Goal: Task Accomplishment & Management: Manage account settings

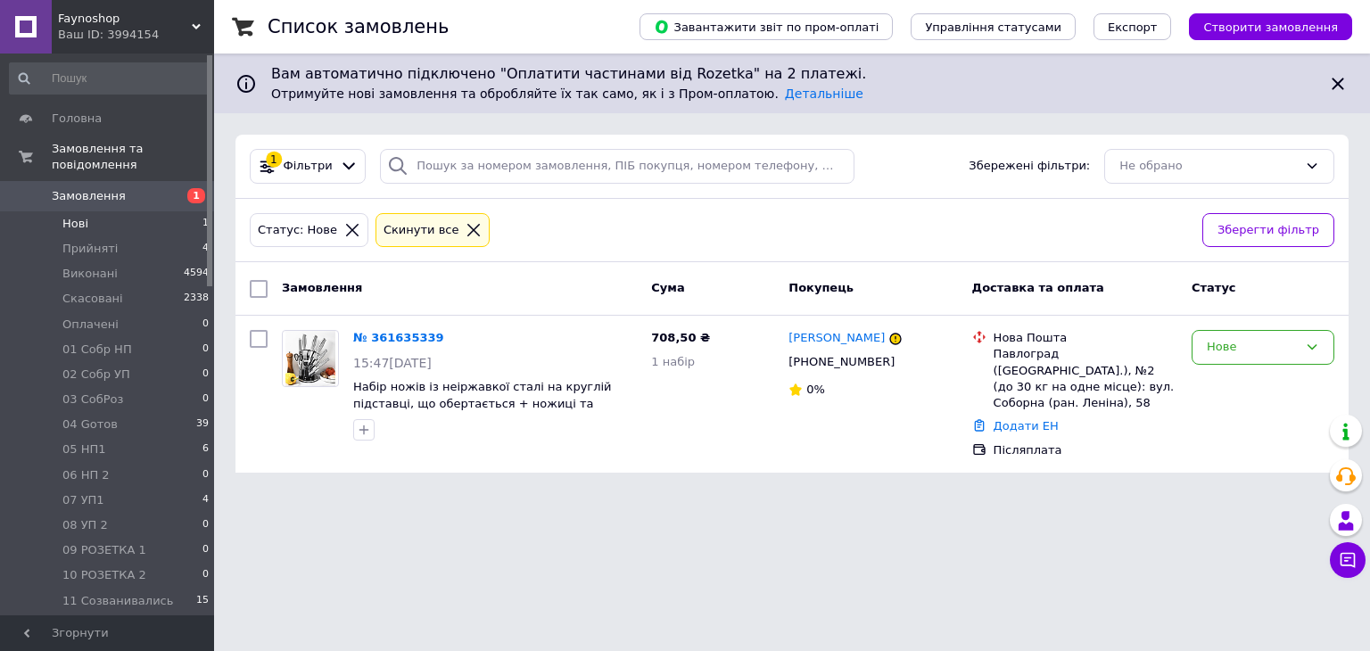
click at [146, 211] on li "Нові 1" at bounding box center [109, 223] width 219 height 25
click at [1251, 350] on div "Нове" at bounding box center [1251, 347] width 91 height 19
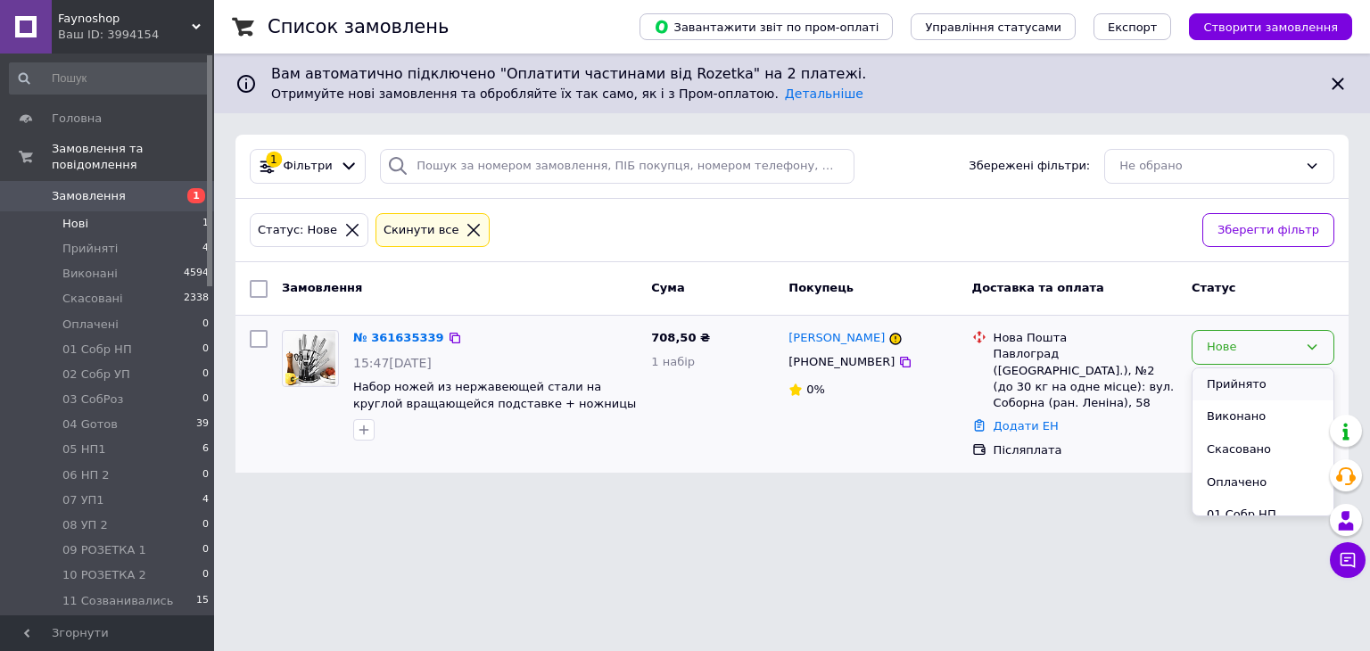
click at [1247, 383] on li "Прийнято" at bounding box center [1262, 384] width 141 height 33
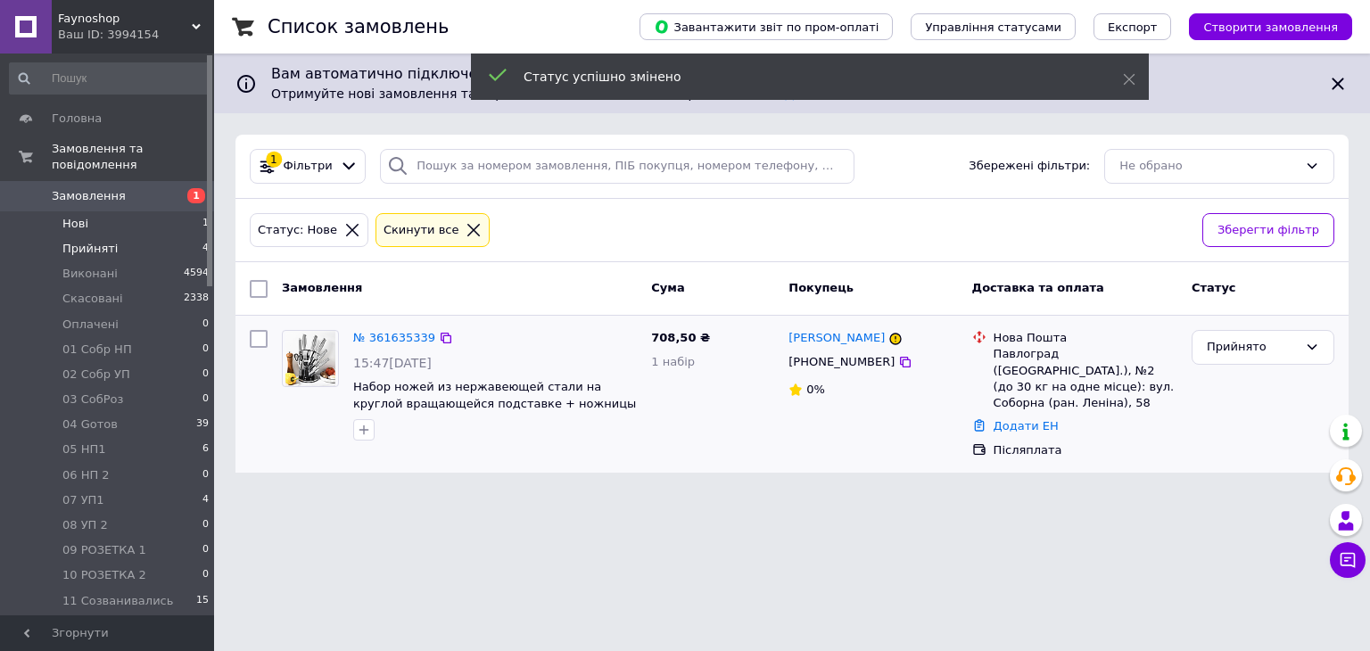
click at [91, 241] on span "Прийняті" at bounding box center [89, 249] width 55 height 16
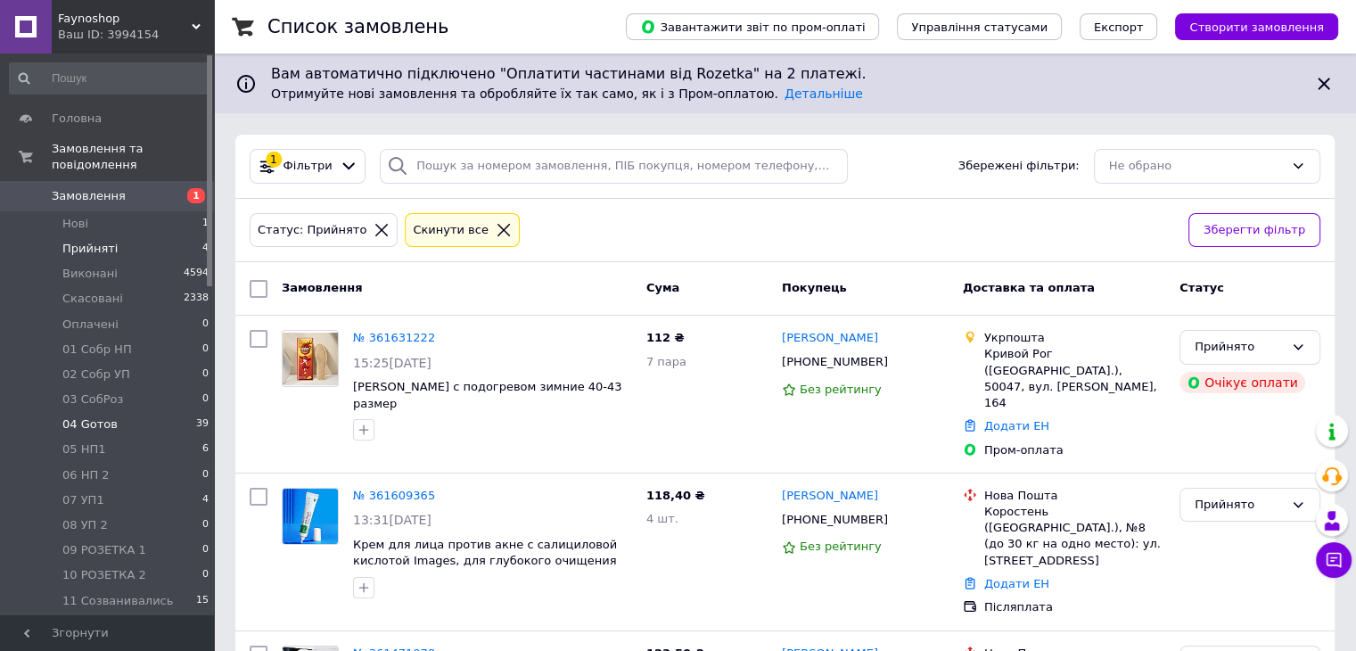
click at [111, 412] on li "04 Gотов 39" at bounding box center [109, 424] width 219 height 25
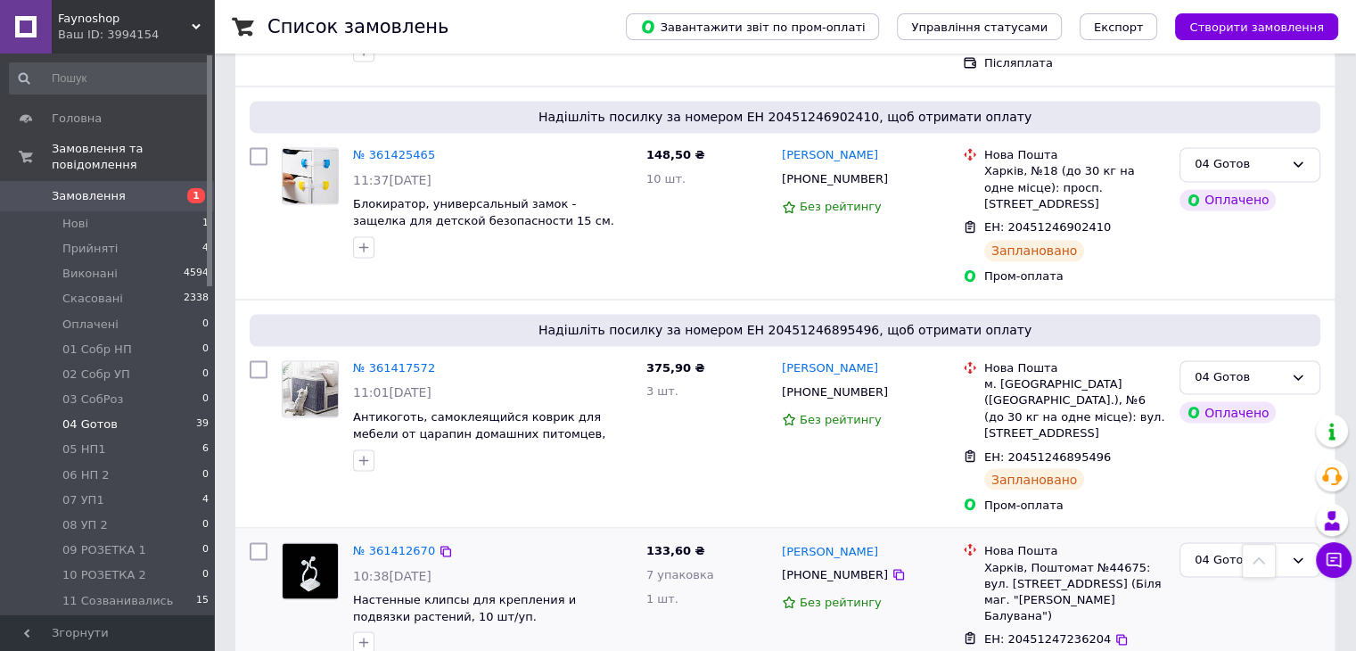
scroll to position [3216, 0]
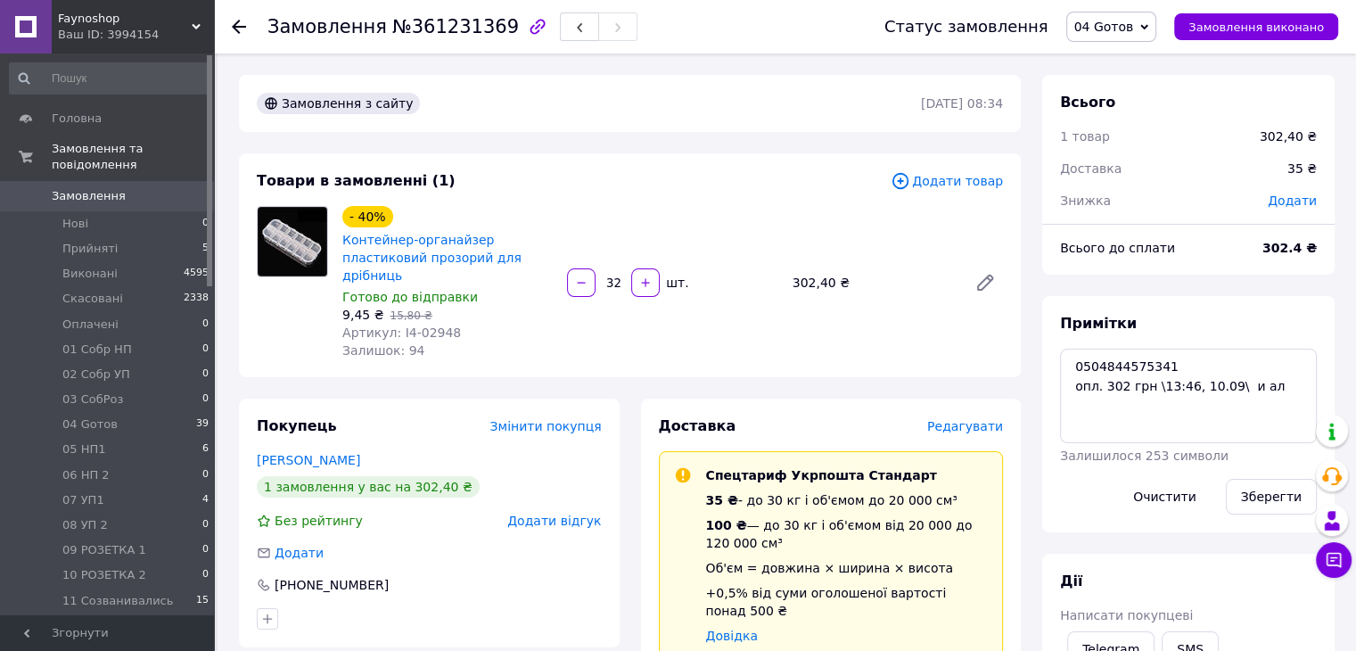
scroll to position [201, 0]
drag, startPoint x: 1189, startPoint y: 364, endPoint x: 994, endPoint y: 366, distance: 195.3
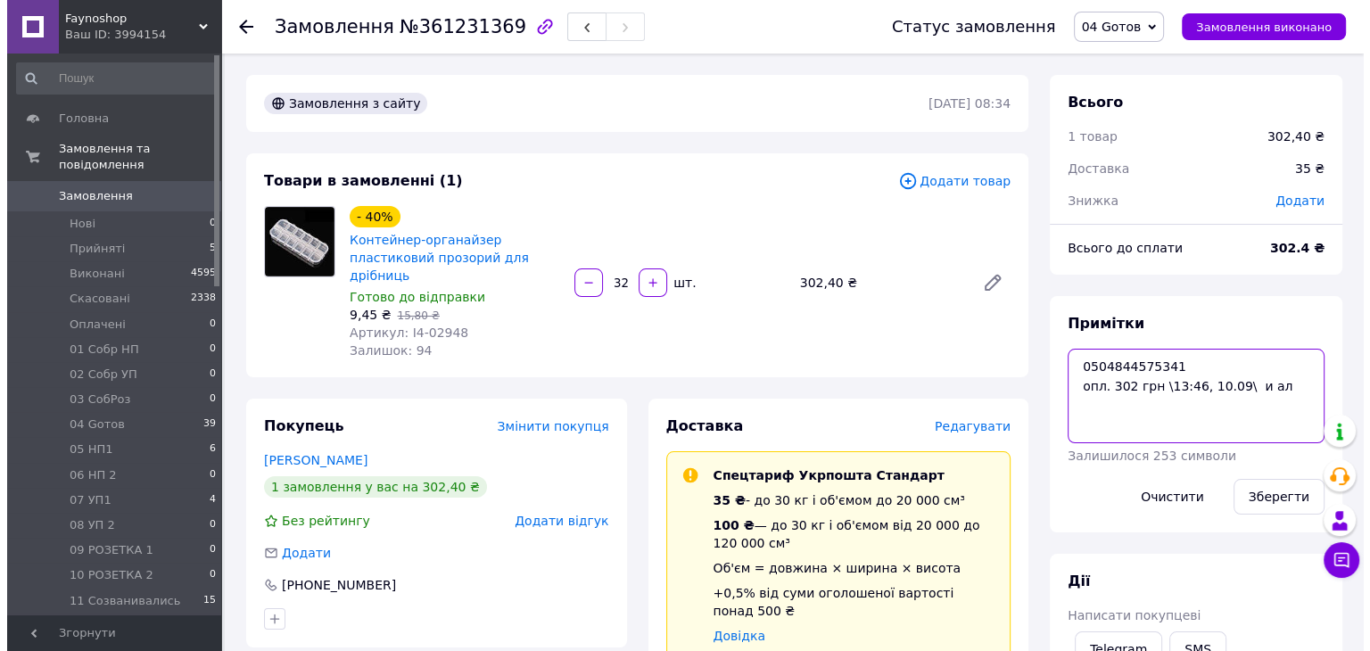
scroll to position [178, 0]
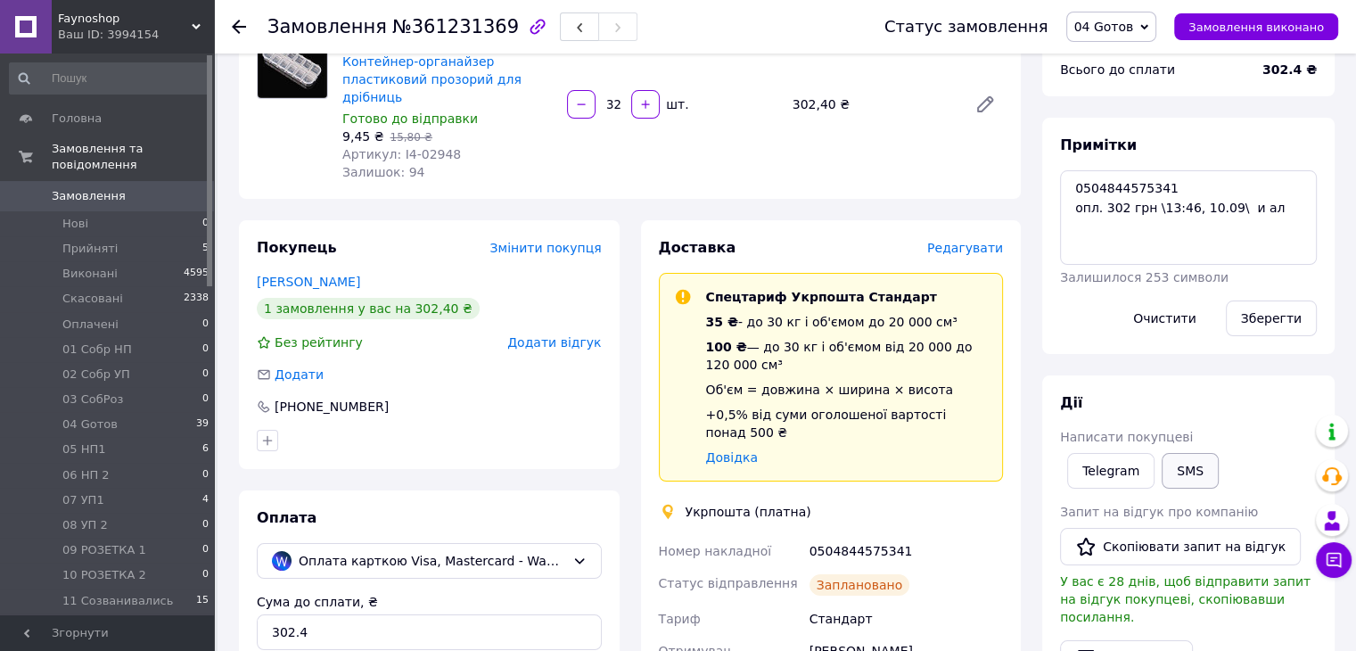
click at [1196, 475] on button "SMS" at bounding box center [1190, 471] width 57 height 36
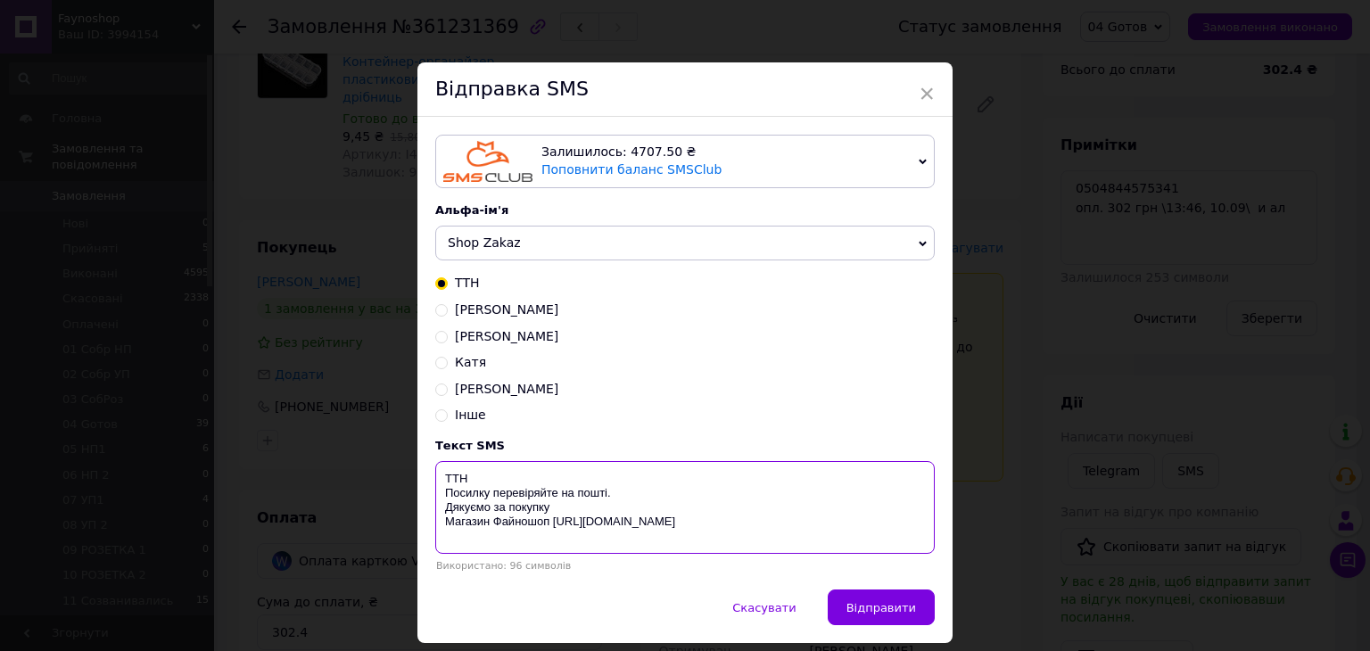
drag, startPoint x: 508, startPoint y: 479, endPoint x: 500, endPoint y: 498, distance: 21.2
click at [505, 490] on textarea "ТТН Посилку перевіряйте на пошті. Дякуємо за покупку Магазин Файношоп [URL][DOM…" at bounding box center [684, 507] width 499 height 93
paste textarea "0504844575341"
type textarea "ТТН 0504844575341 Посилку перевіряйте на пошті. Дякуємо за покупку Магазин Файн…"
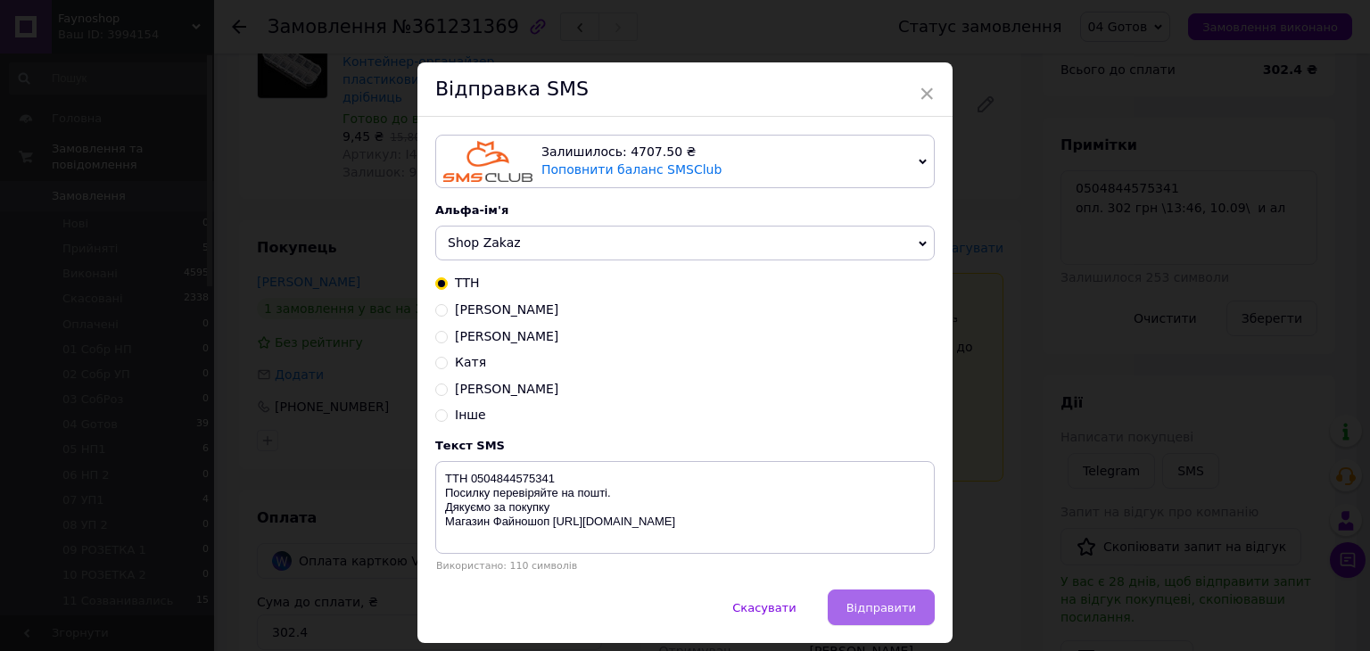
click at [898, 607] on span "Відправити" at bounding box center [881, 607] width 70 height 13
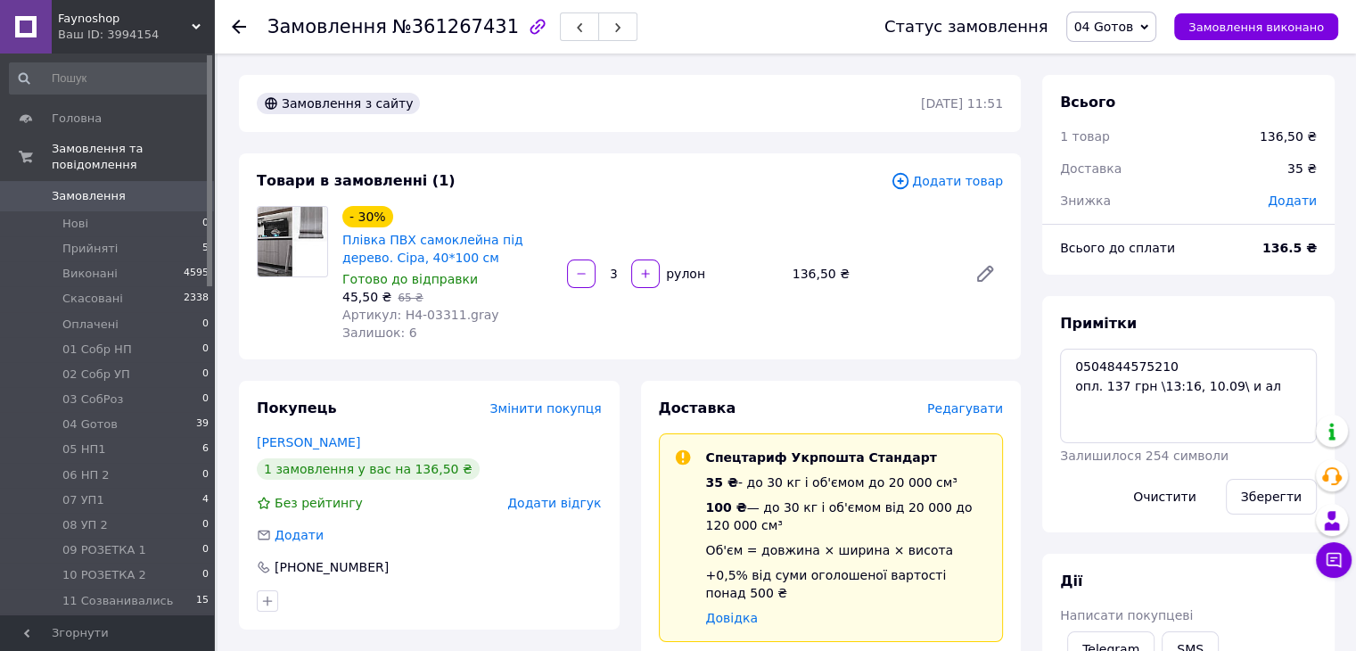
scroll to position [193, 0]
drag, startPoint x: 1180, startPoint y: 358, endPoint x: 1069, endPoint y: 359, distance: 110.6
click at [1069, 359] on textarea "0504844575210 опл. 137 грн \13:16, 10.09\ и ал" at bounding box center [1188, 396] width 257 height 95
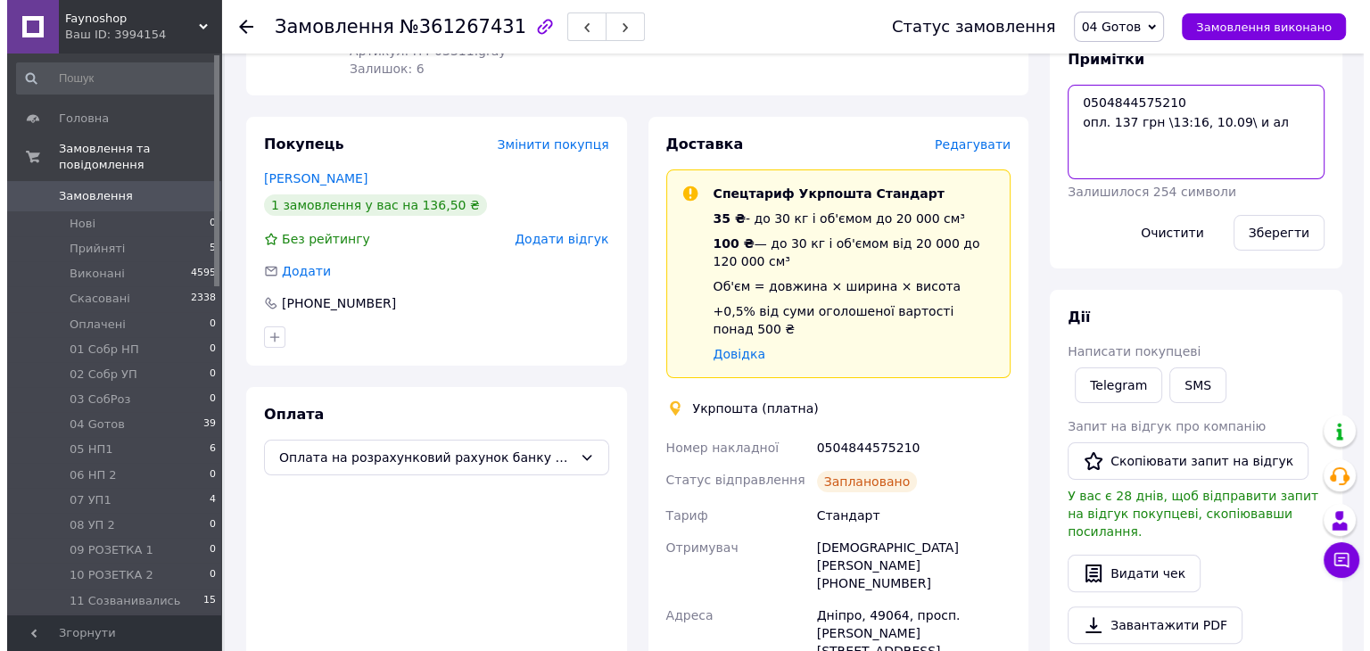
scroll to position [267, 0]
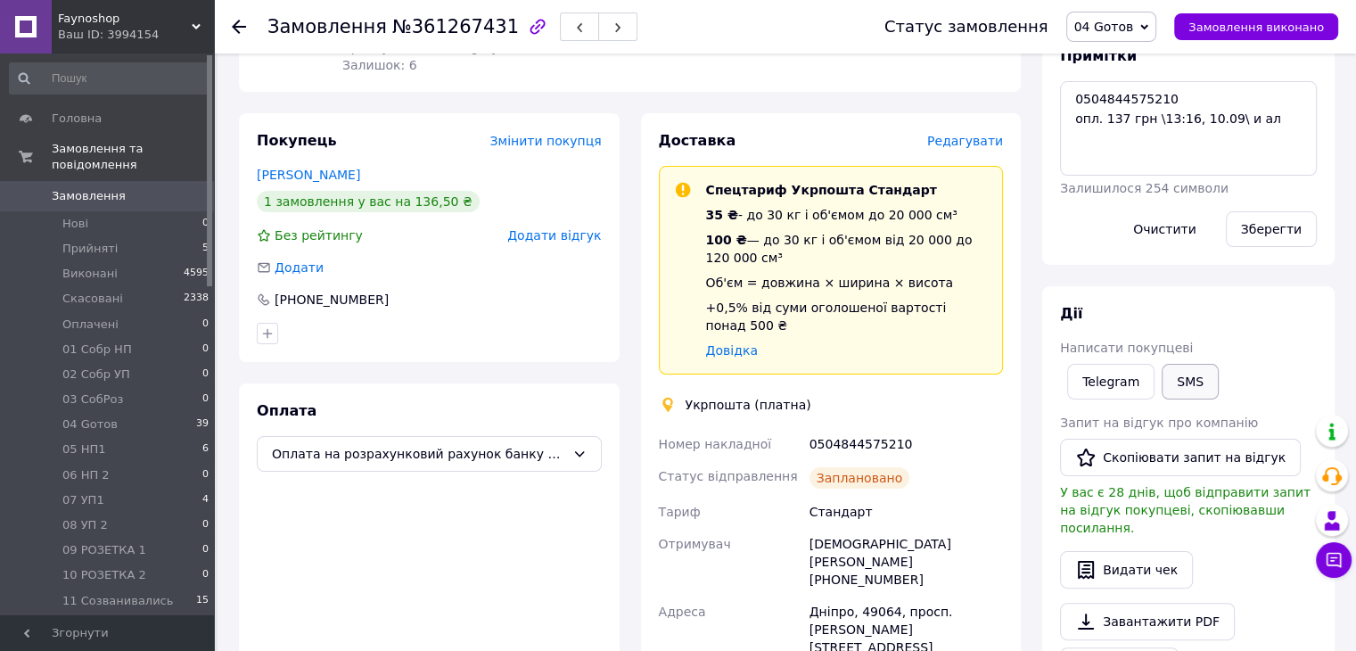
click at [1188, 381] on button "SMS" at bounding box center [1190, 382] width 57 height 36
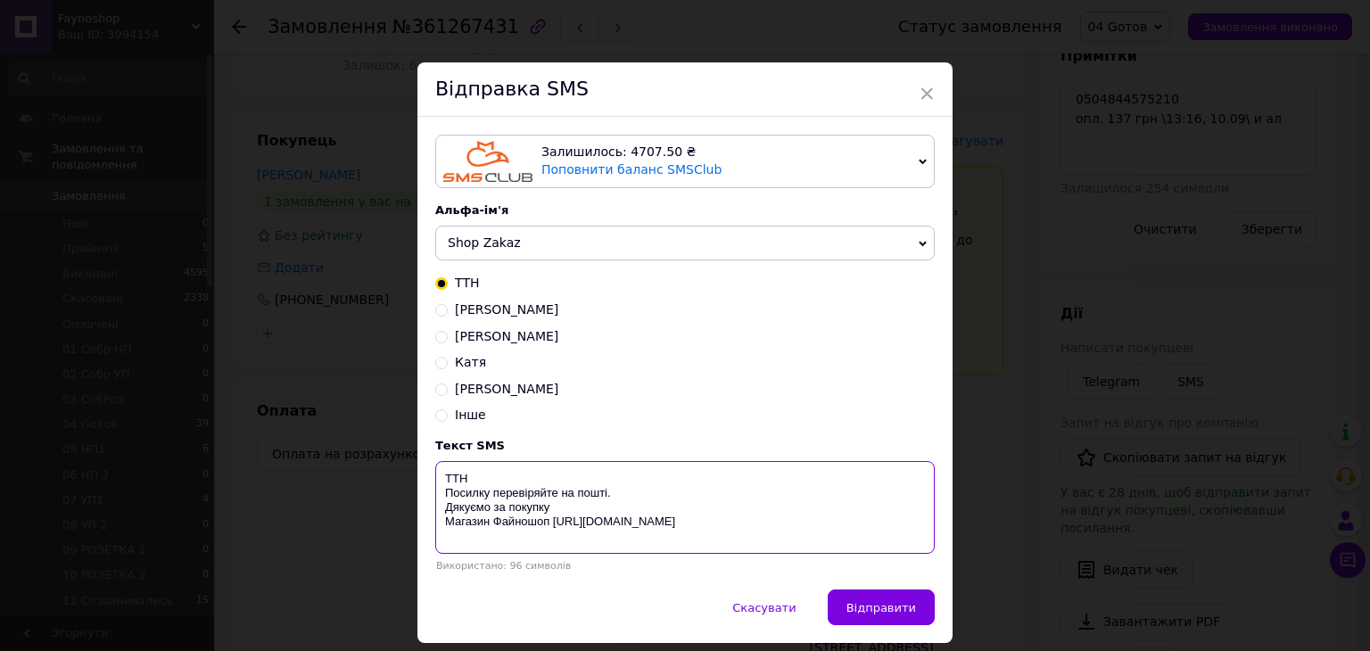
click at [524, 475] on textarea "ТТН Посилку перевіряйте на пошті. Дякуємо за покупку Магазин Файношоп [URL][DOM…" at bounding box center [684, 507] width 499 height 93
paste textarea "0504844575210"
type textarea "ТТН 0504844575210 Посилку перевіряйте на пошті. Дякуємо за покупку Магазин Файн…"
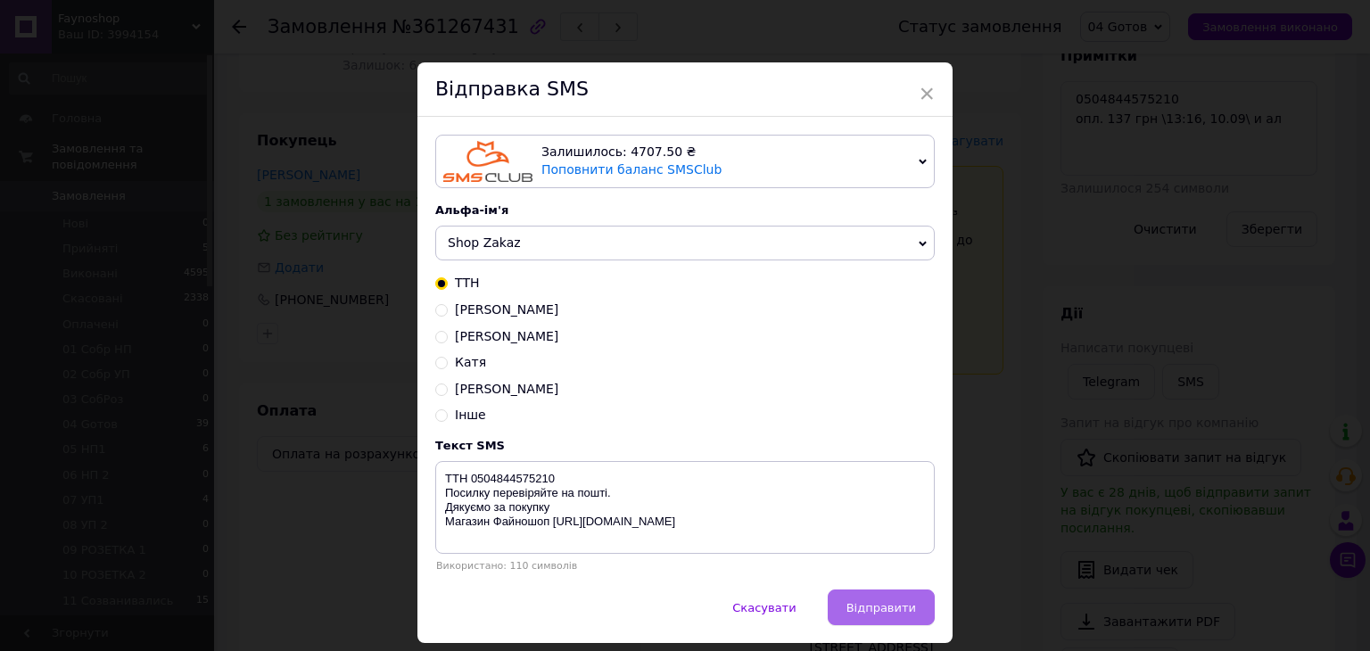
click at [885, 614] on span "Відправити" at bounding box center [881, 607] width 70 height 13
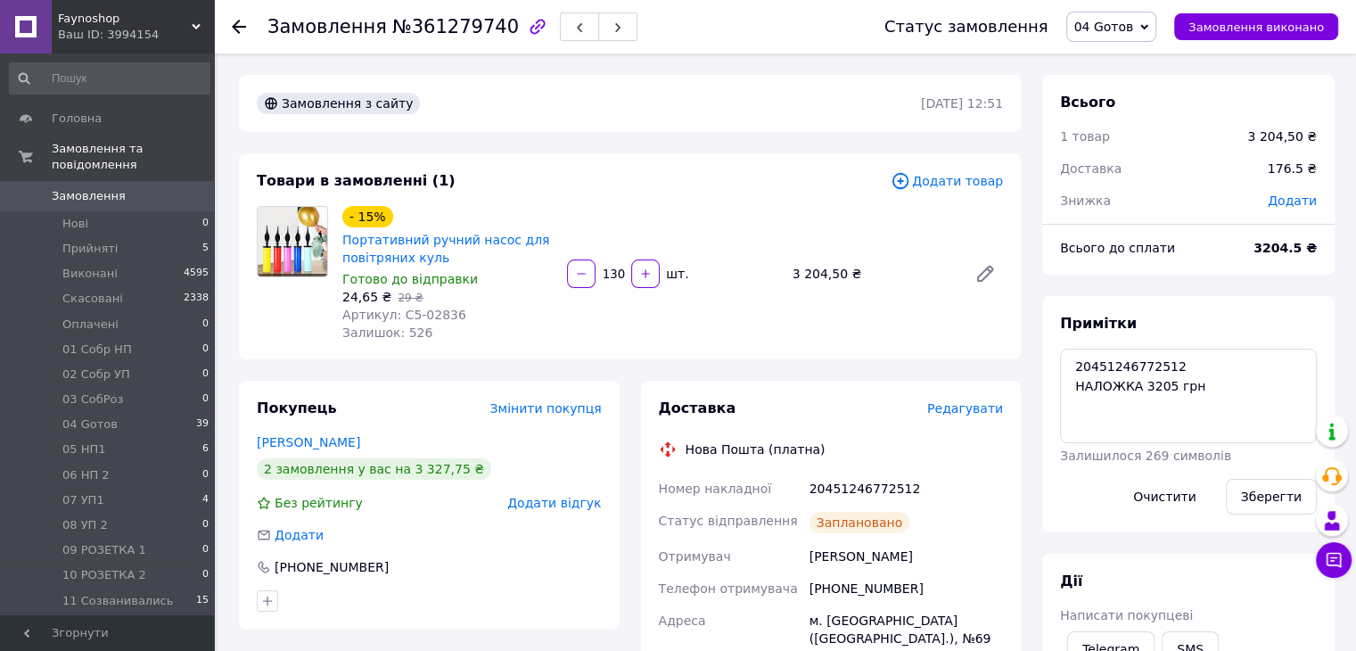
scroll to position [107, 0]
drag, startPoint x: 1186, startPoint y: 359, endPoint x: 1075, endPoint y: 359, distance: 110.6
click at [1075, 359] on textarea "20451246772512 НАЛОЖКА 3205 грн" at bounding box center [1188, 396] width 257 height 95
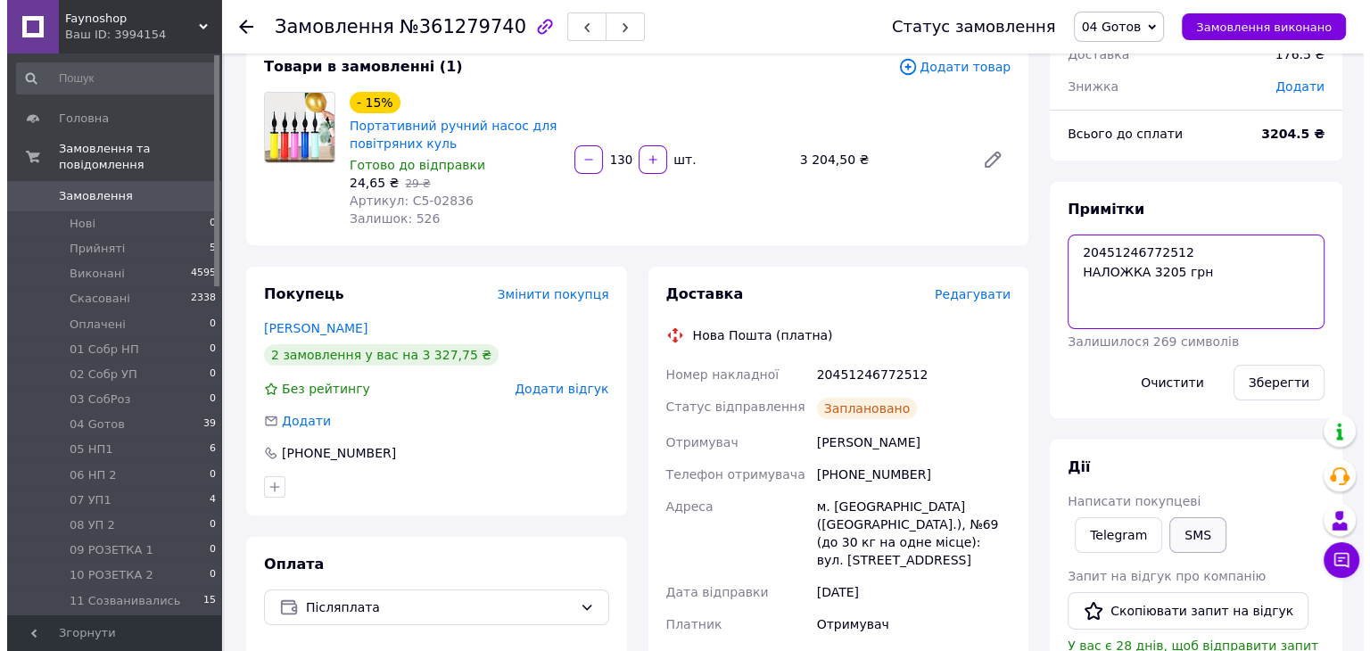
scroll to position [178, 0]
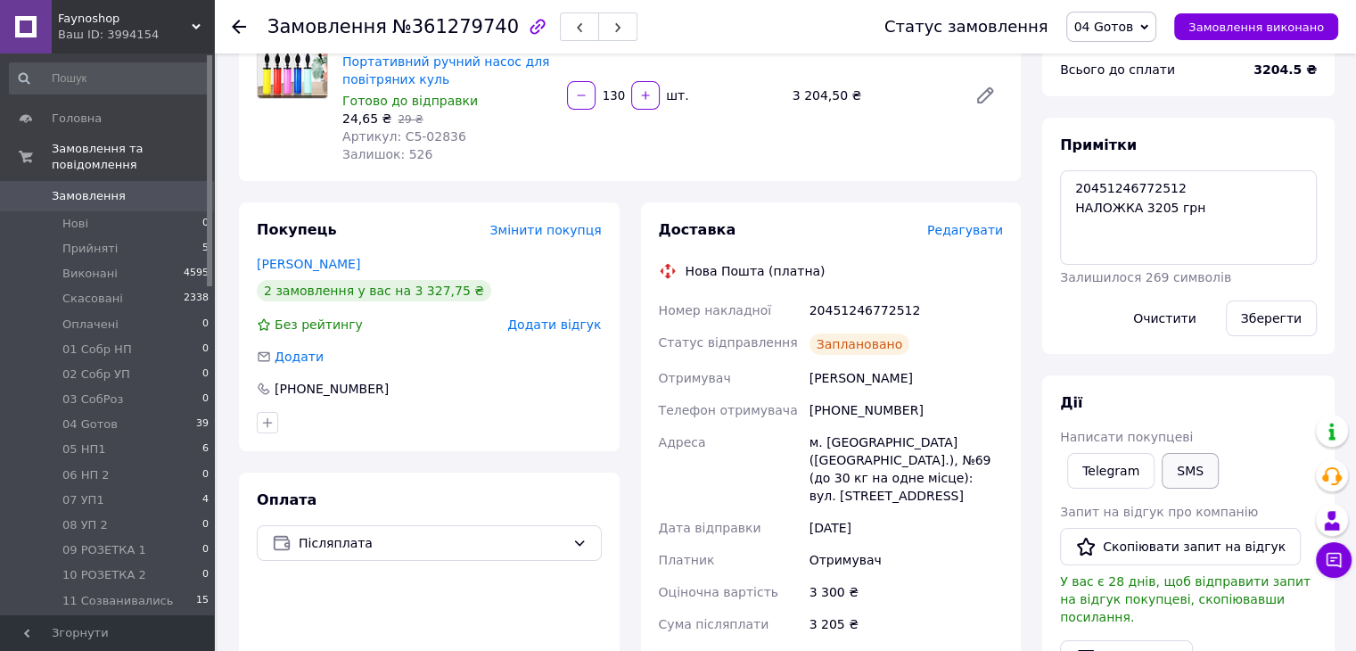
click at [1184, 469] on button "SMS" at bounding box center [1190, 471] width 57 height 36
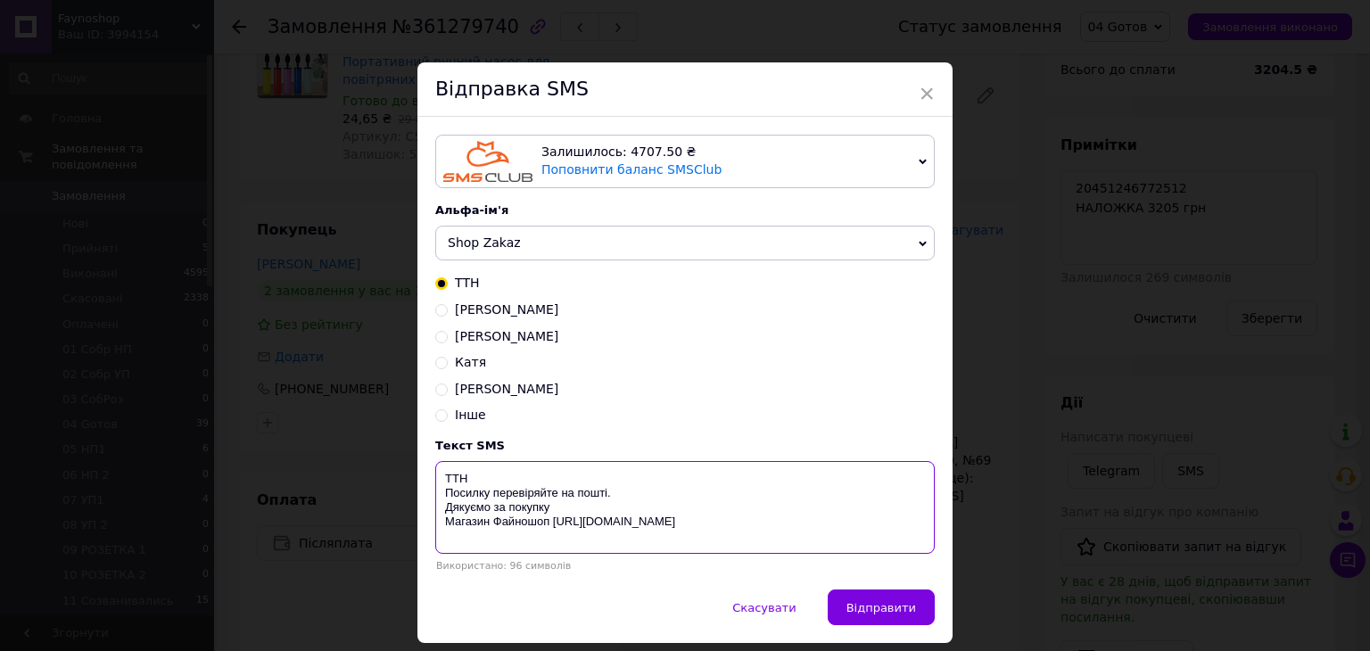
click at [507, 478] on textarea "ТТН Посилку перевіряйте на пошті. Дякуємо за покупку Магазин Файношоп [URL][DOM…" at bounding box center [684, 507] width 499 height 93
paste textarea "20451246772512"
type textarea "ТТН 20451246772512 Посилку перевіряйте на пошті. Дякуємо за покупку Магазин Фай…"
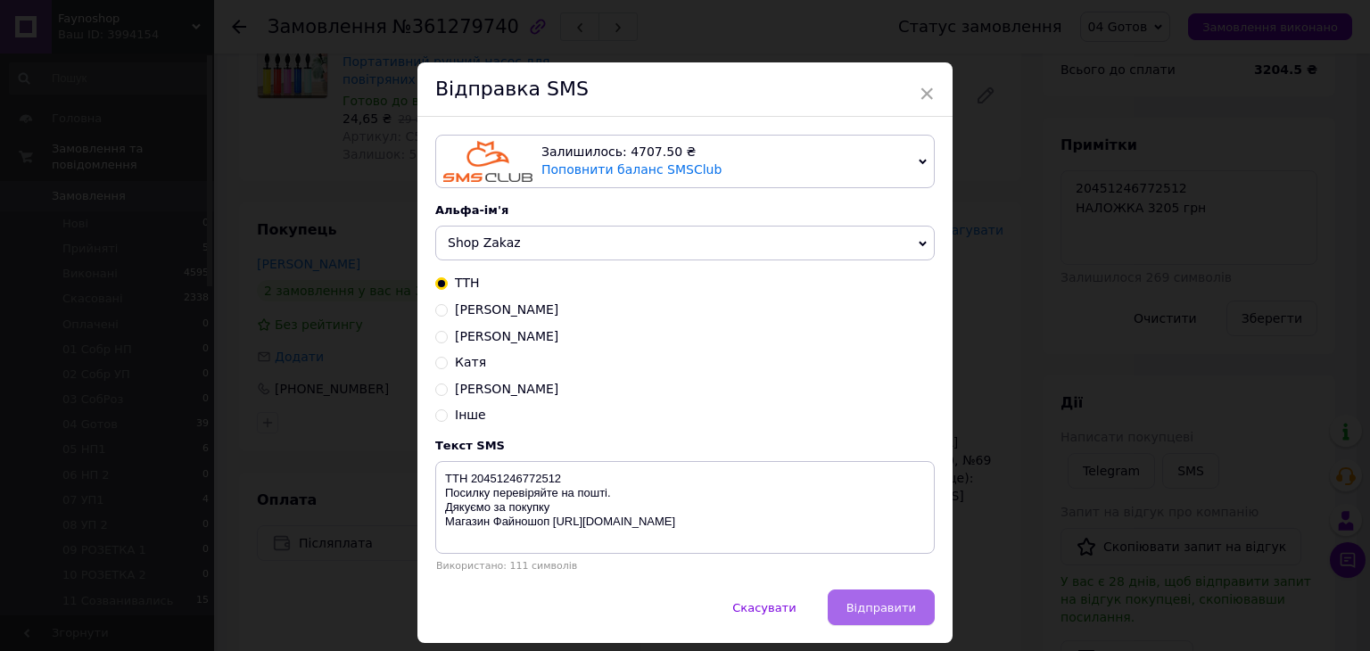
click at [887, 614] on span "Відправити" at bounding box center [881, 607] width 70 height 13
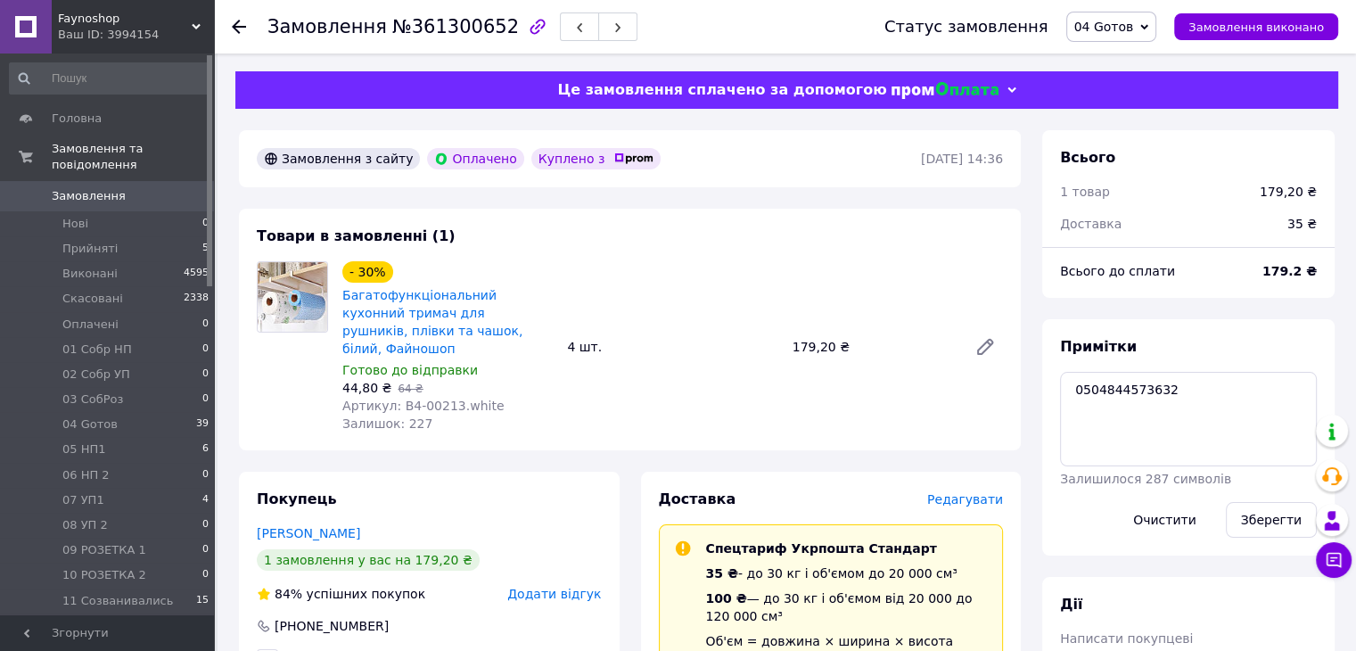
scroll to position [11, 0]
drag, startPoint x: 1198, startPoint y: 396, endPoint x: 1053, endPoint y: 391, distance: 145.4
click at [1053, 391] on div "Примітки 0504844573632 Залишилося 287 символів Очистити Зберегти" at bounding box center [1188, 437] width 292 height 236
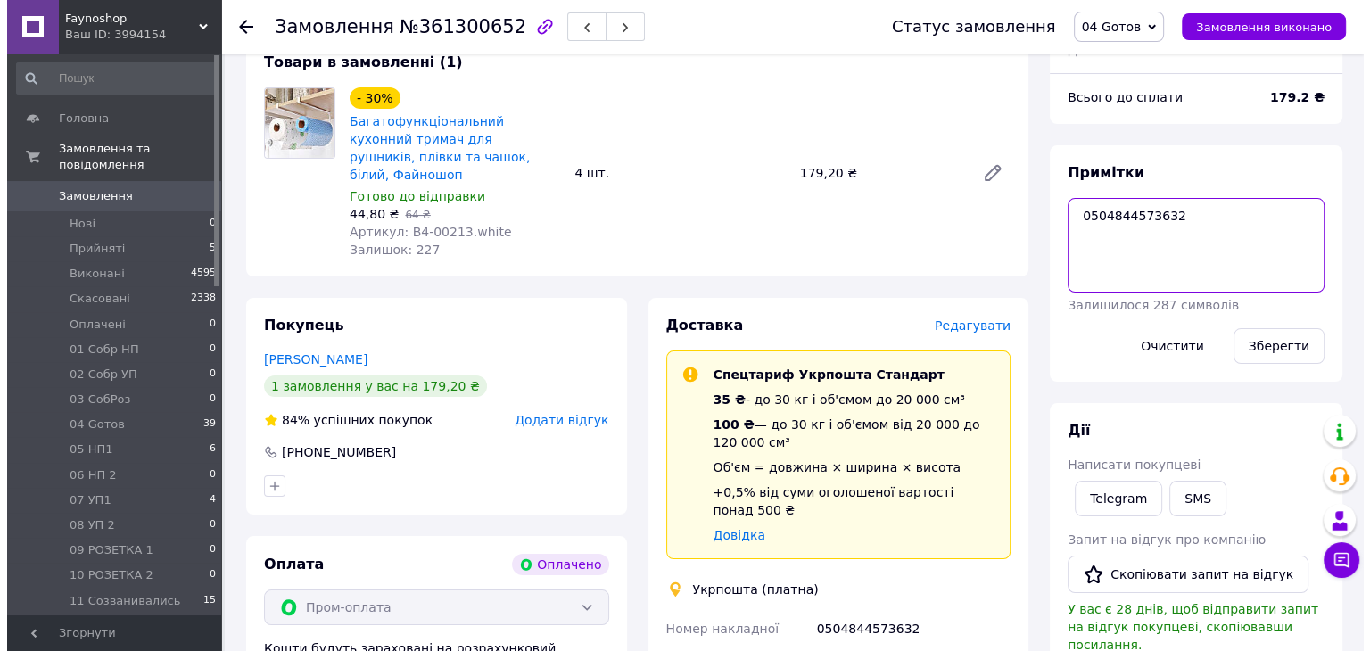
scroll to position [178, 0]
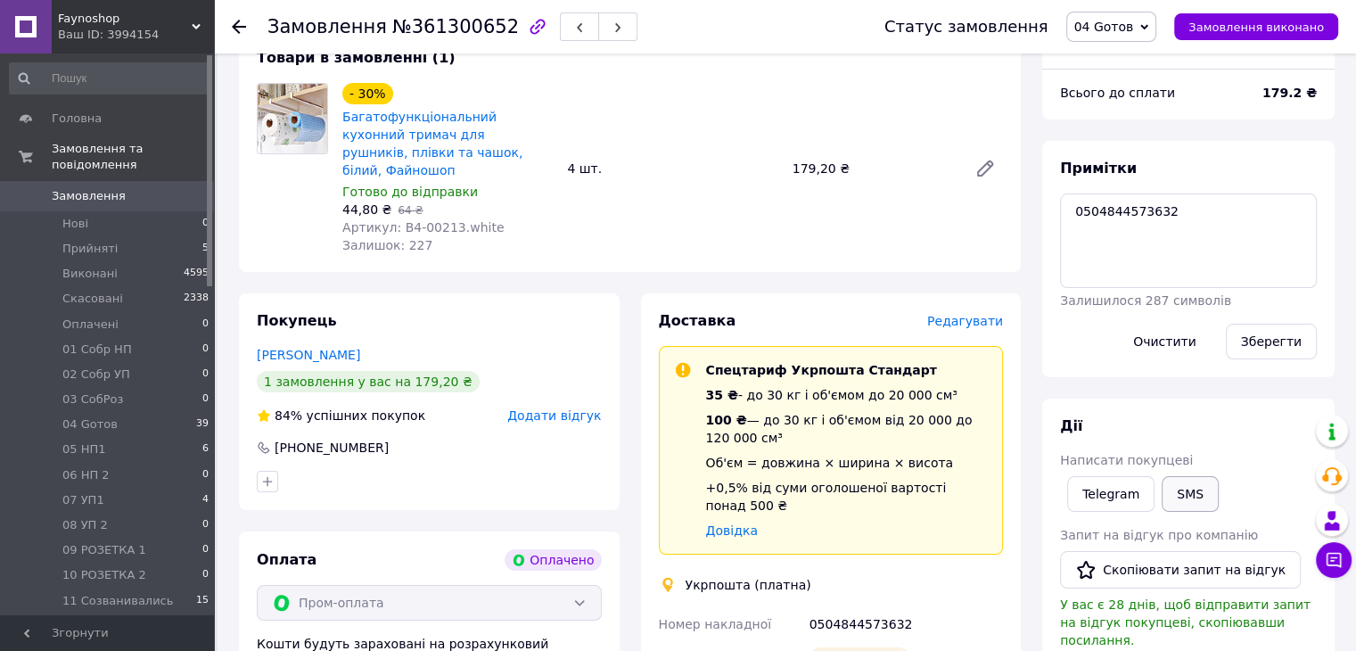
click at [1185, 497] on button "SMS" at bounding box center [1190, 494] width 57 height 36
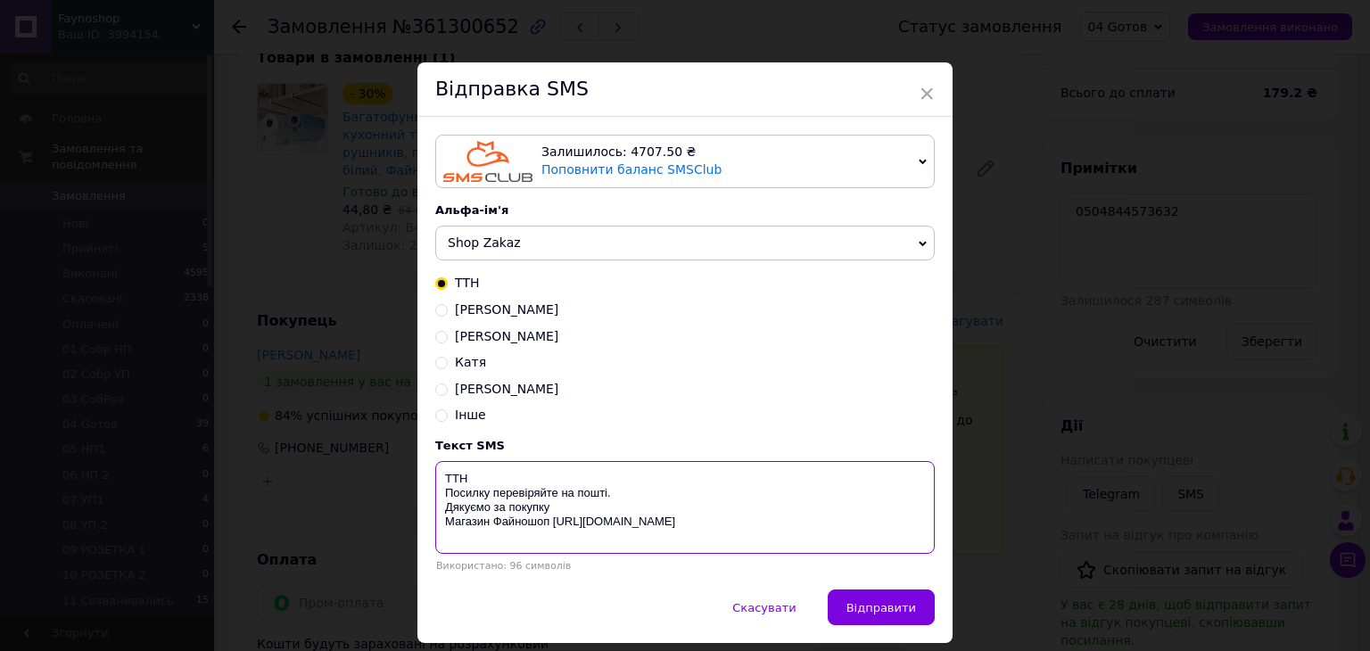
click at [506, 477] on textarea "ТТН Посилку перевіряйте на пошті. Дякуємо за покупку Магазин Файношоп [URL][DOM…" at bounding box center [684, 507] width 499 height 93
paste textarea "0504844573632"
type textarea "ТТН 0504844573632 Посилку перевіряйте на пошті. Дякуємо за покупку Магазин Файн…"
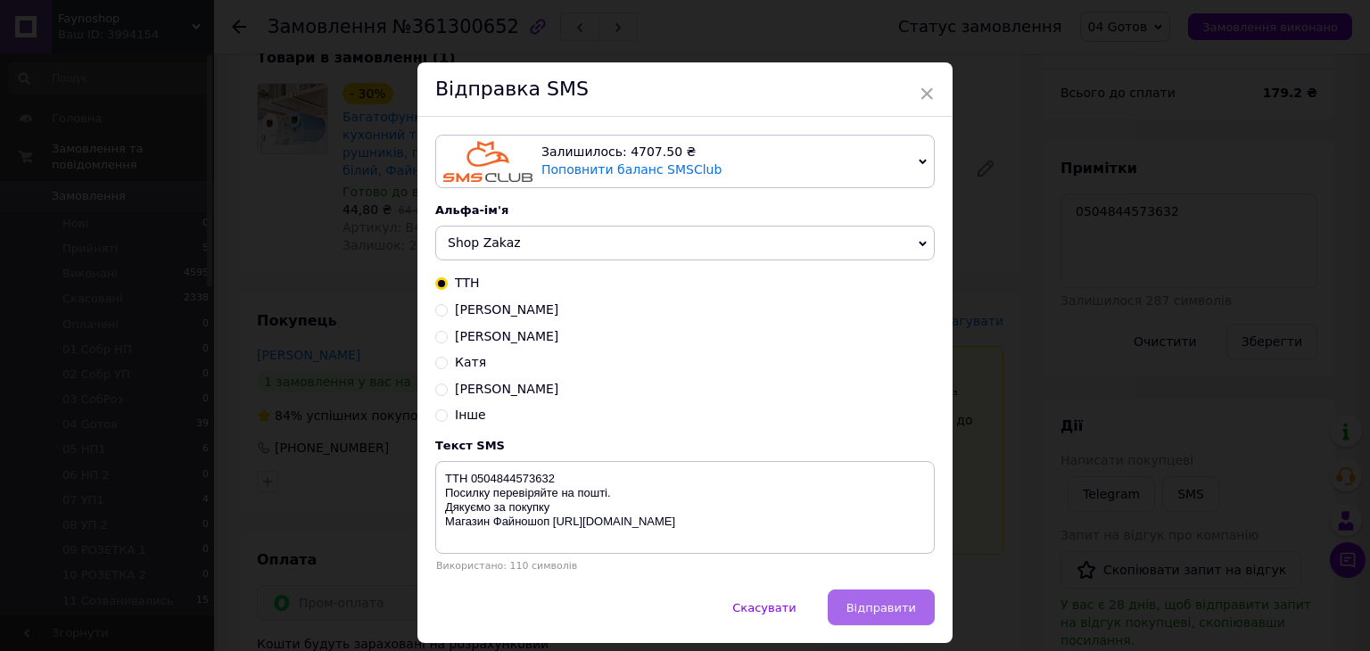
click at [867, 604] on span "Відправити" at bounding box center [881, 607] width 70 height 13
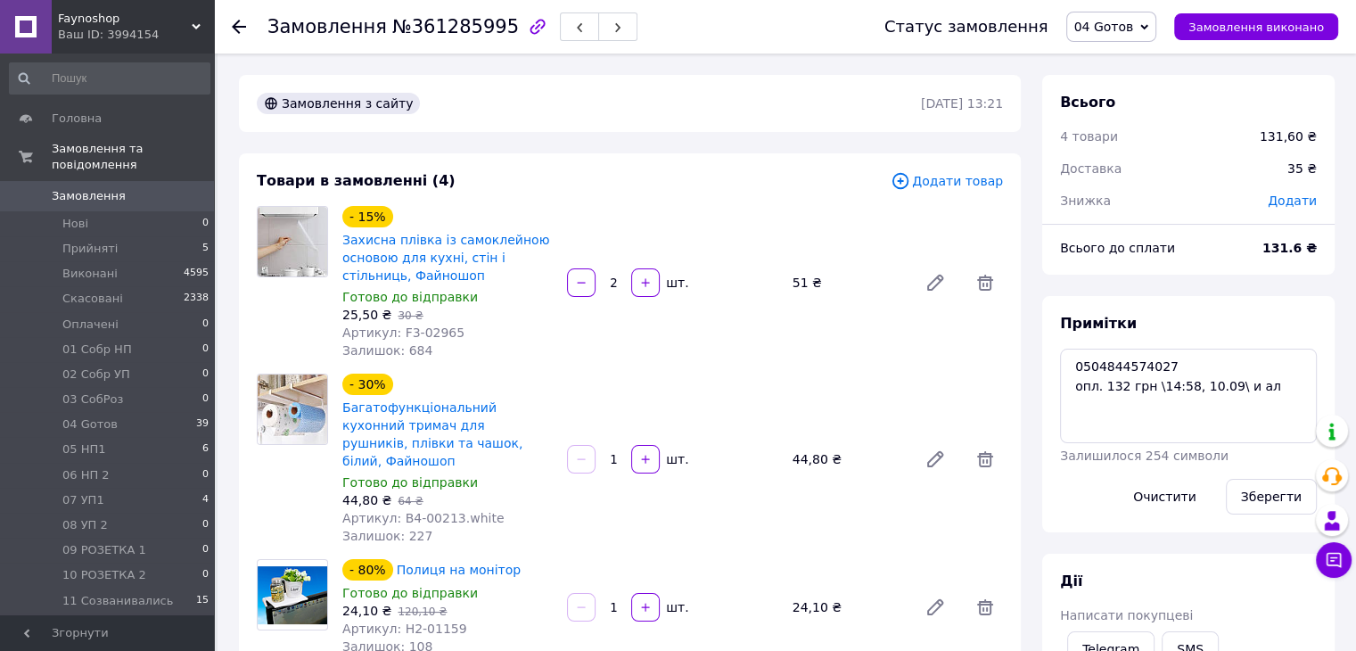
scroll to position [297, 0]
drag, startPoint x: 1173, startPoint y: 364, endPoint x: 1041, endPoint y: 366, distance: 132.9
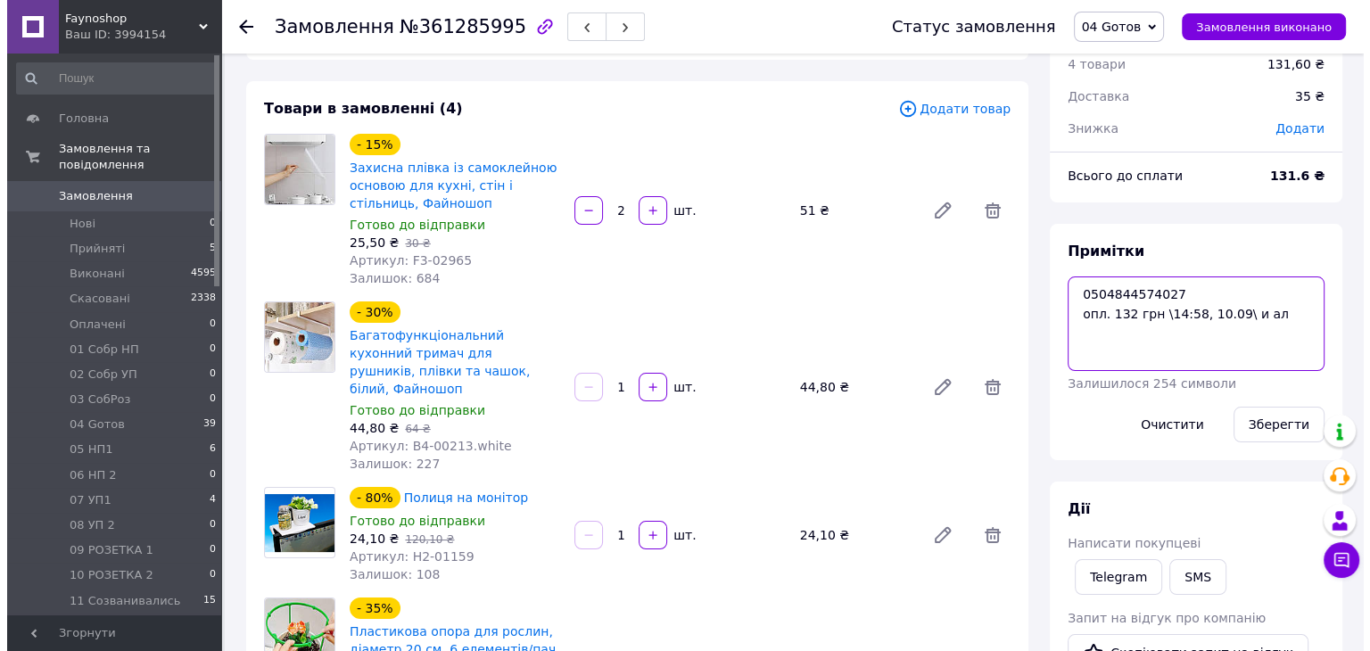
scroll to position [178, 0]
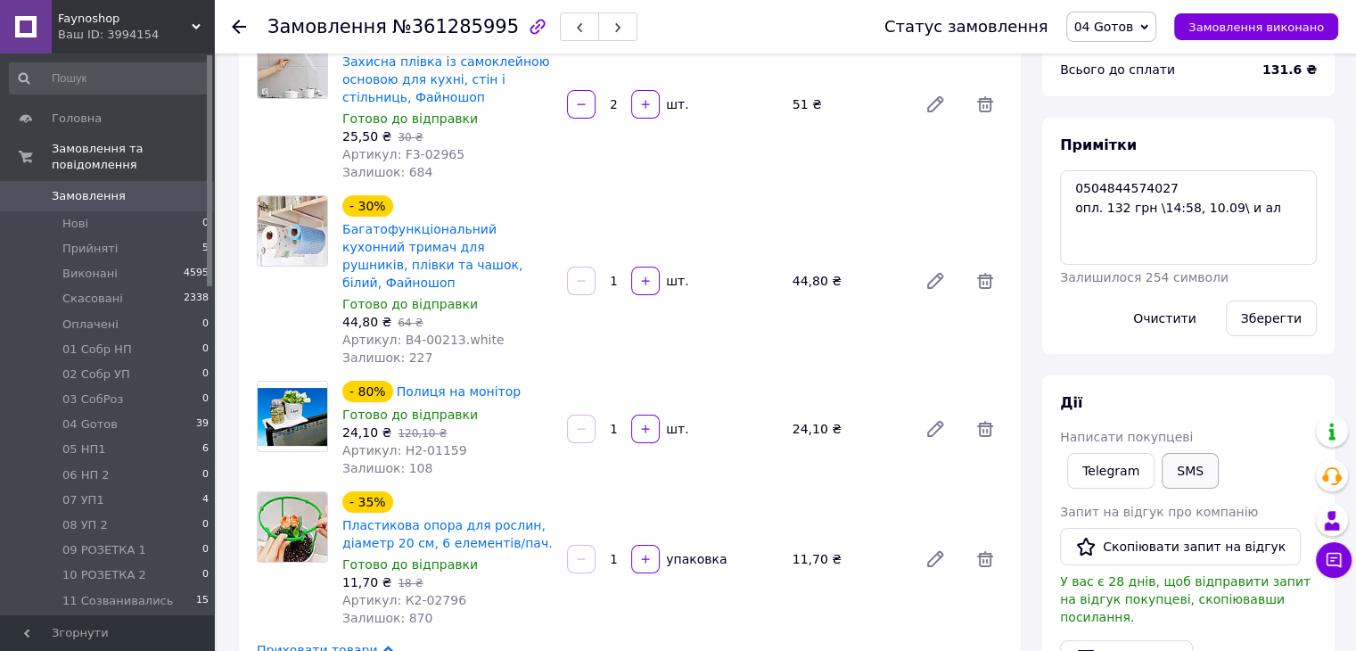
click at [1185, 459] on button "SMS" at bounding box center [1190, 471] width 57 height 36
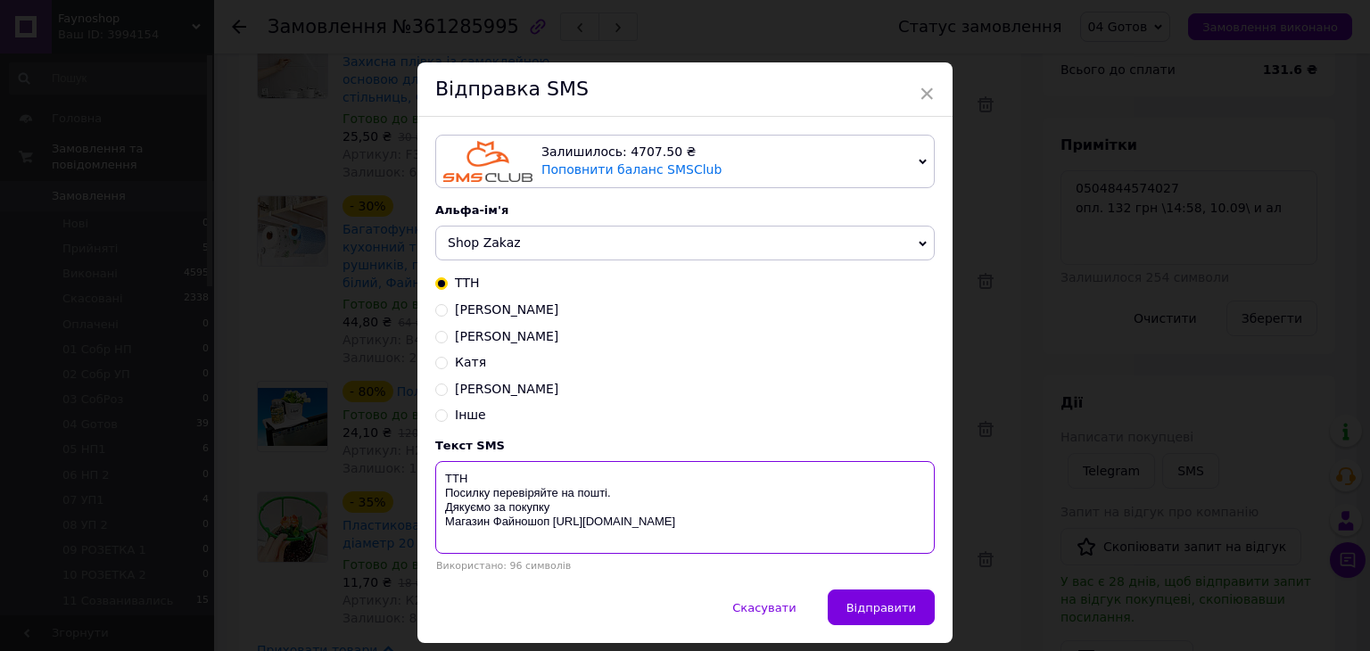
click at [526, 480] on textarea "ТТН Посилку перевіряйте на пошті. Дякуємо за покупку Магазин Файношоп [URL][DOM…" at bounding box center [684, 507] width 499 height 93
paste textarea "0504844574027"
type textarea "ТТН 0504844574027 Посилку перевіряйте на пошті. Дякуємо за покупку Магазин Файн…"
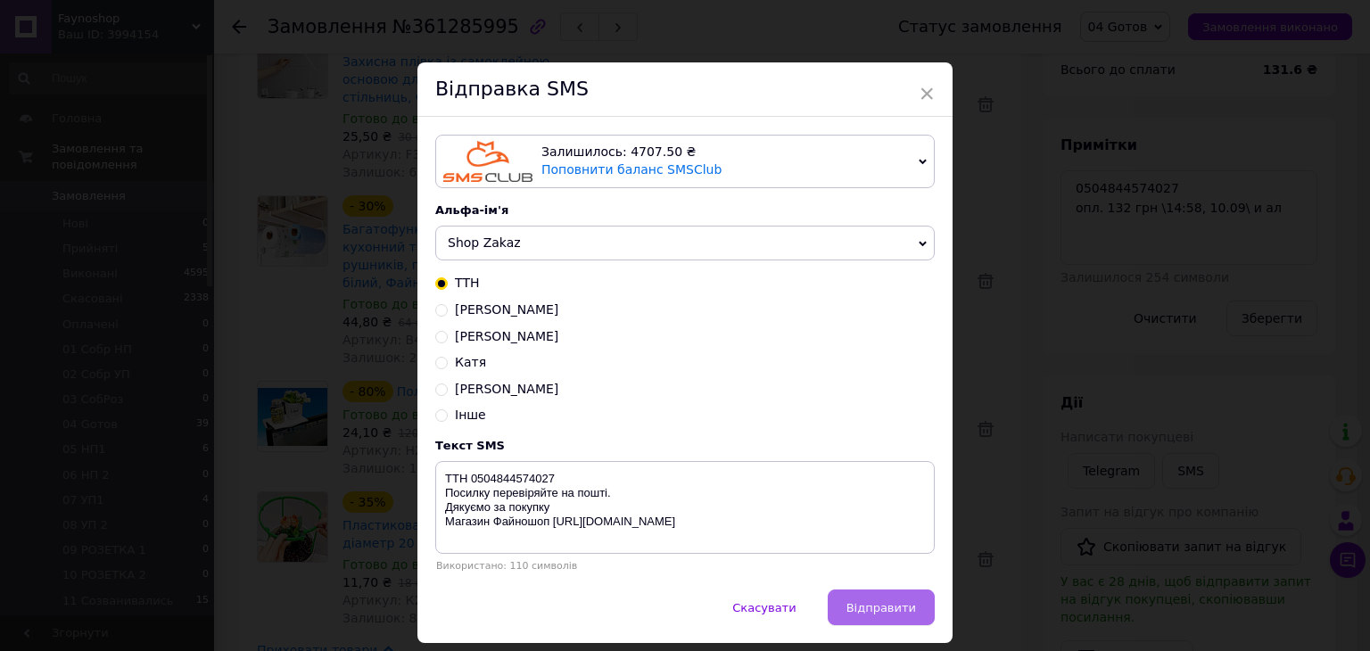
click at [874, 614] on span "Відправити" at bounding box center [881, 607] width 70 height 13
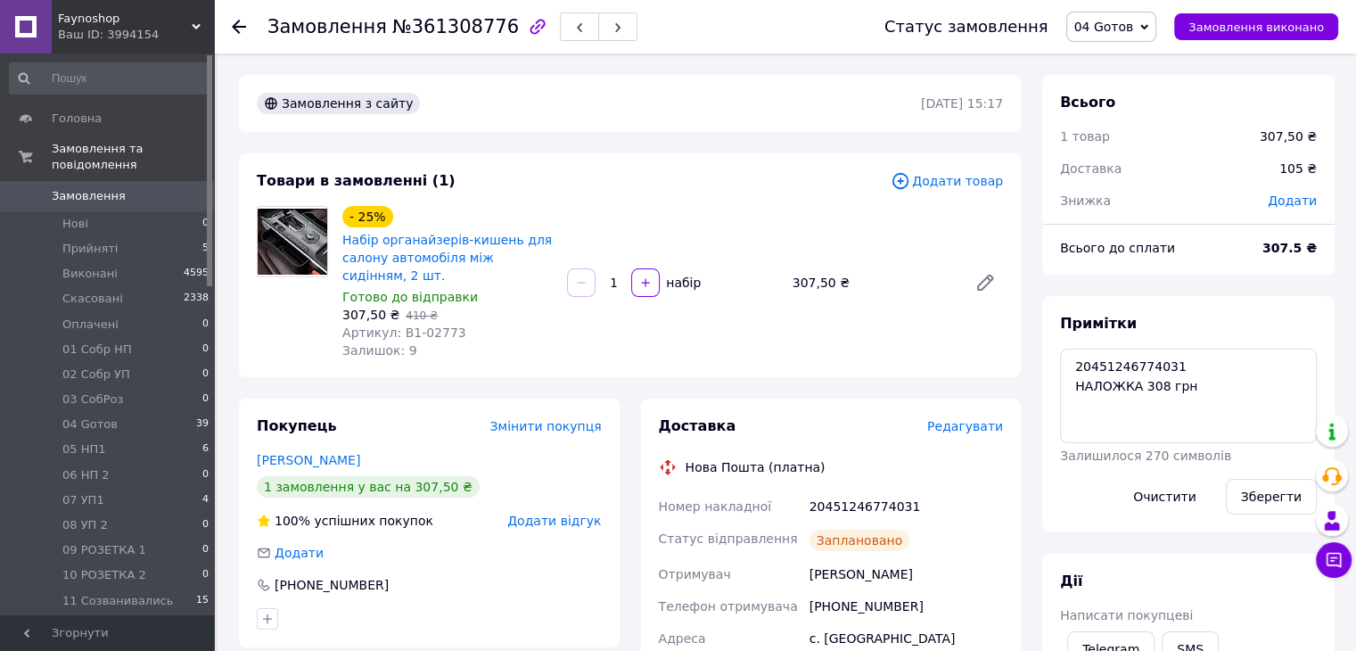
scroll to position [46, 0]
drag, startPoint x: 1189, startPoint y: 365, endPoint x: 1044, endPoint y: 352, distance: 145.9
click at [1044, 352] on div "Примітки 20451246774031 НАЛОЖКА 308 грн Залишилося 270 символів Очистити Зберег…" at bounding box center [1188, 414] width 292 height 236
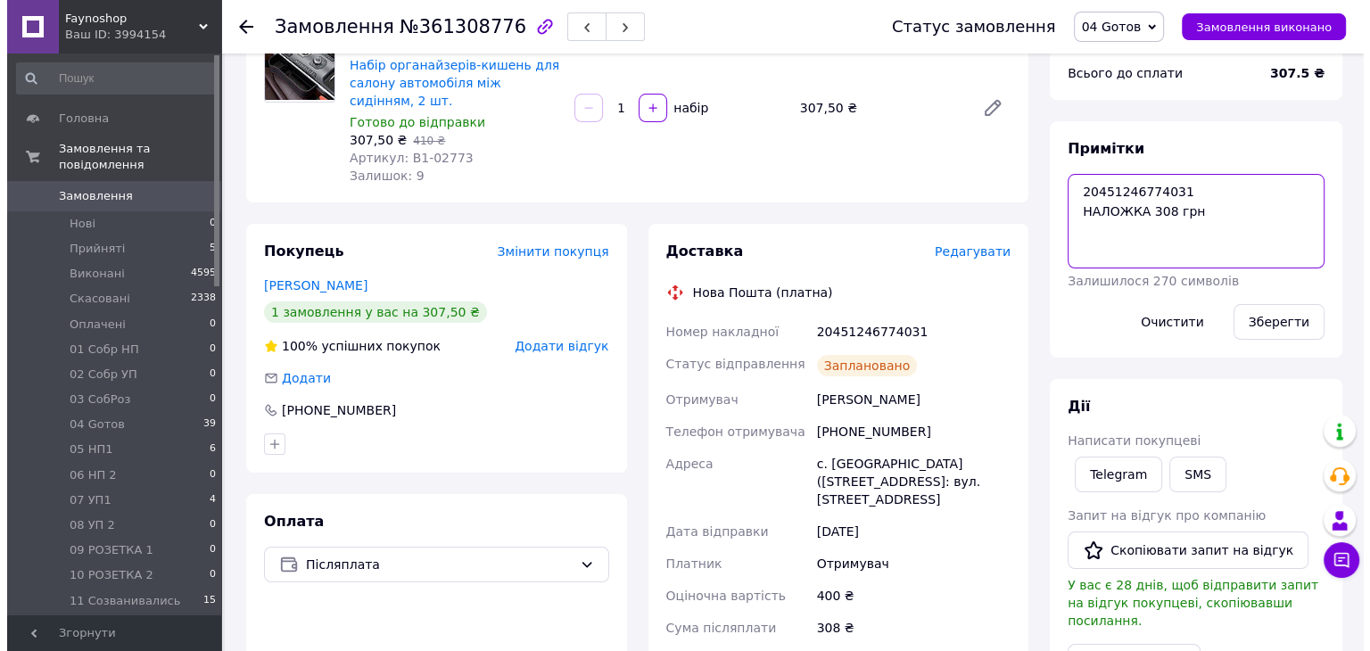
scroll to position [178, 0]
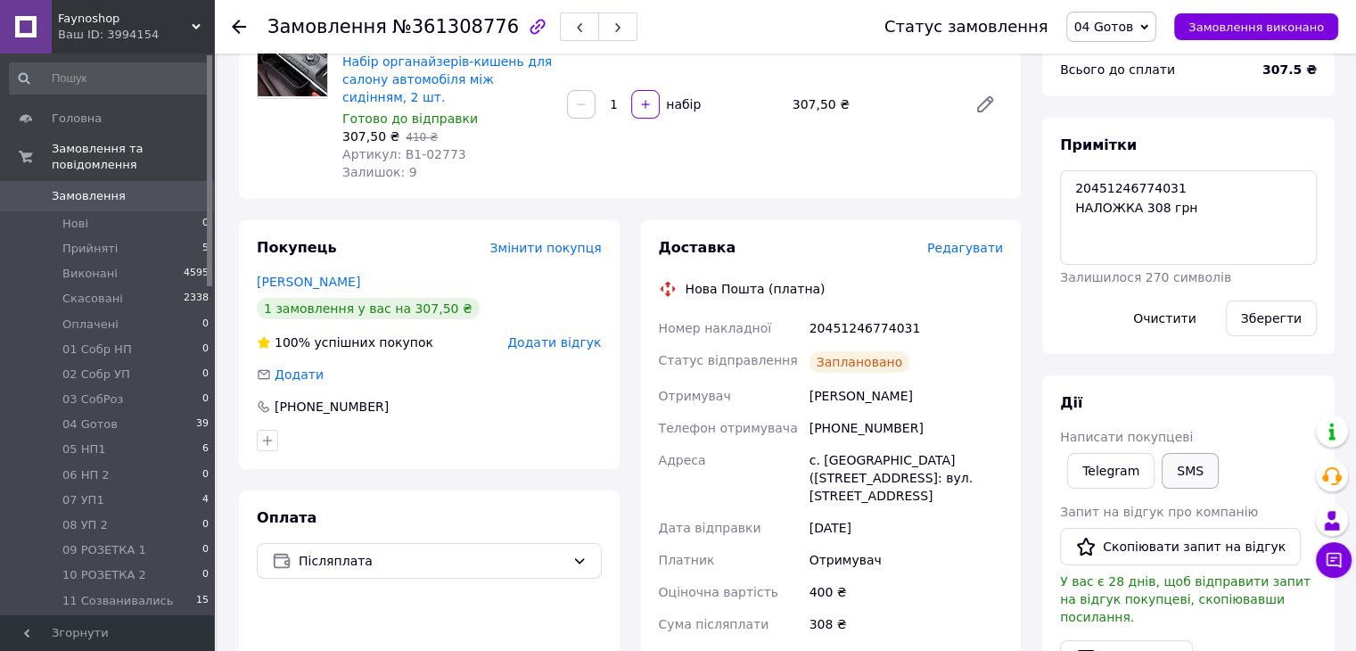
click at [1185, 463] on button "SMS" at bounding box center [1190, 471] width 57 height 36
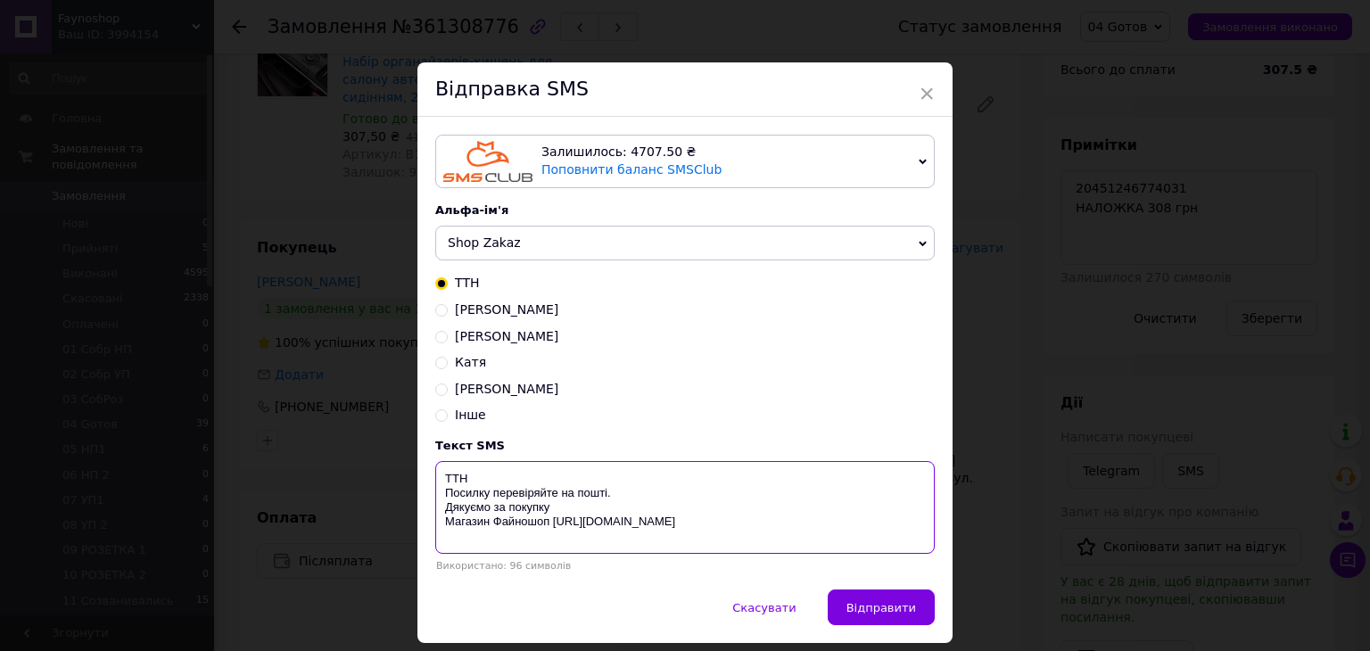
click at [514, 480] on textarea "ТТН Посилку перевіряйте на пошті. Дякуємо за покупку Магазин Файношоп [URL][DOM…" at bounding box center [684, 507] width 499 height 93
paste textarea "20451246774031"
type textarea "ТТН 20451246774031 Посилку перевіряйте на пошті. Дякуємо за покупку Магазин Фай…"
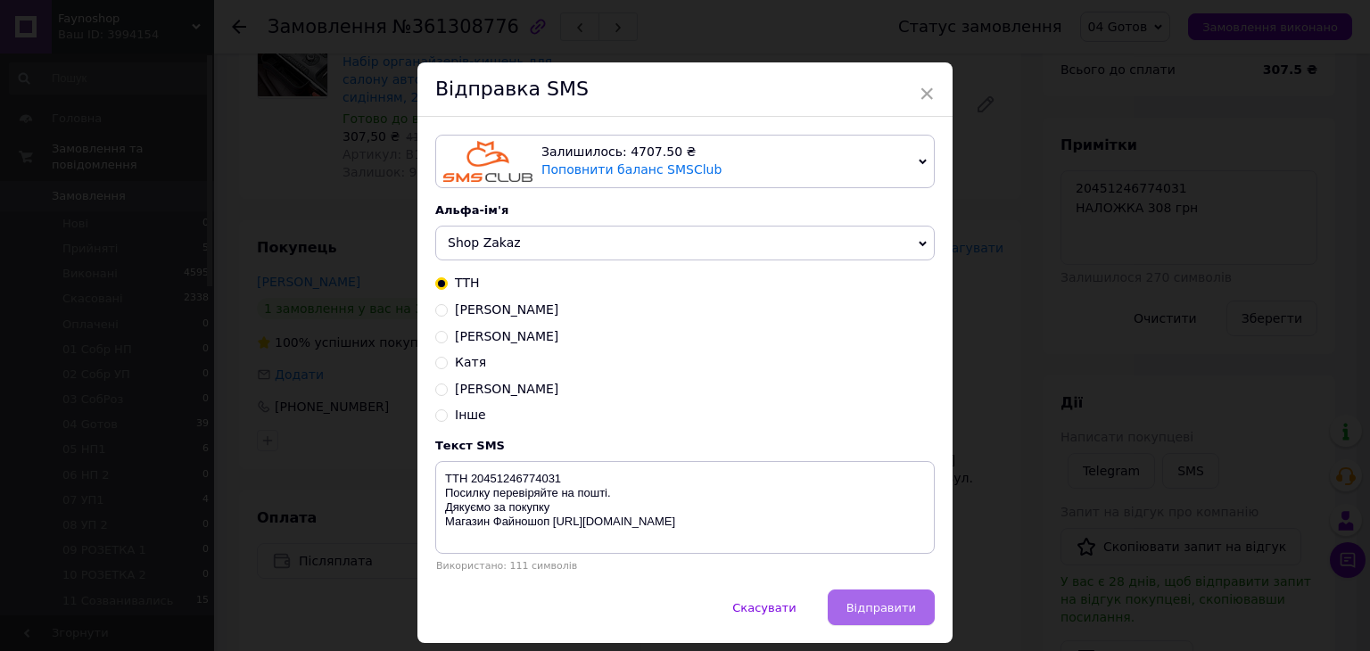
click at [892, 614] on span "Відправити" at bounding box center [881, 607] width 70 height 13
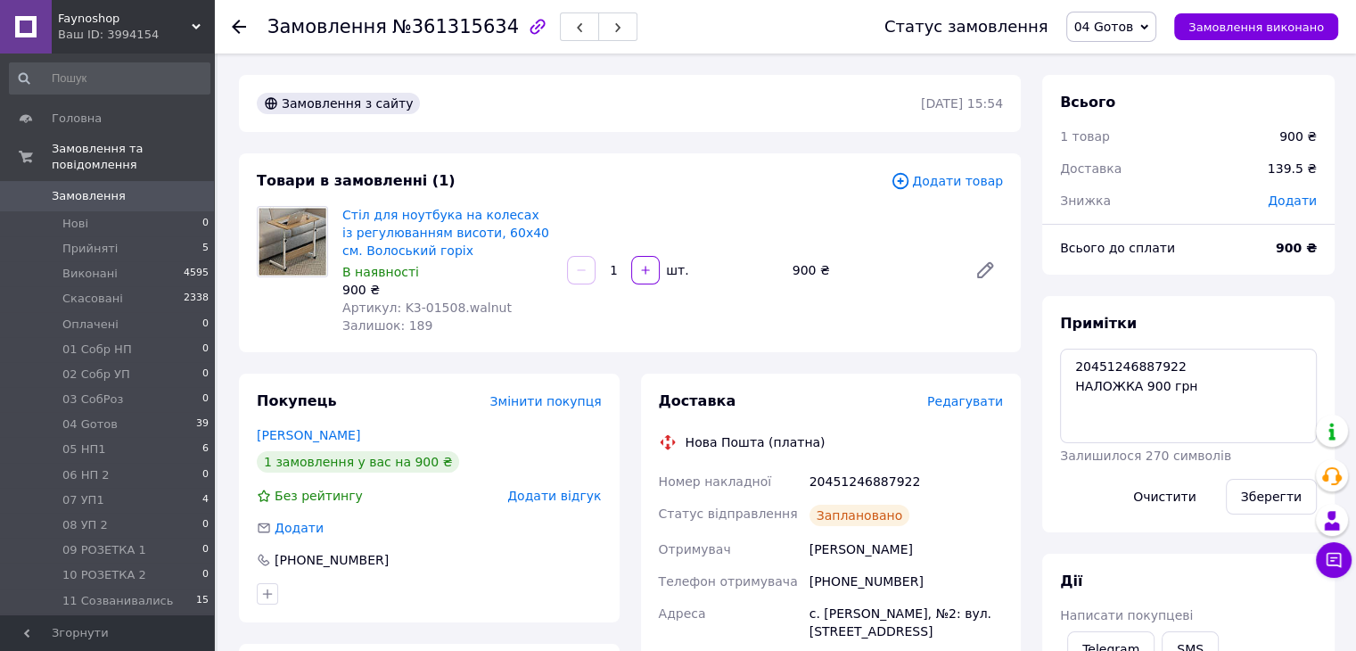
scroll to position [18, 0]
drag, startPoint x: 1194, startPoint y: 359, endPoint x: 975, endPoint y: 350, distance: 219.6
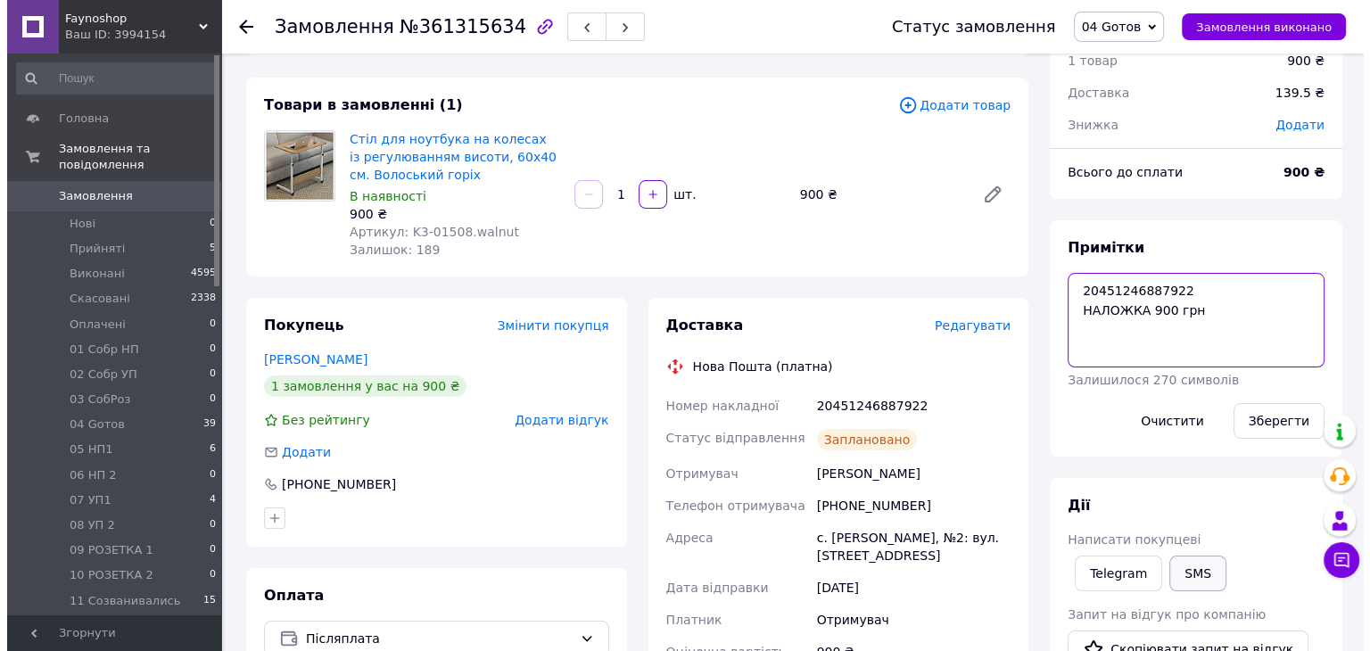
scroll to position [267, 0]
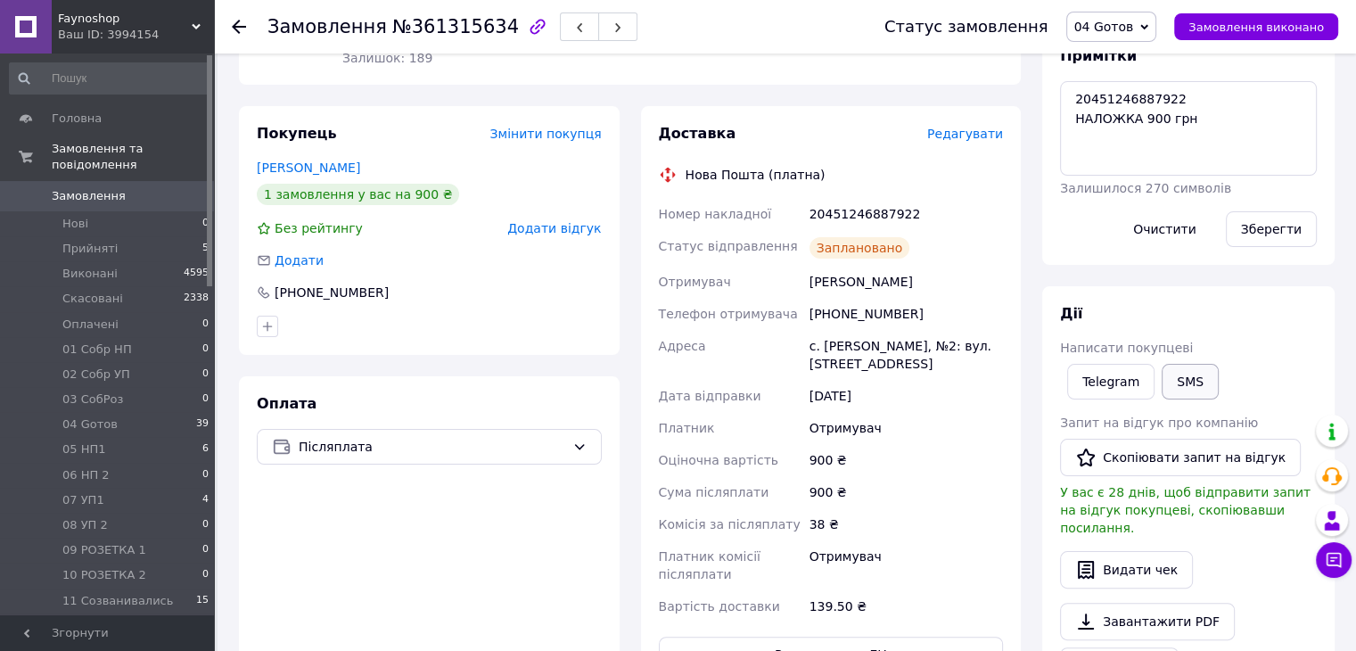
click at [1195, 386] on button "SMS" at bounding box center [1190, 382] width 57 height 36
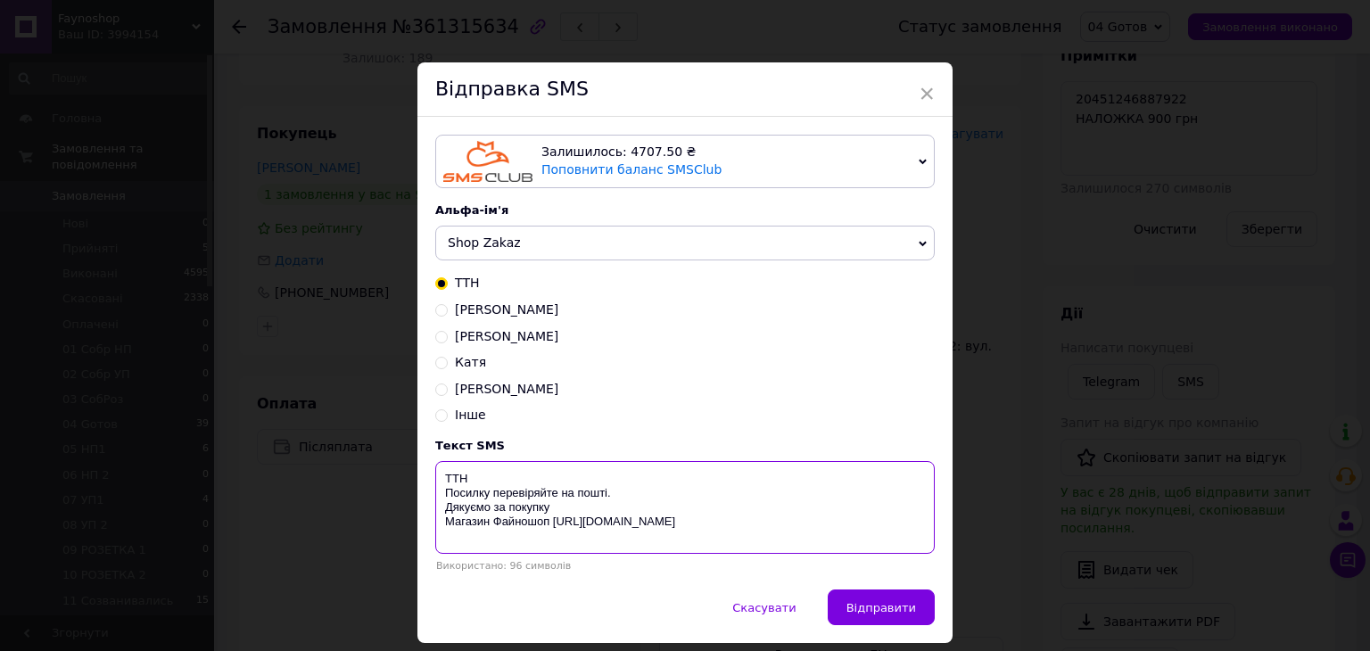
click at [516, 479] on textarea "ТТН Посилку перевіряйте на пошті. Дякуємо за покупку Магазин Файношоп [URL][DOM…" at bounding box center [684, 507] width 499 height 93
paste textarea "20451246887922"
type textarea "ТТН 20451246887922 Посилку перевіряйте на пошті. Дякуємо за покупку Магазин Фай…"
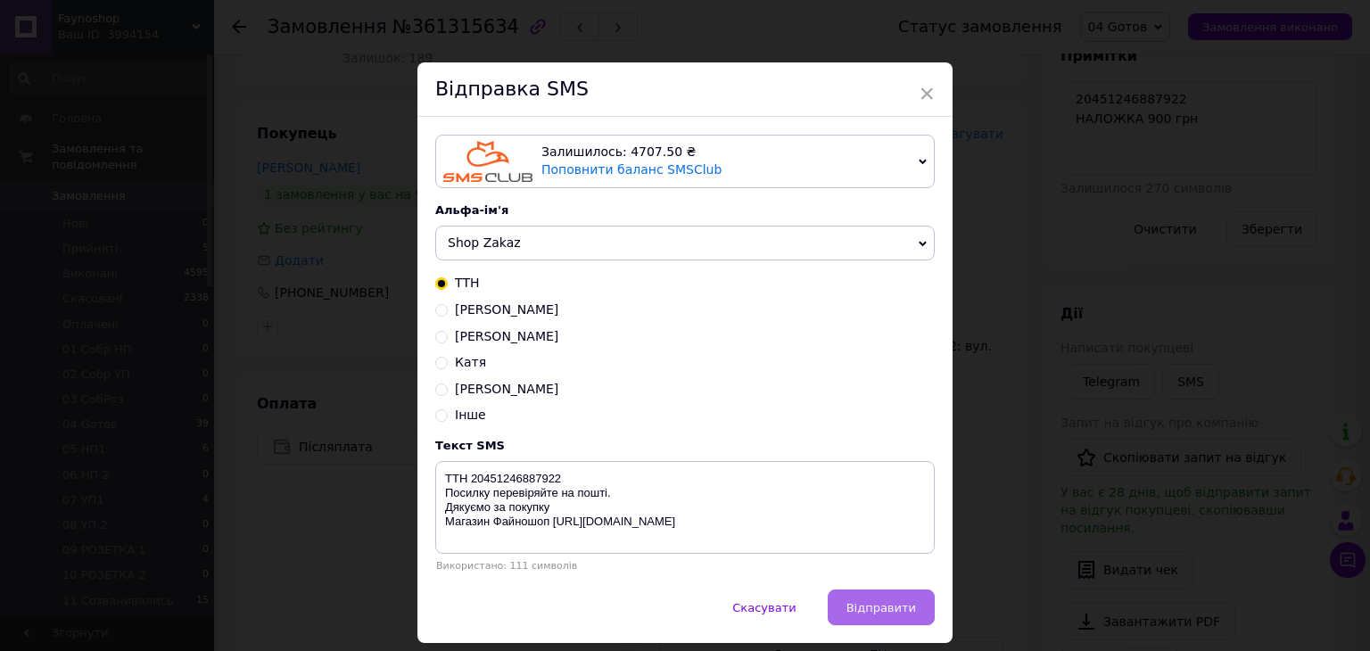
drag, startPoint x: 868, startPoint y: 607, endPoint x: 860, endPoint y: 579, distance: 29.6
click at [868, 605] on span "Відправити" at bounding box center [881, 607] width 70 height 13
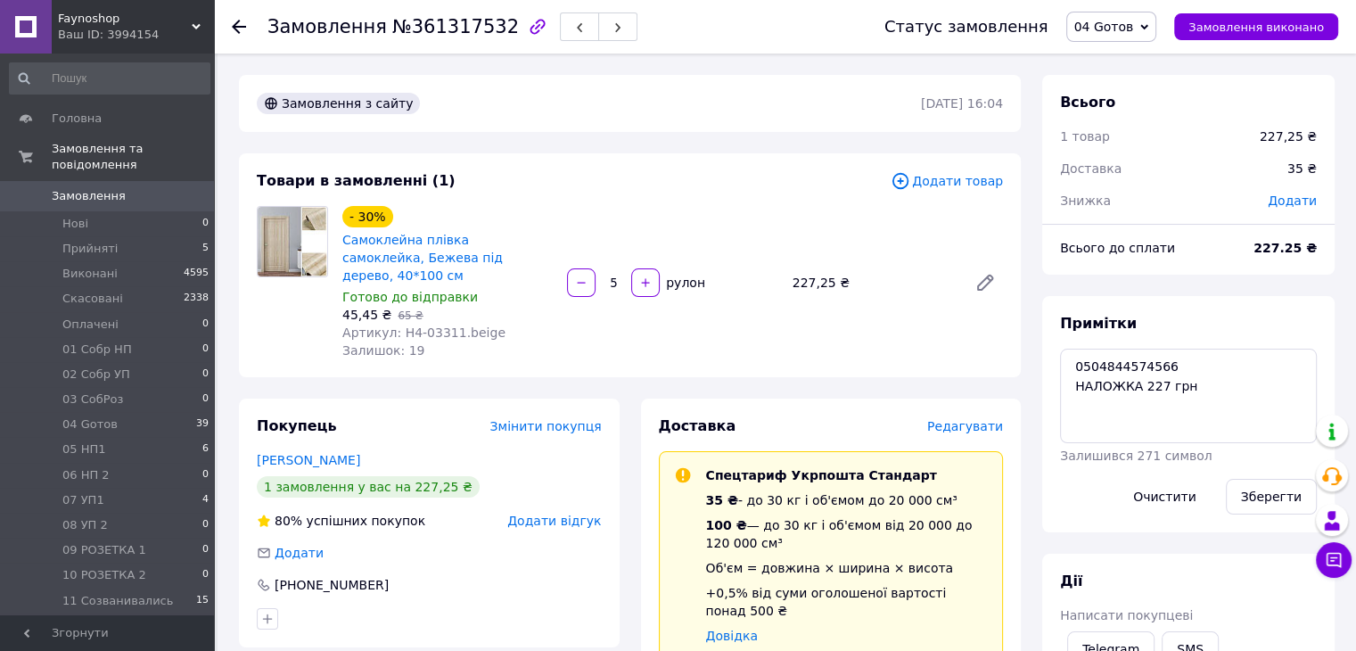
scroll to position [36, 0]
drag, startPoint x: 1213, startPoint y: 366, endPoint x: 1016, endPoint y: 364, distance: 197.1
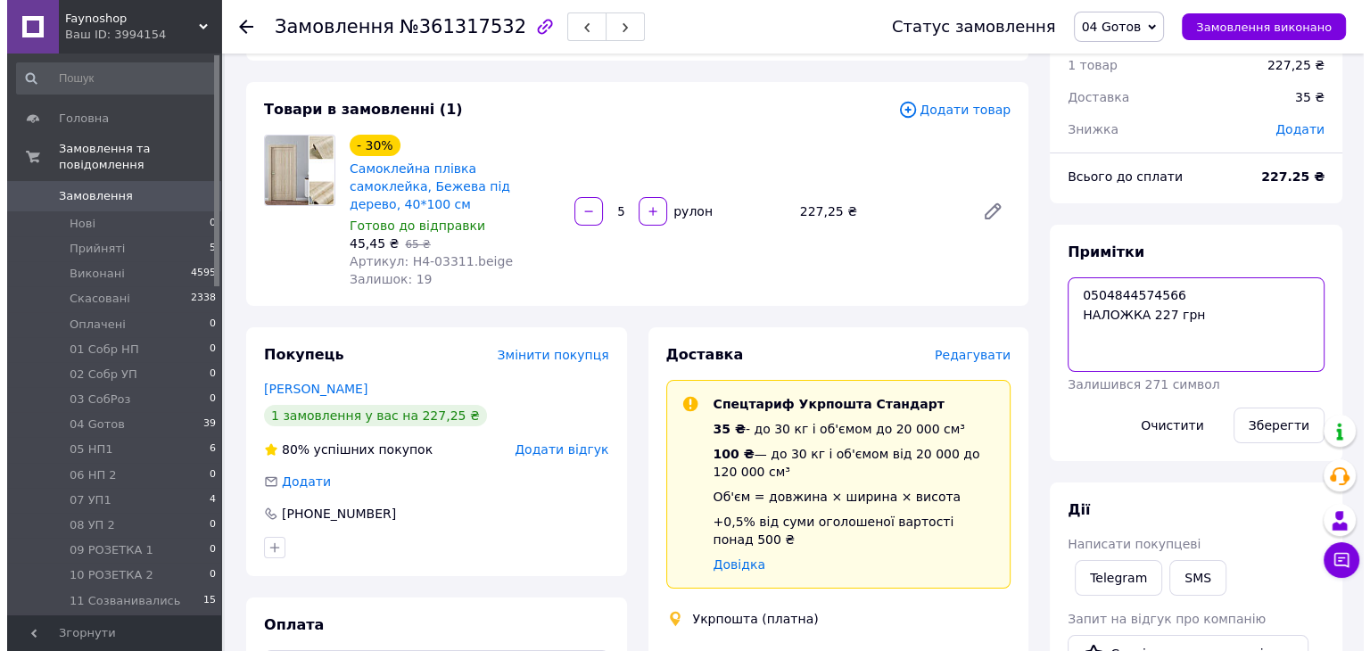
scroll to position [178, 0]
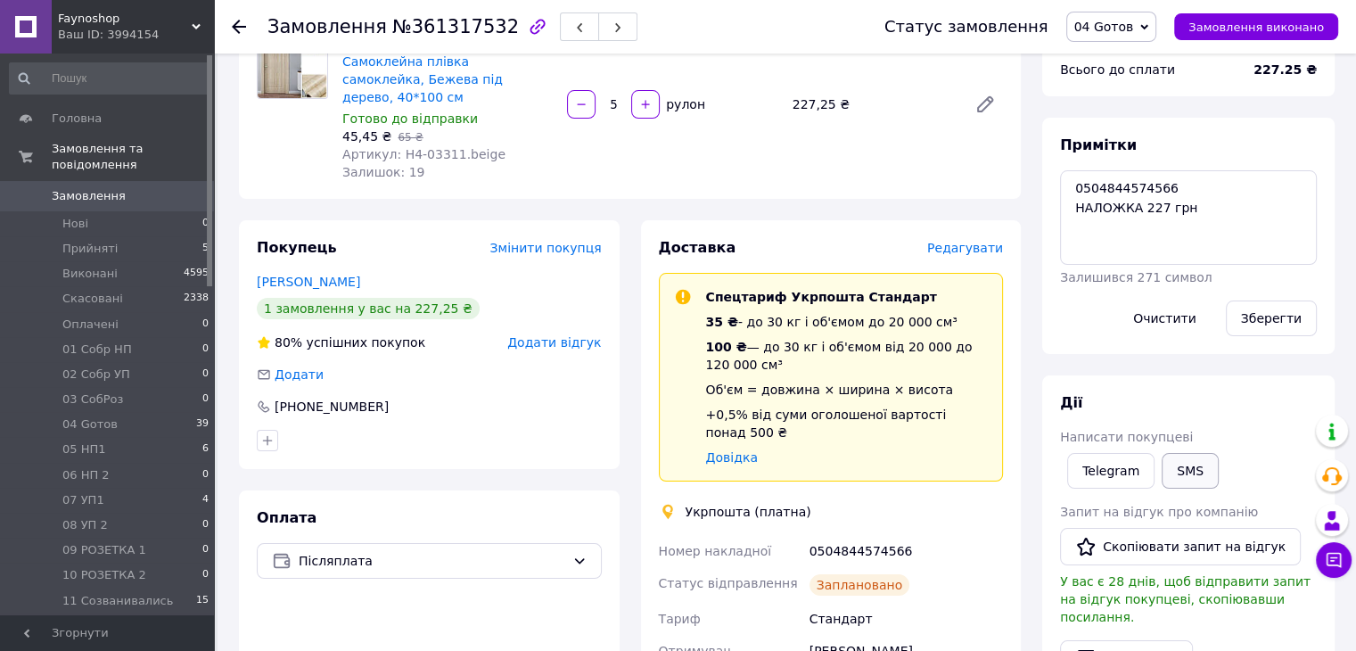
click at [1175, 465] on button "SMS" at bounding box center [1190, 471] width 57 height 36
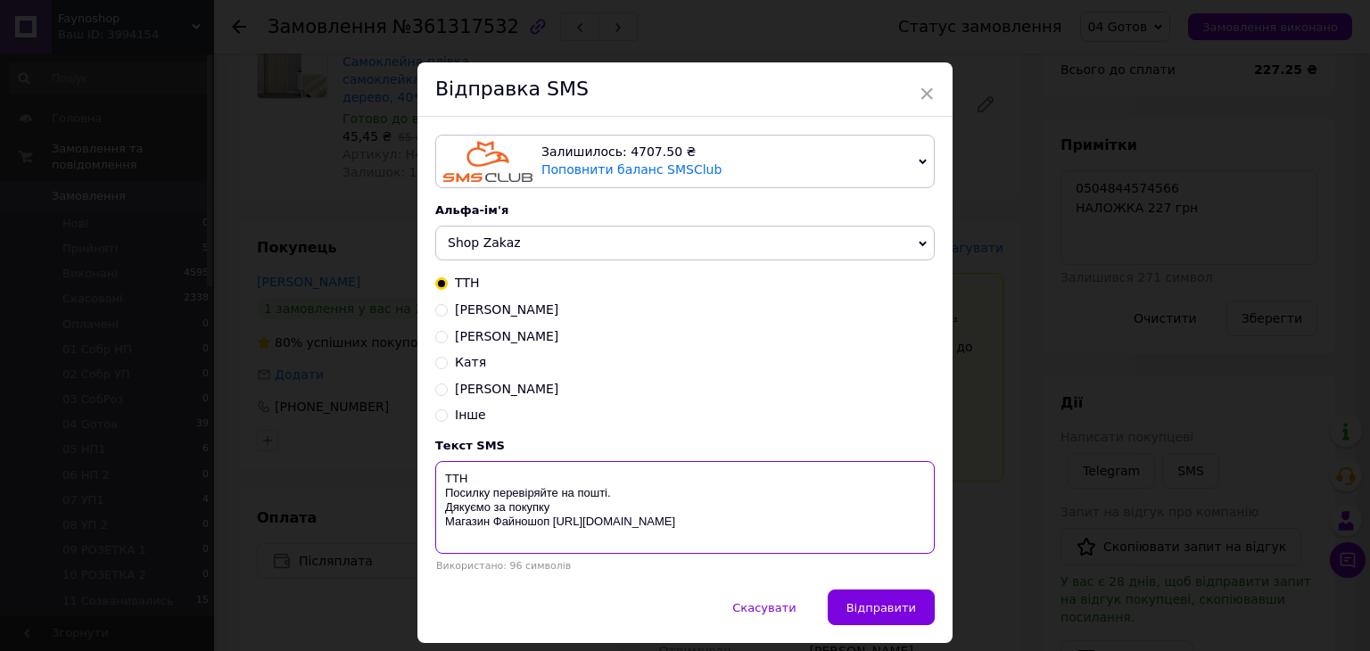
click at [527, 481] on textarea "ТТН Посилку перевіряйте на пошті. Дякуємо за покупку Магазин Файношоп [URL][DOM…" at bounding box center [684, 507] width 499 height 93
paste textarea "0504844574566"
type textarea "ТТН 0504844574566 Посилку перевіряйте на пошті. Дякуємо за покупку Магазин Файн…"
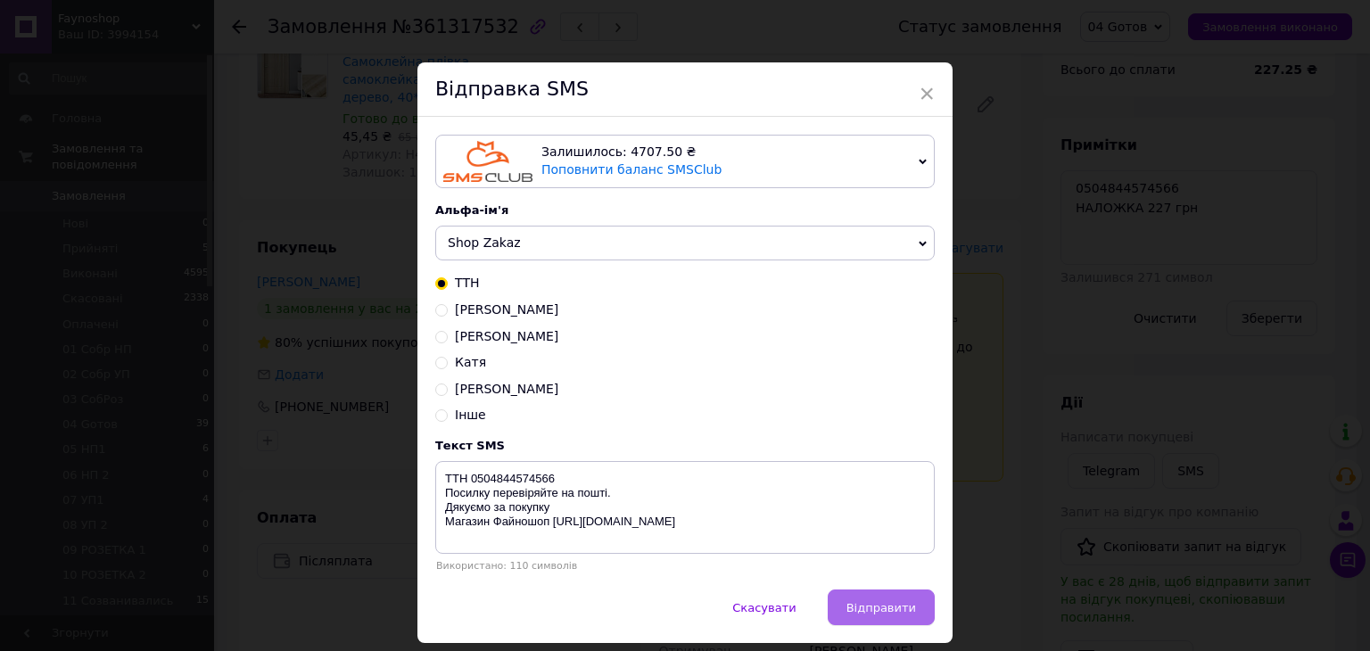
click at [869, 603] on span "Відправити" at bounding box center [881, 607] width 70 height 13
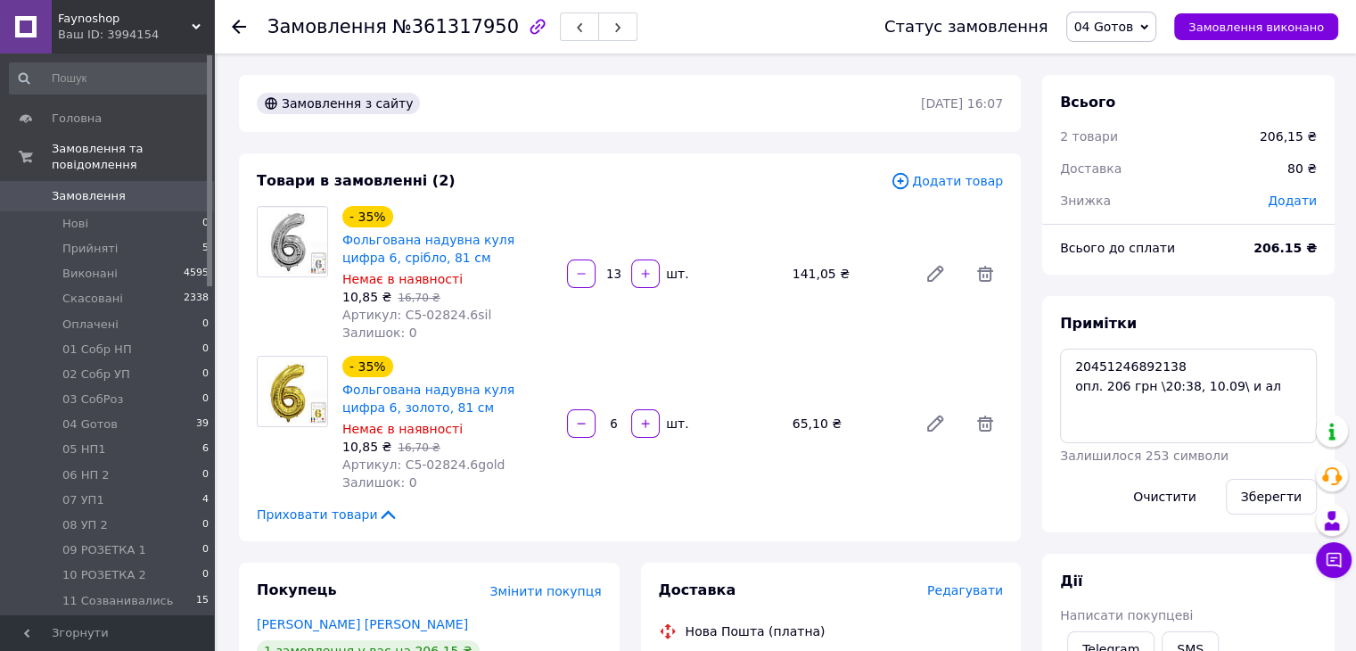
scroll to position [185, 0]
drag, startPoint x: 1184, startPoint y: 366, endPoint x: 1039, endPoint y: 365, distance: 145.4
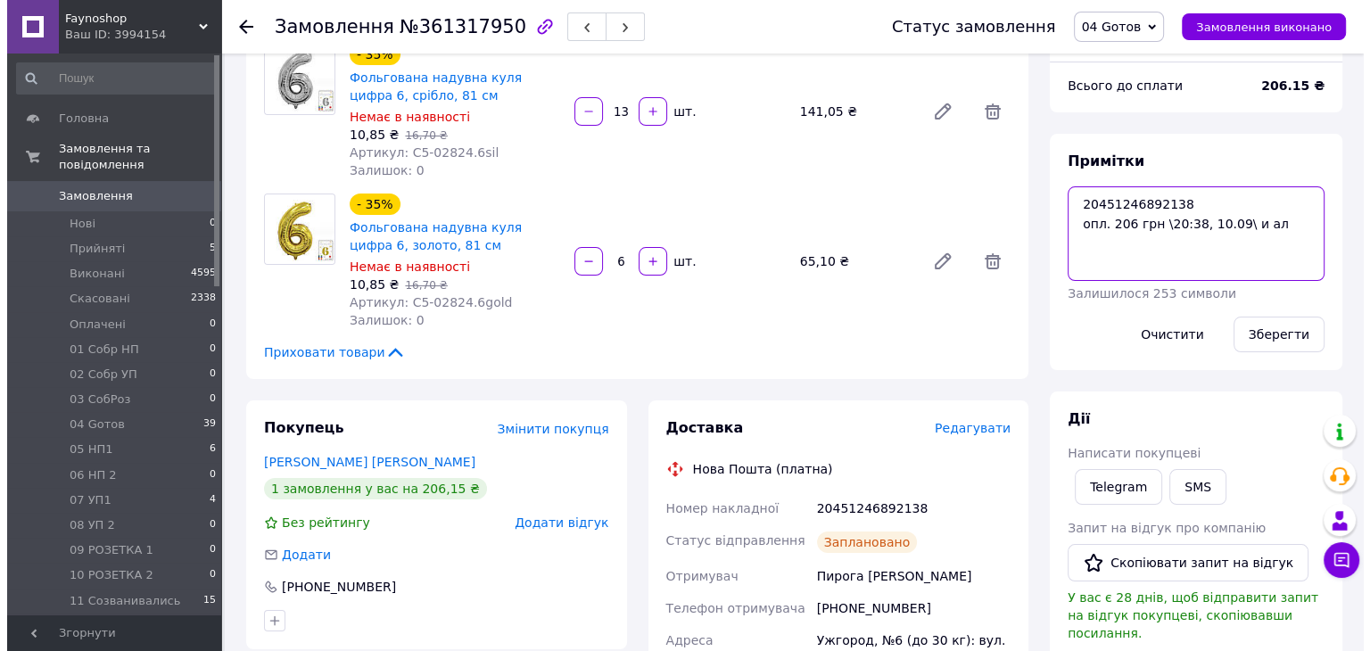
scroll to position [357, 0]
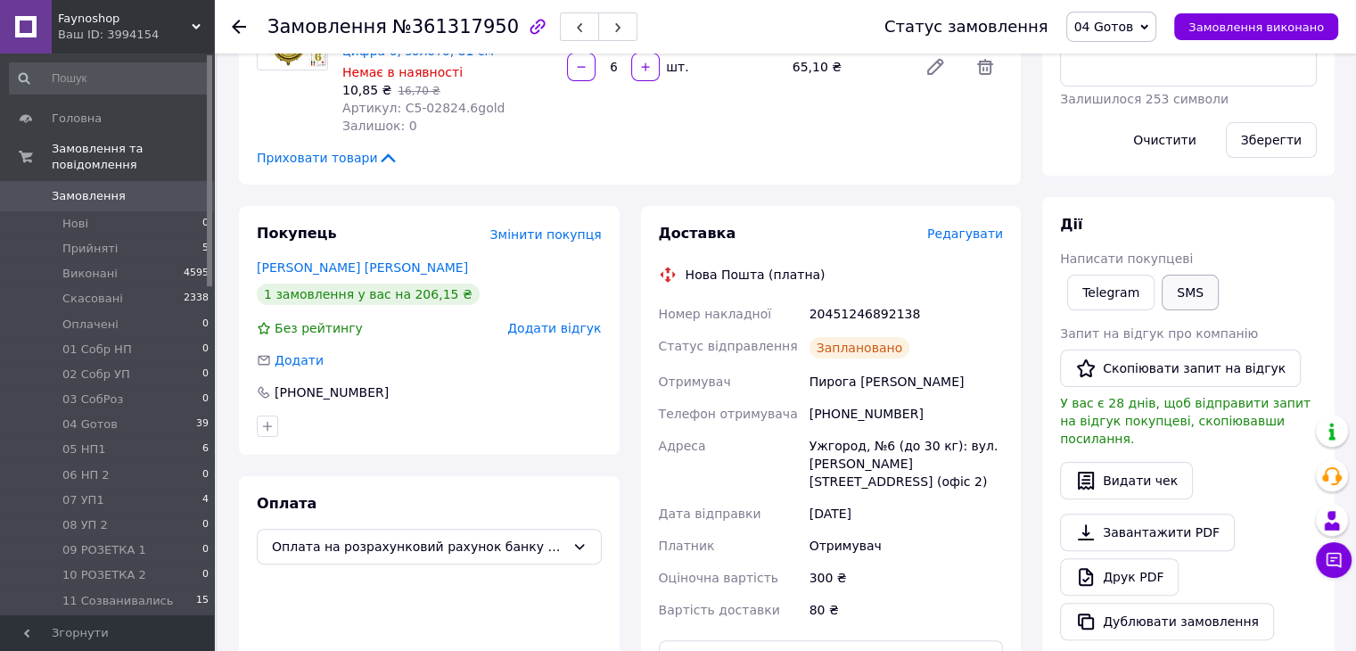
click at [1181, 290] on button "SMS" at bounding box center [1190, 293] width 57 height 36
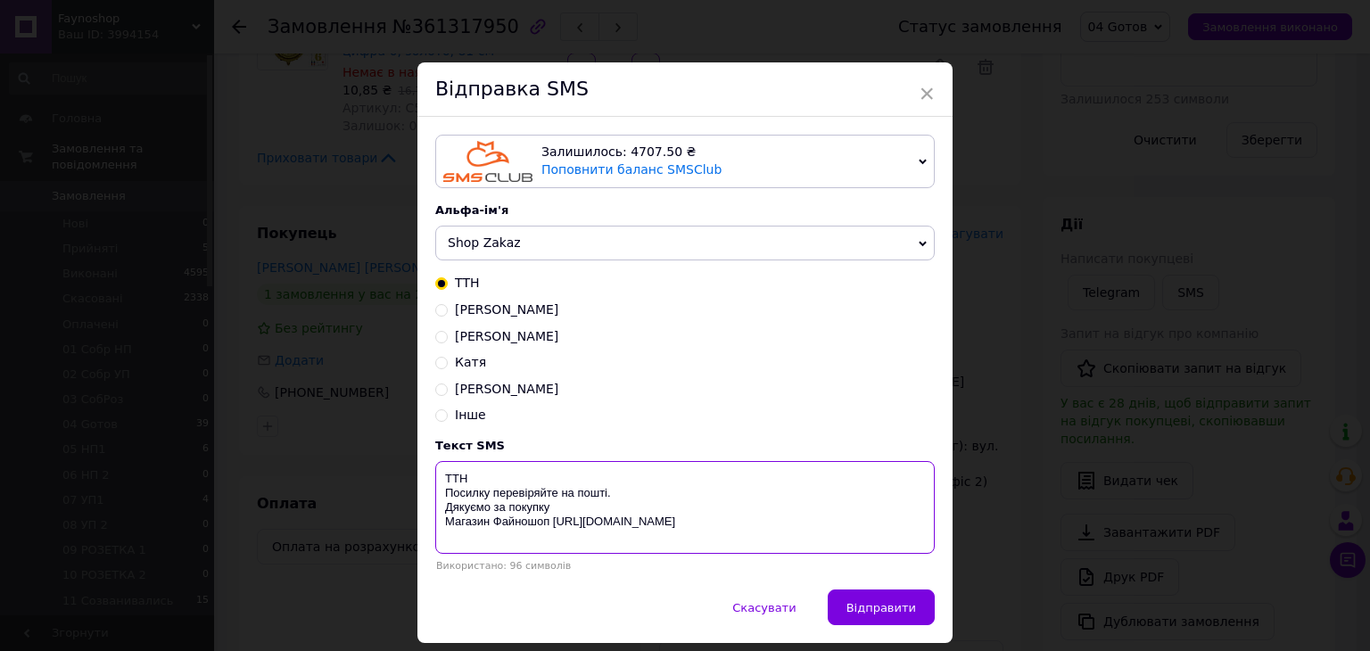
click at [532, 479] on textarea "ТТН Посилку перевіряйте на пошті. Дякуємо за покупку Магазин Файношоп https://c…" at bounding box center [684, 507] width 499 height 93
paste textarea "20451246892138"
type textarea "ТТН 20451246892138 Посилку перевіряйте на пошті. Дякуємо за покупку Магазин Фай…"
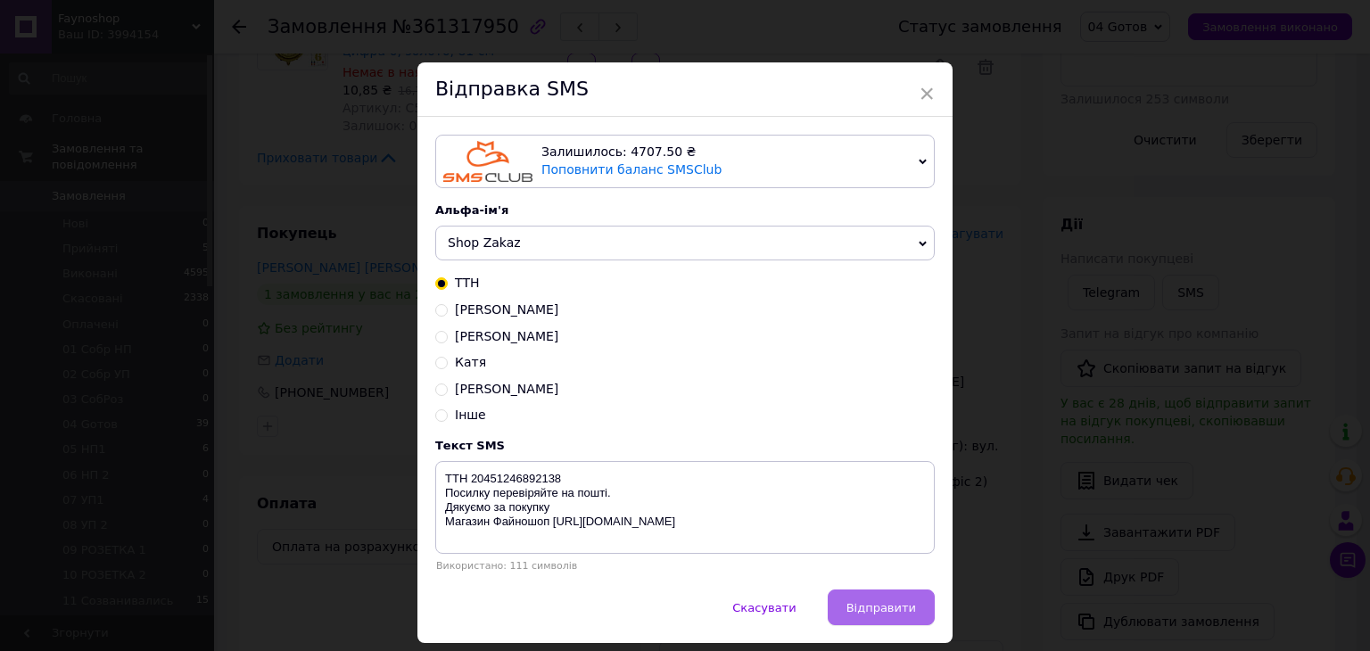
click at [877, 605] on span "Відправити" at bounding box center [881, 607] width 70 height 13
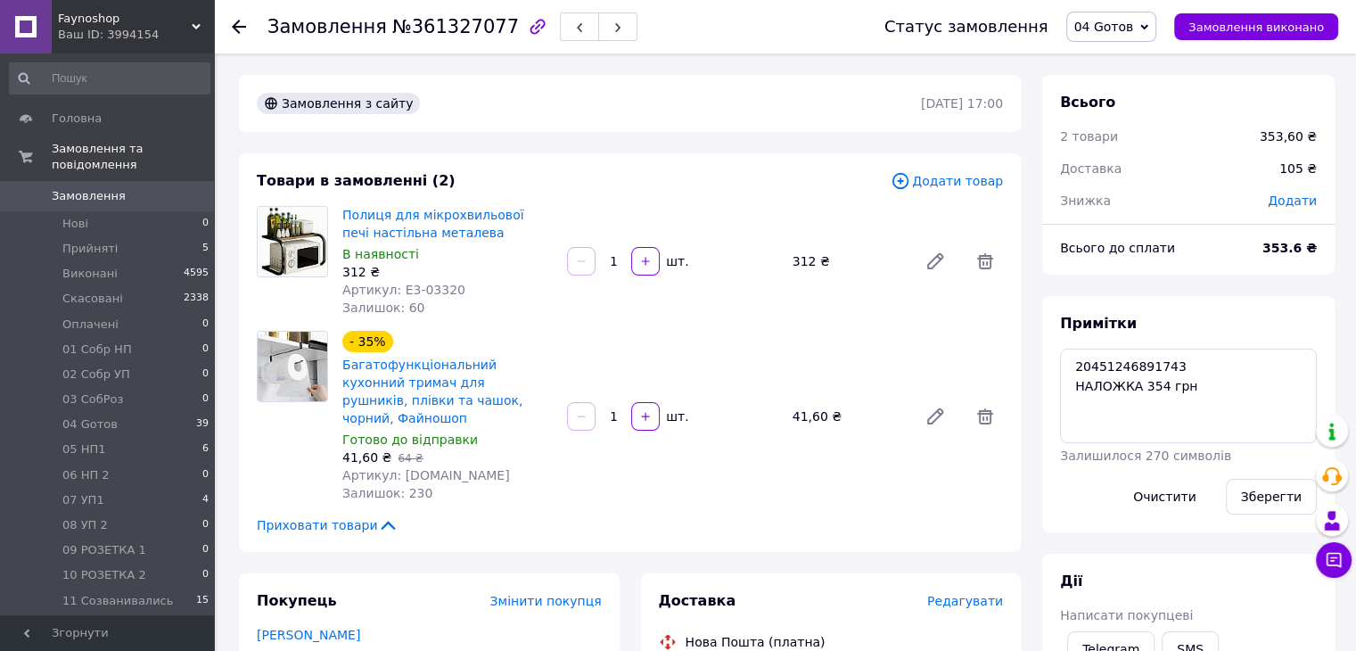
scroll to position [107, 0]
drag, startPoint x: 1204, startPoint y: 355, endPoint x: 1029, endPoint y: 353, distance: 174.8
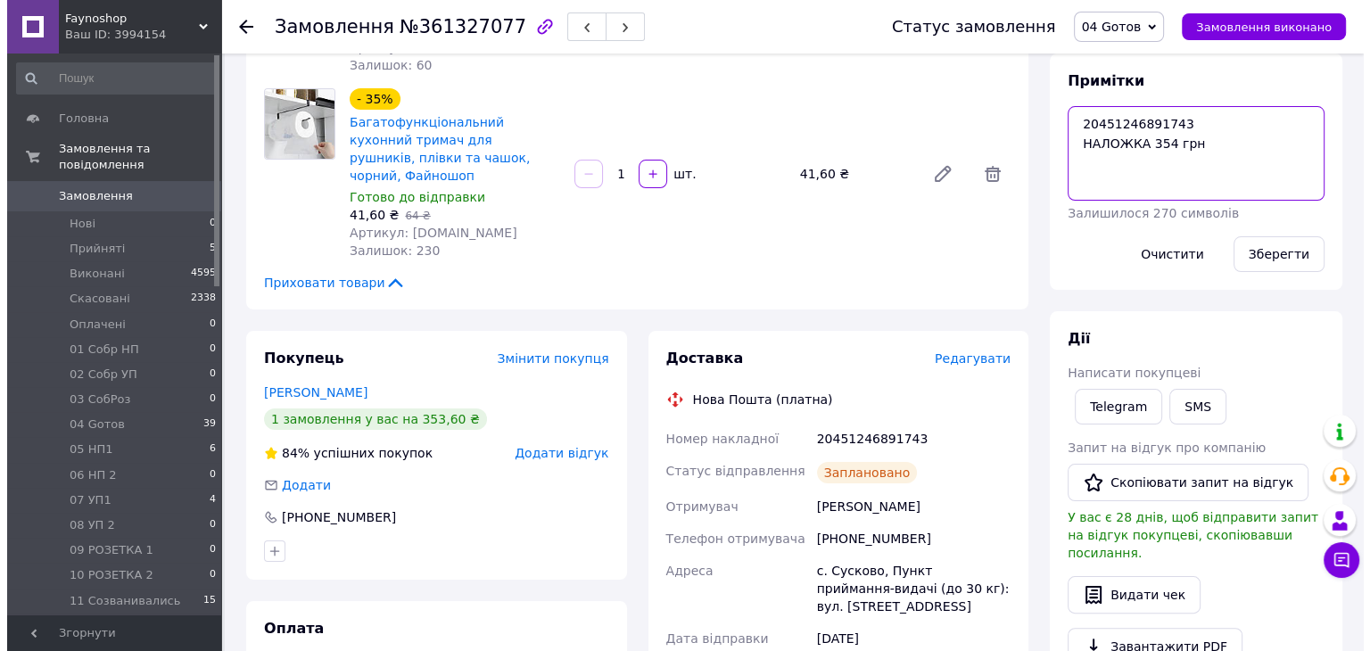
scroll to position [535, 0]
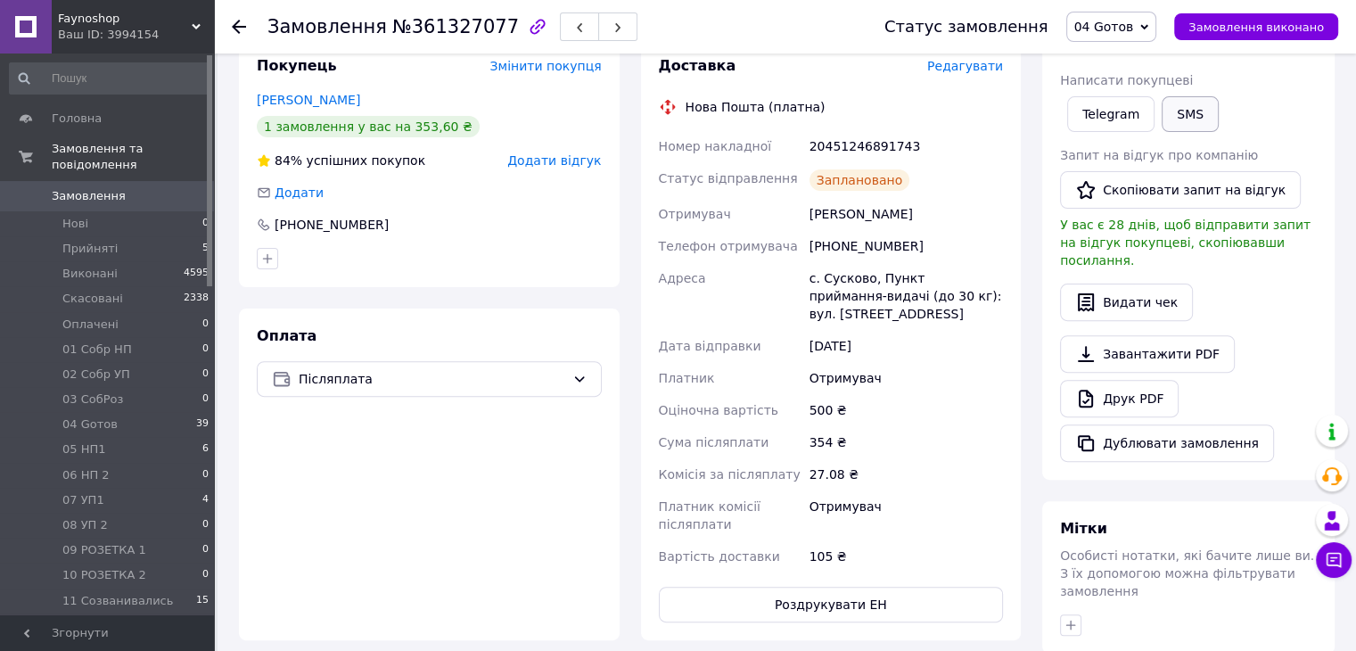
click at [1195, 119] on button "SMS" at bounding box center [1190, 114] width 57 height 36
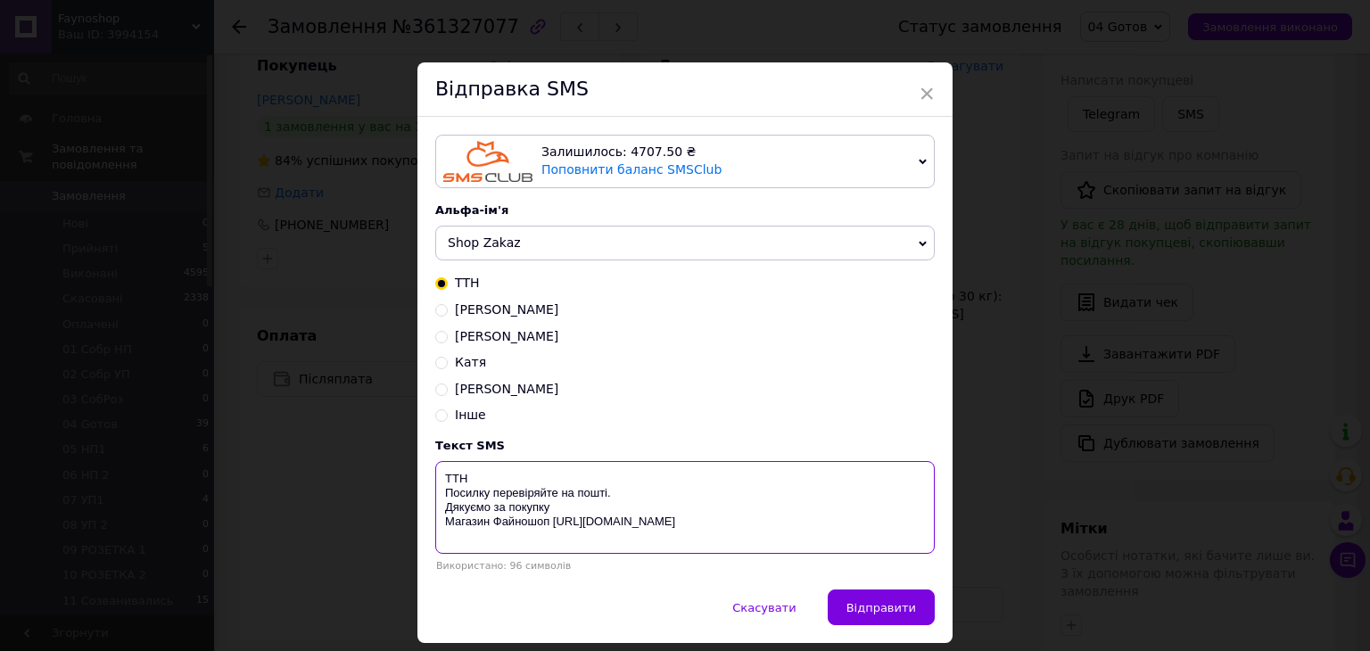
click at [517, 482] on textarea "ТТН Посилку перевіряйте на пошті. Дякуємо за покупку Магазин Файношоп [URL][DOM…" at bounding box center [684, 507] width 499 height 93
paste textarea "20451246891743"
type textarea "ТТН 20451246891743 Посилку перевіряйте на пошті. Дякуємо за покупку Магазин Фай…"
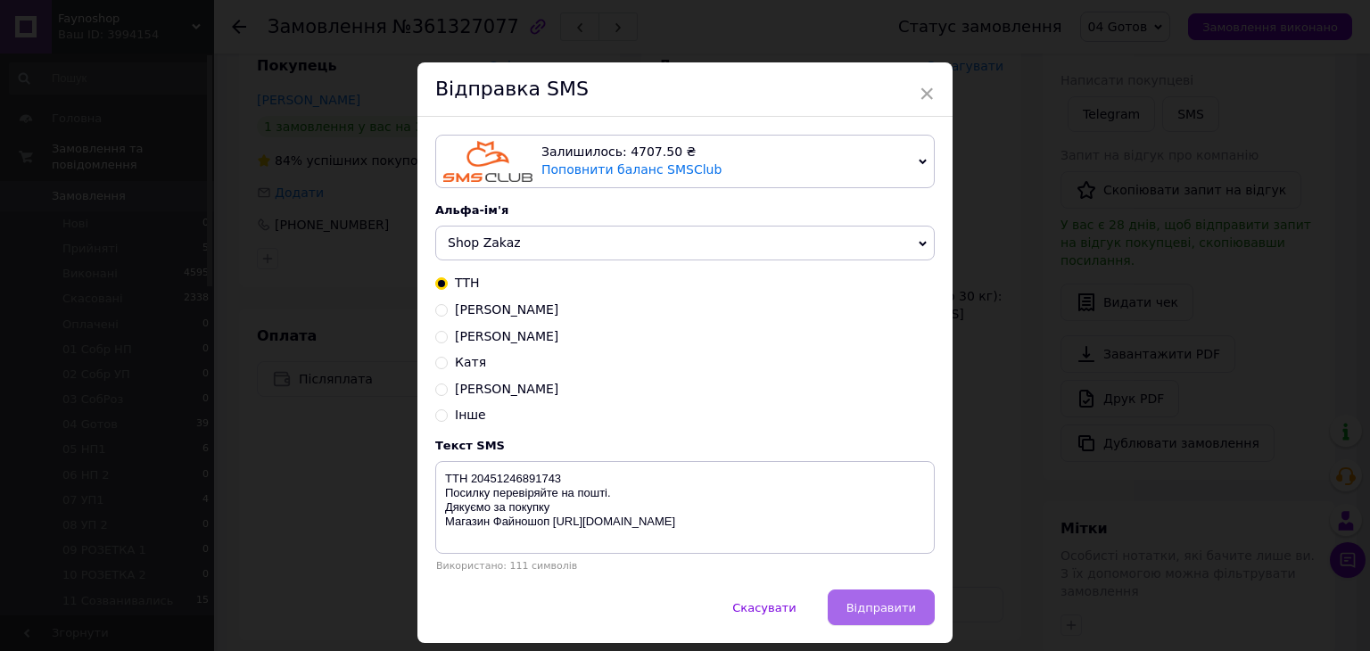
click at [892, 605] on span "Відправити" at bounding box center [881, 607] width 70 height 13
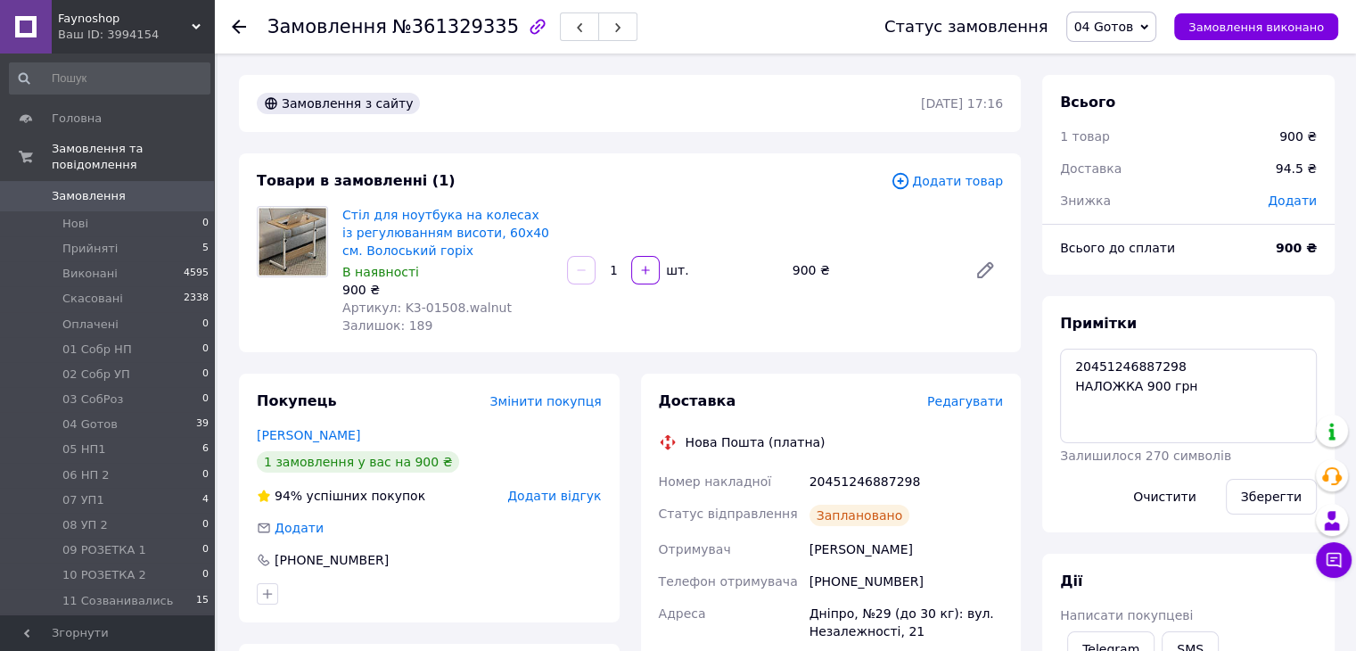
scroll to position [46, 0]
drag, startPoint x: 1213, startPoint y: 366, endPoint x: 964, endPoint y: 355, distance: 249.0
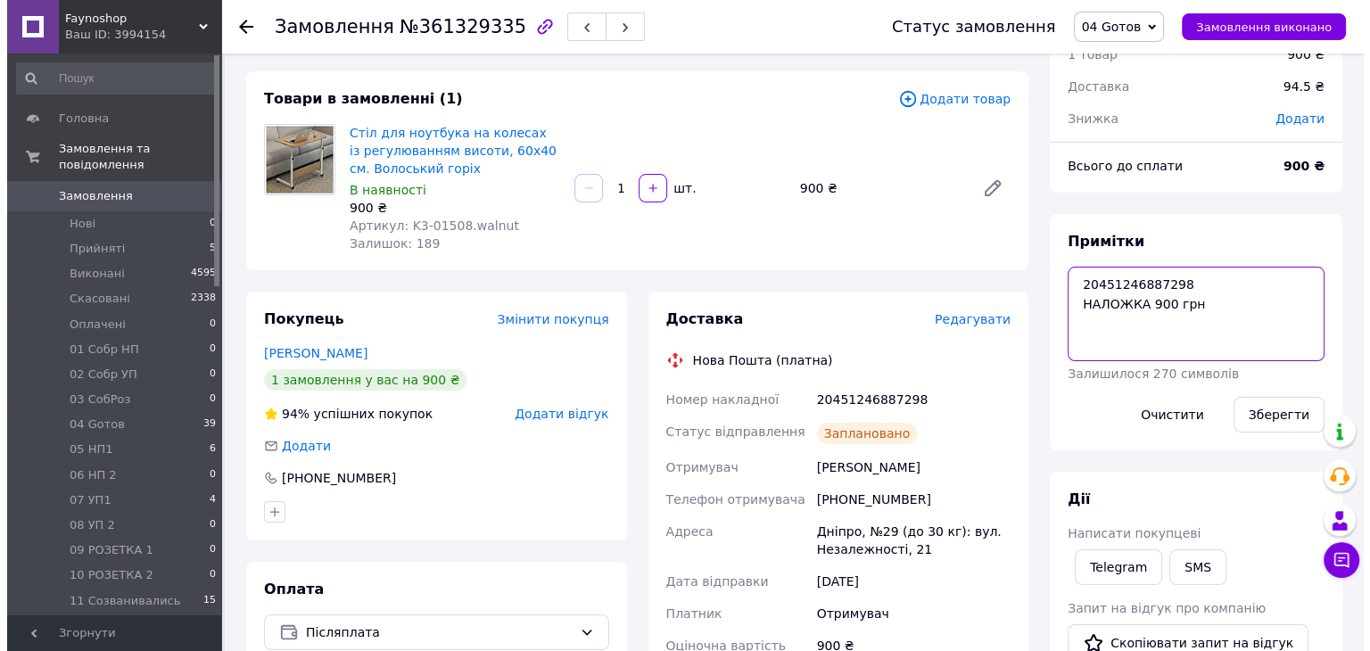
scroll to position [178, 0]
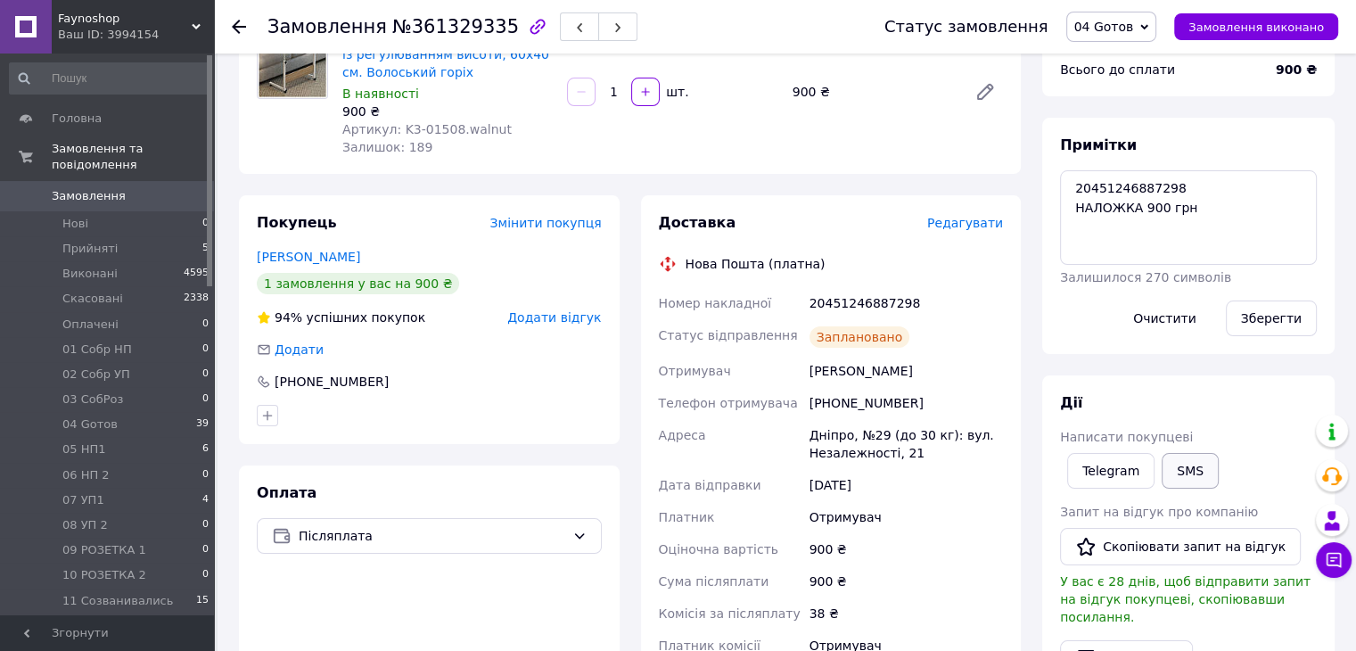
click at [1190, 465] on button "SMS" at bounding box center [1190, 471] width 57 height 36
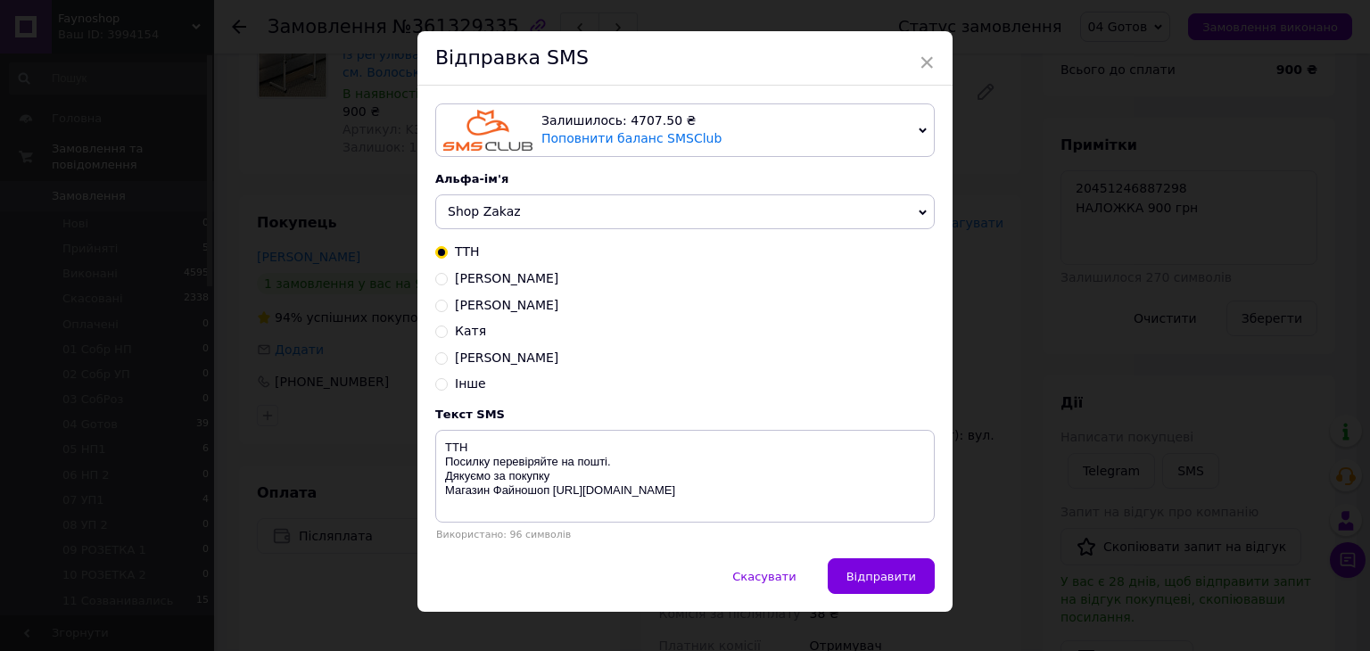
scroll to position [58, 0]
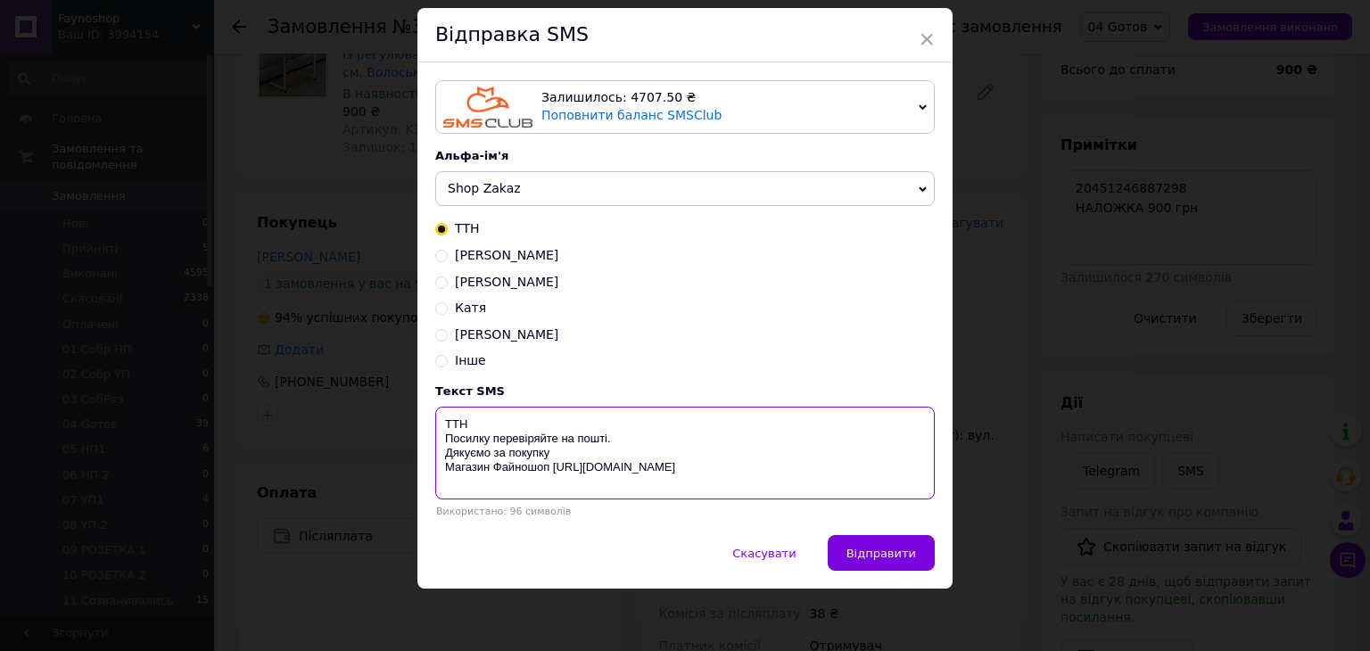
click at [560, 416] on textarea "ТТН Посилку перевіряйте на пошті. Дякуємо за покупку Магазин Файношоп [URL][DOM…" at bounding box center [684, 453] width 499 height 93
paste textarea "20451246887298"
type textarea "ТТН 20451246887298 Посилку перевіряйте на пошті. Дякуємо за покупку Магазин Фай…"
click at [916, 558] on button "Відправити" at bounding box center [880, 553] width 107 height 36
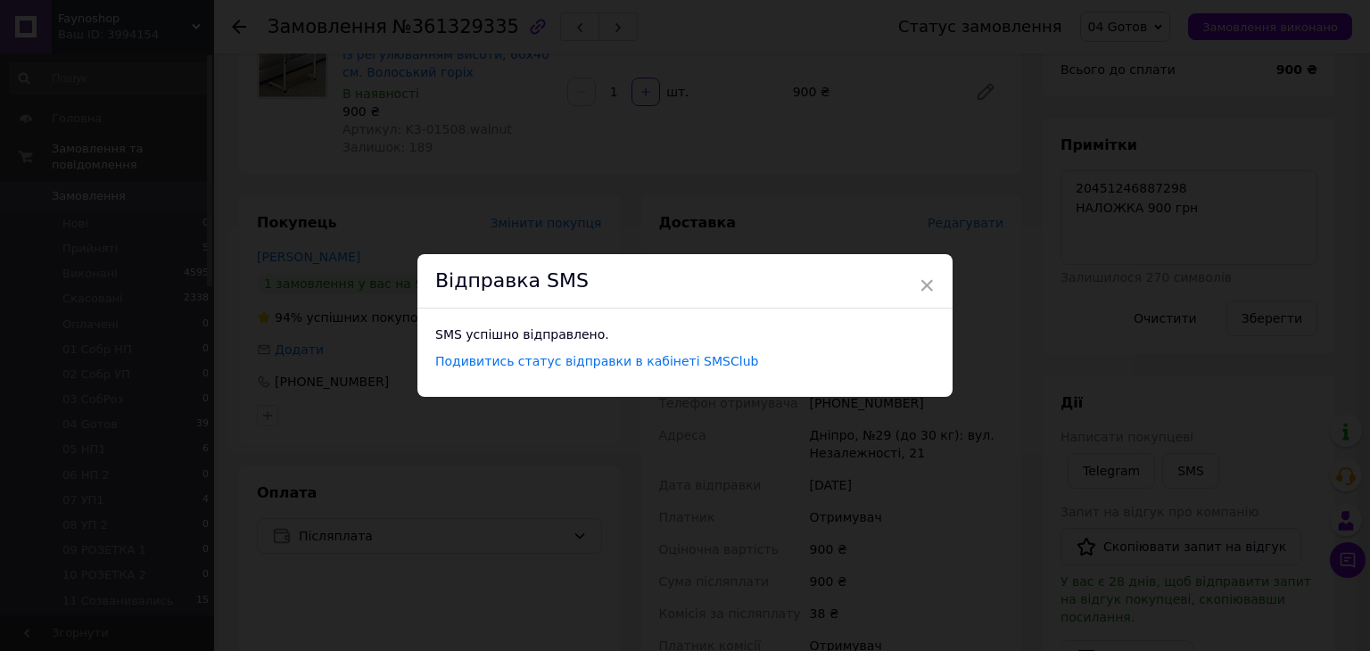
scroll to position [0, 0]
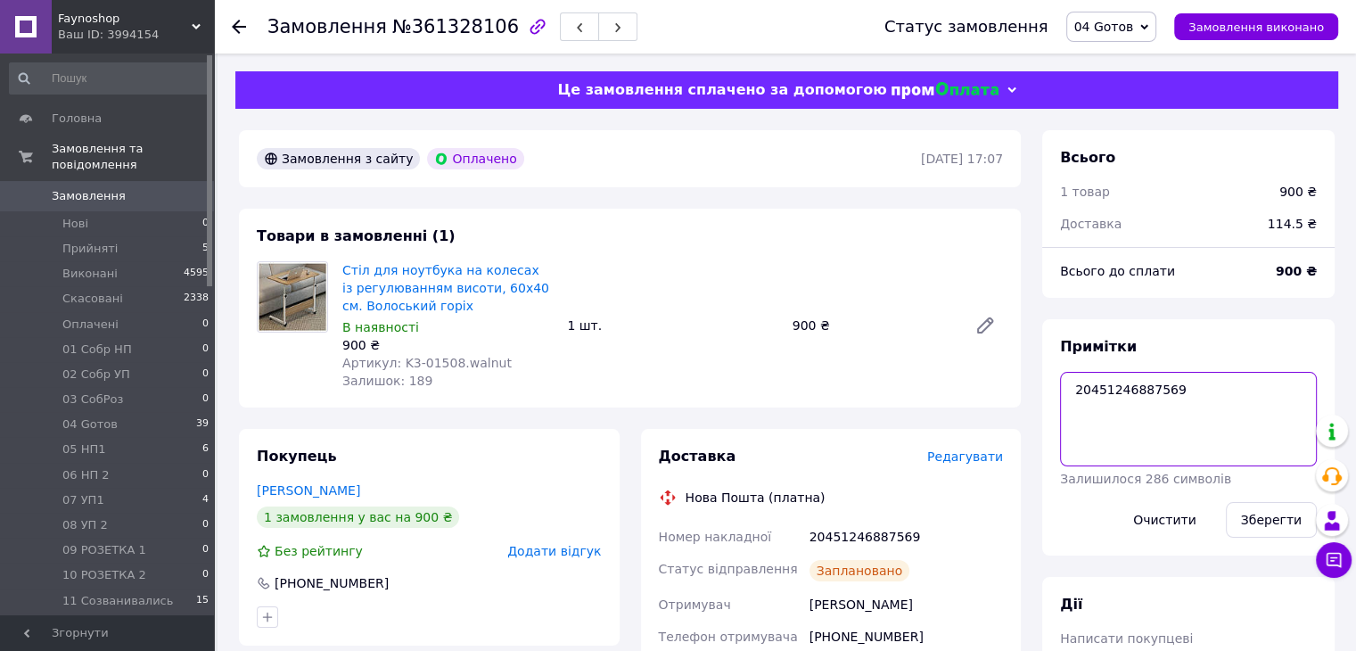
drag, startPoint x: 1206, startPoint y: 381, endPoint x: 995, endPoint y: 376, distance: 210.5
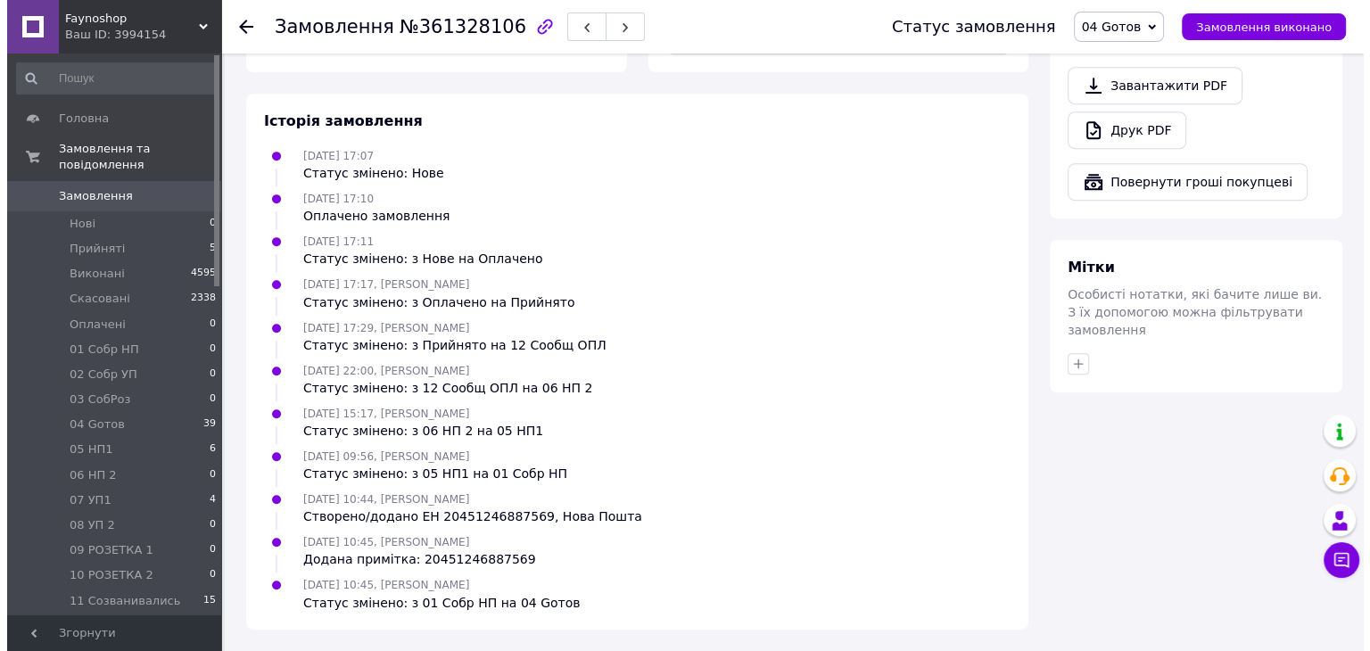
scroll to position [313, 0]
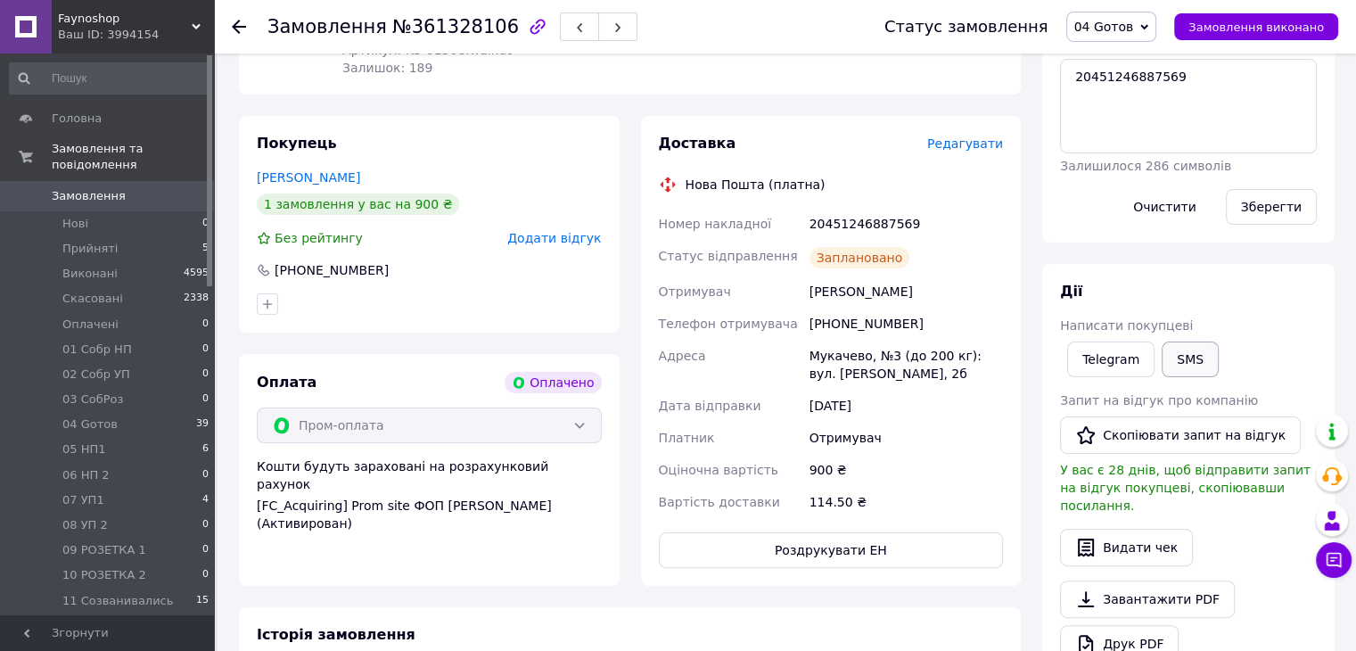
click at [1202, 355] on button "SMS" at bounding box center [1190, 360] width 57 height 36
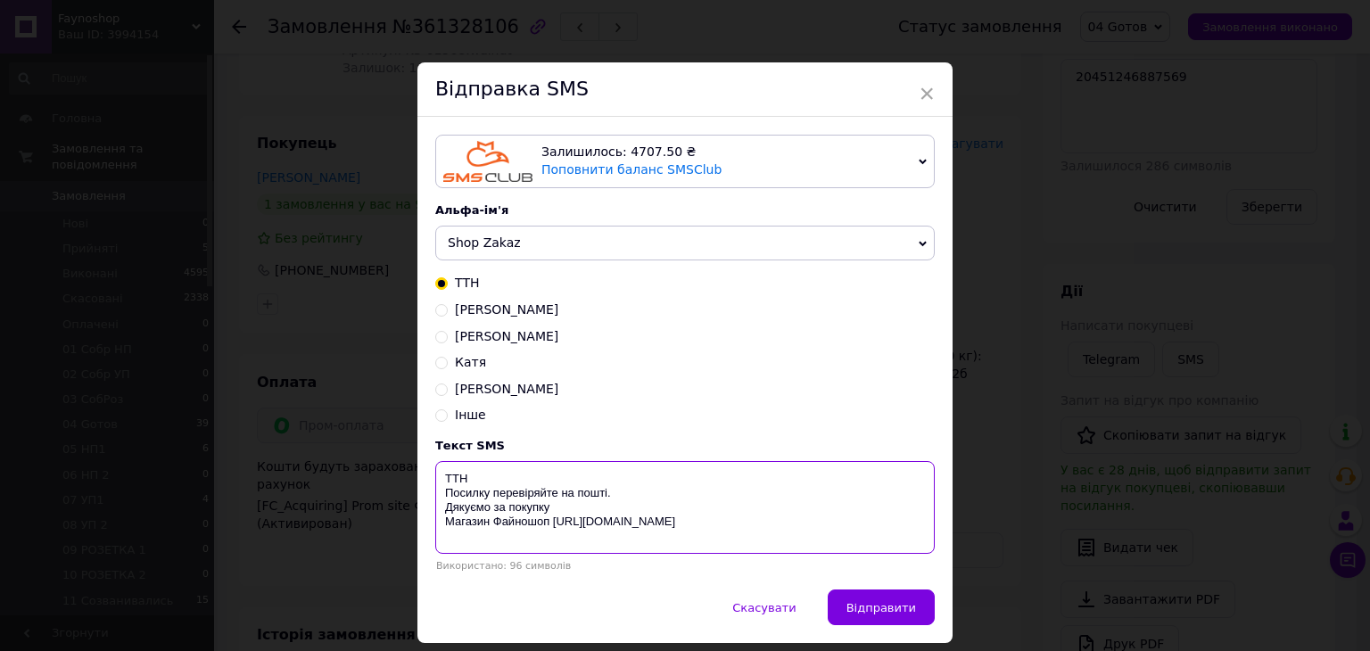
click at [536, 479] on textarea "ТТН Посилку перевіряйте на пошті. Дякуємо за покупку Магазин Файношоп [URL][DOM…" at bounding box center [684, 507] width 499 height 93
paste textarea "20451246887569"
type textarea "ТТН 20451246887569 Посилку перевіряйте на пошті. Дякуємо за покупку Магазин Фай…"
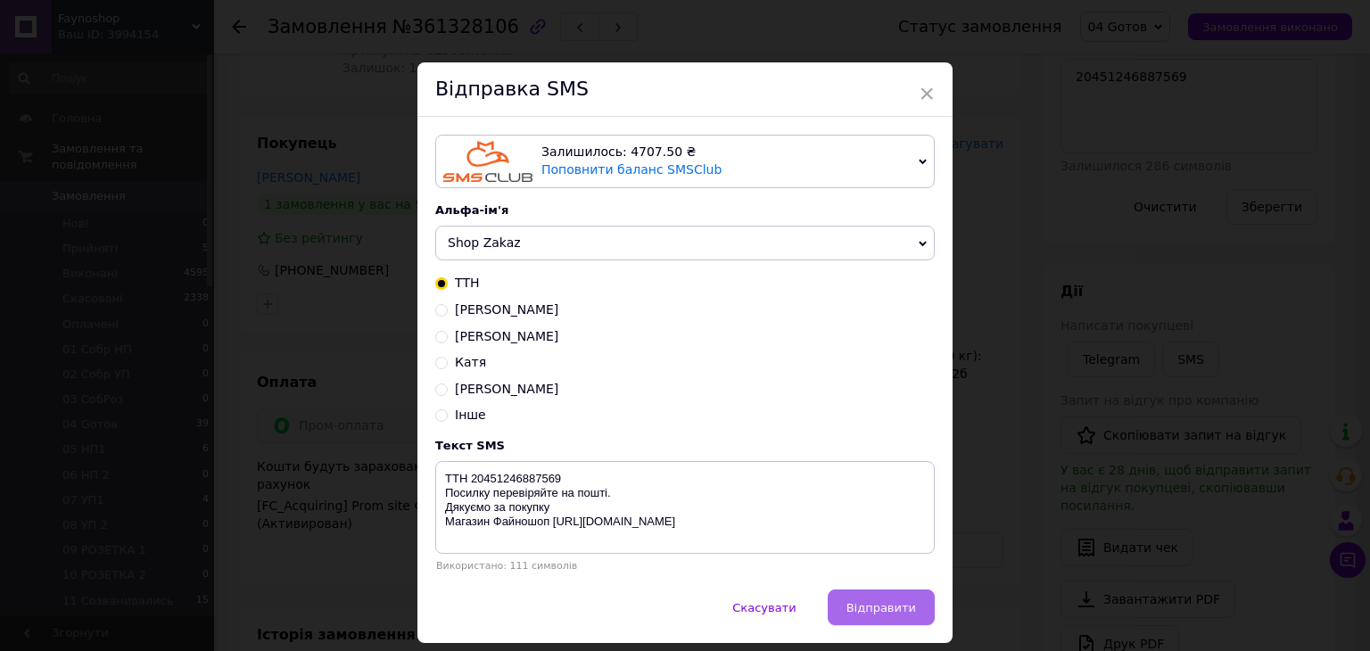
click at [872, 611] on span "Відправити" at bounding box center [881, 607] width 70 height 13
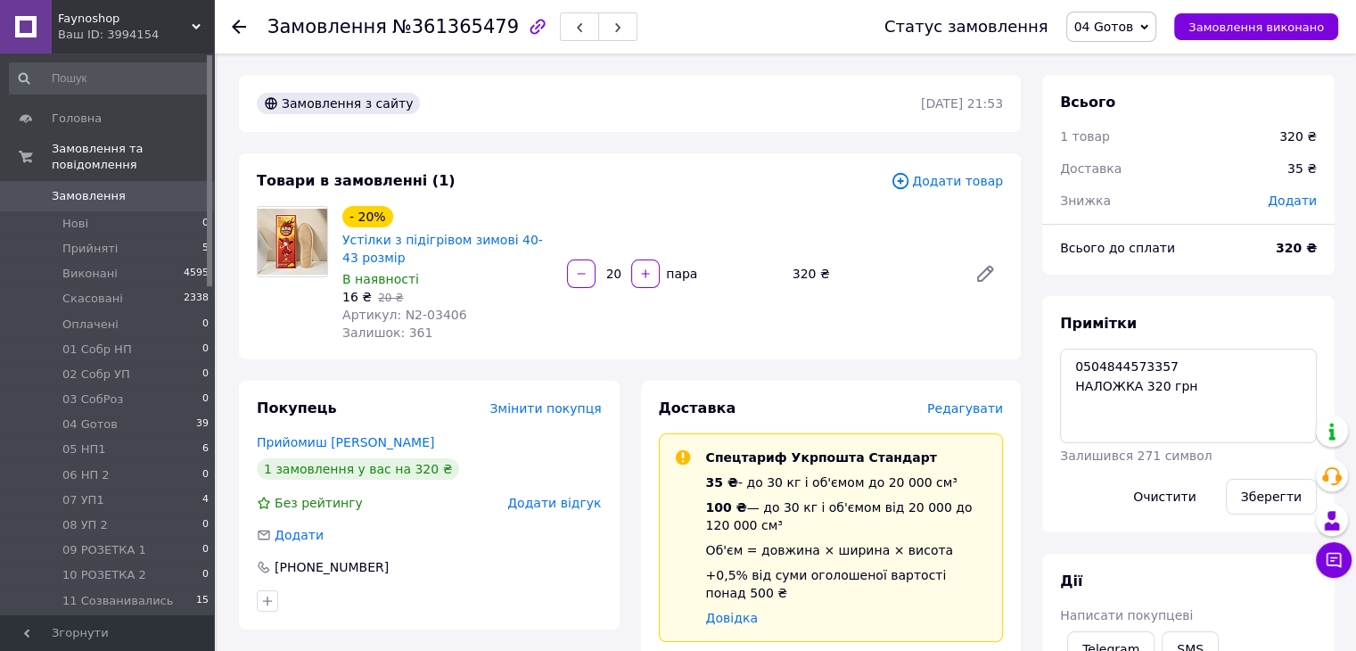
scroll to position [71, 0]
drag, startPoint x: 1175, startPoint y: 362, endPoint x: 1027, endPoint y: 362, distance: 148.0
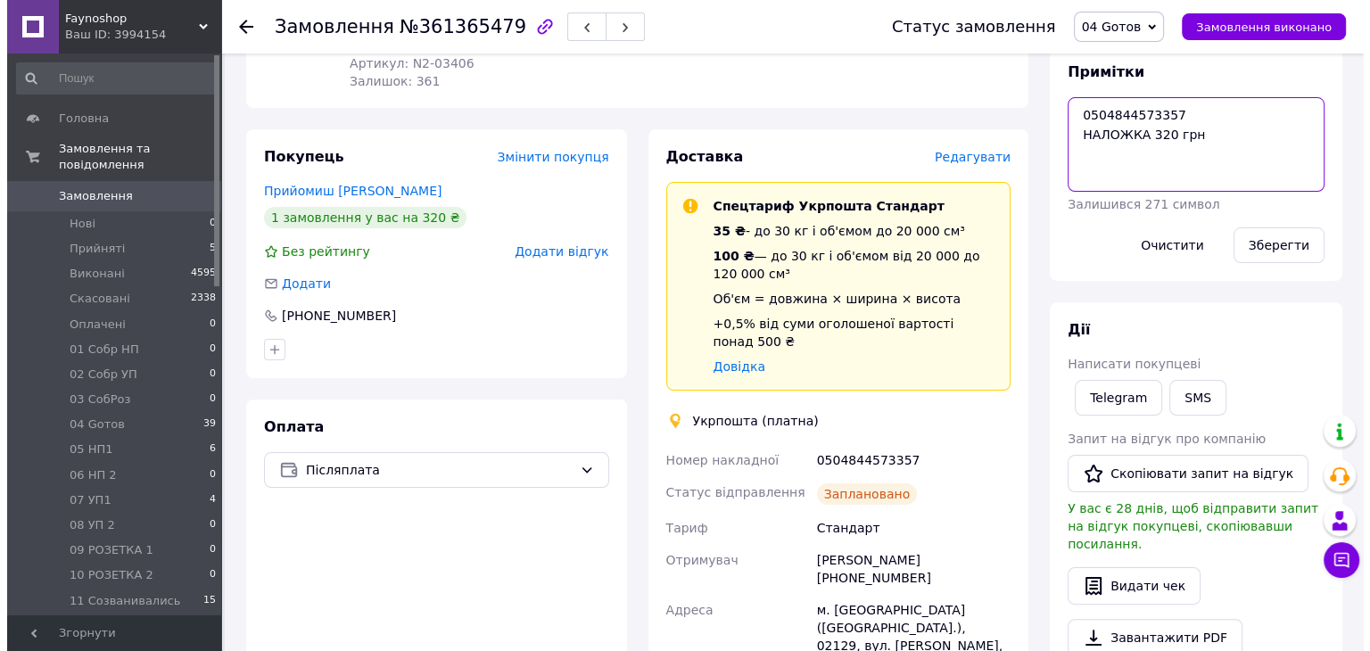
scroll to position [267, 0]
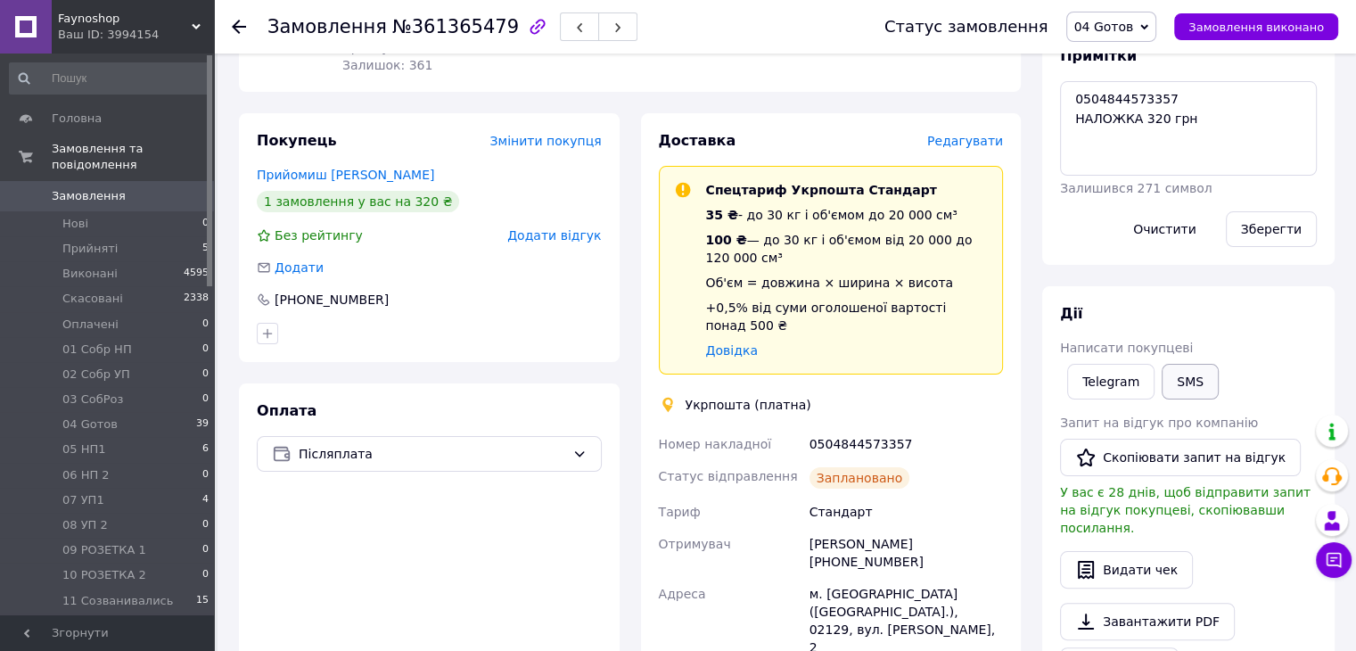
click at [1180, 379] on button "SMS" at bounding box center [1190, 382] width 57 height 36
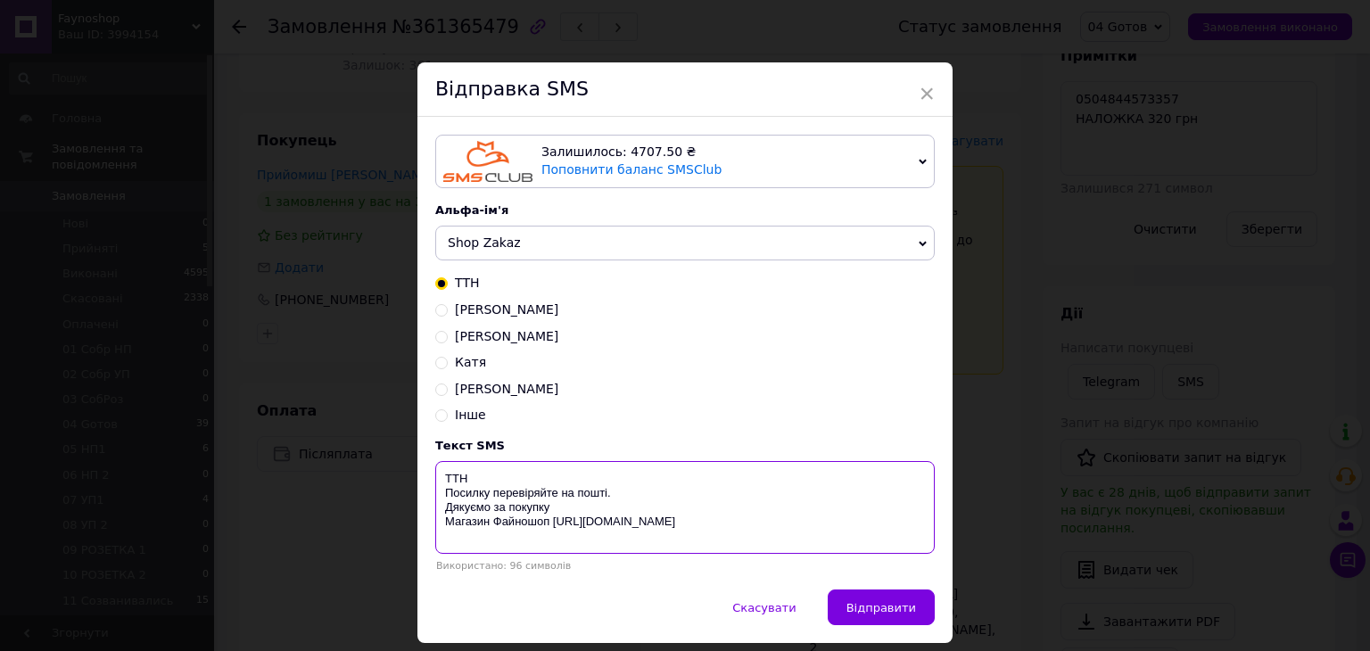
click at [542, 475] on textarea "ТТН Посилку перевіряйте на пошті. Дякуємо за покупку Магазин Файношоп [URL][DOM…" at bounding box center [684, 507] width 499 height 93
paste textarea "0504844573357"
type textarea "ТТН 0504844573357 Посилку перевіряйте на пошті. Дякуємо за покупку Магазин Файн…"
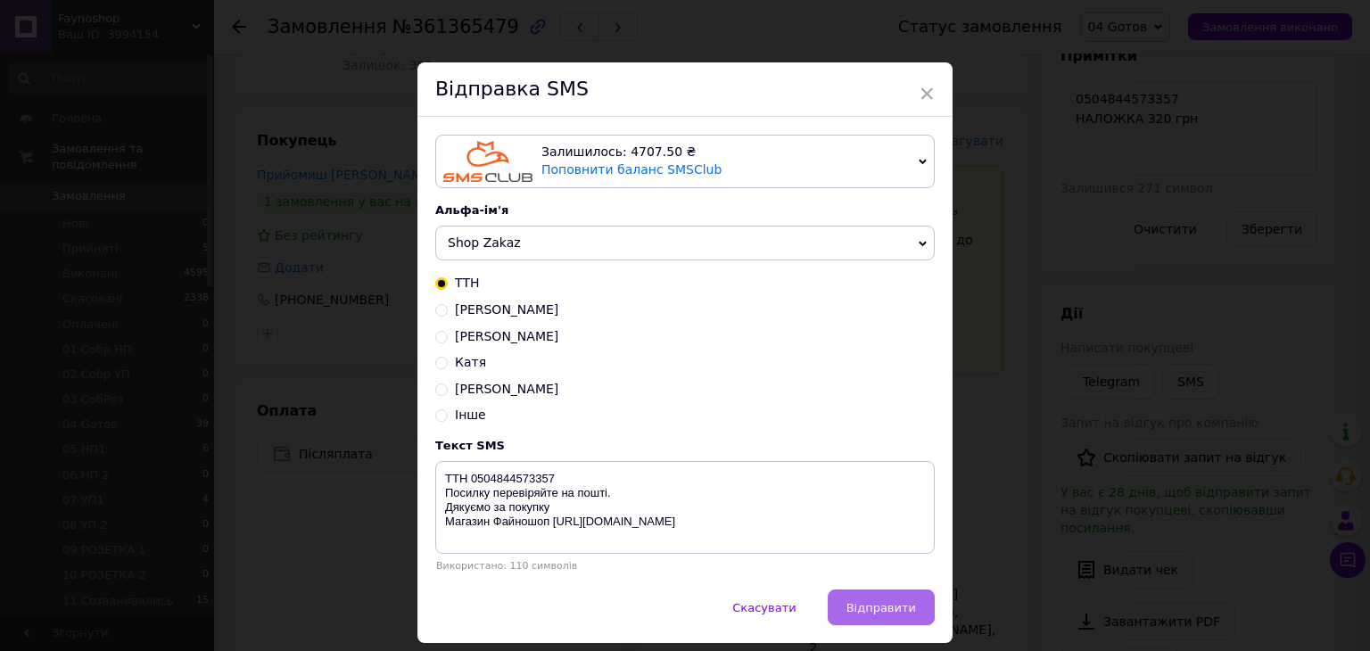
click at [865, 614] on span "Відправити" at bounding box center [881, 607] width 70 height 13
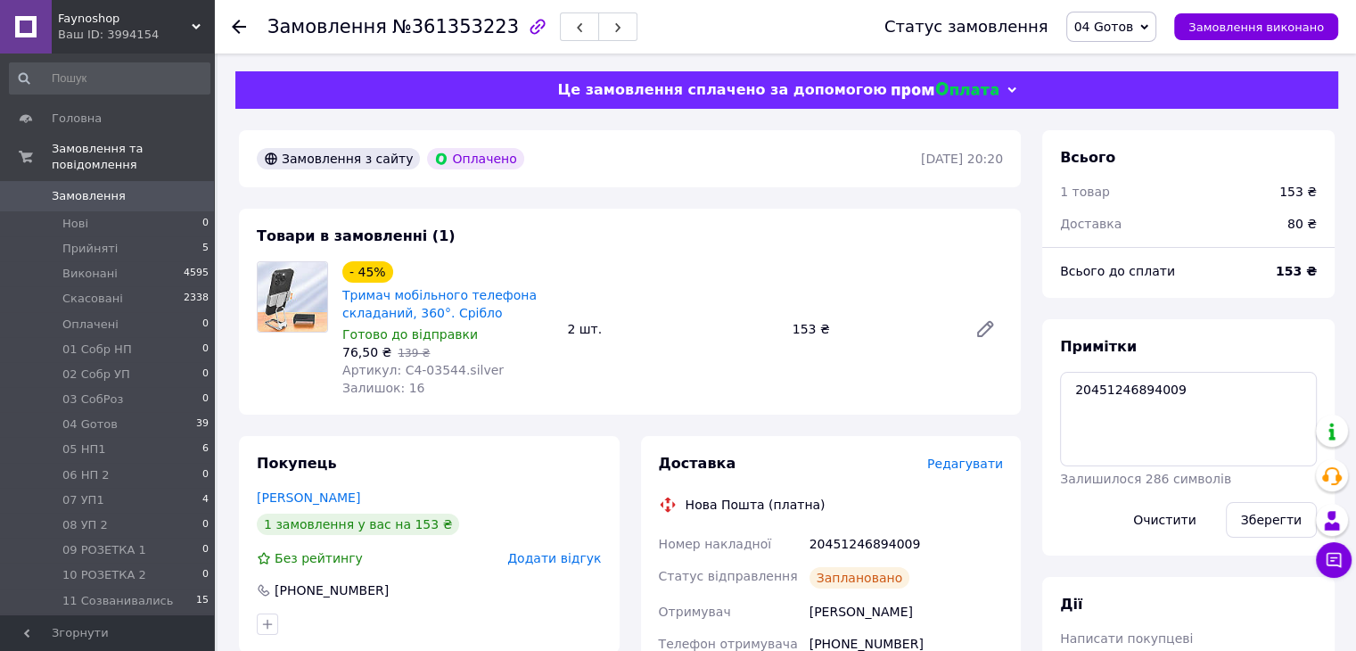
scroll to position [64, 0]
drag, startPoint x: 1213, startPoint y: 401, endPoint x: 1047, endPoint y: 404, distance: 165.9
click at [1047, 399] on div "Примітки 20451246894009 Залишилося 286 символів Очистити Зберегти" at bounding box center [1188, 437] width 292 height 236
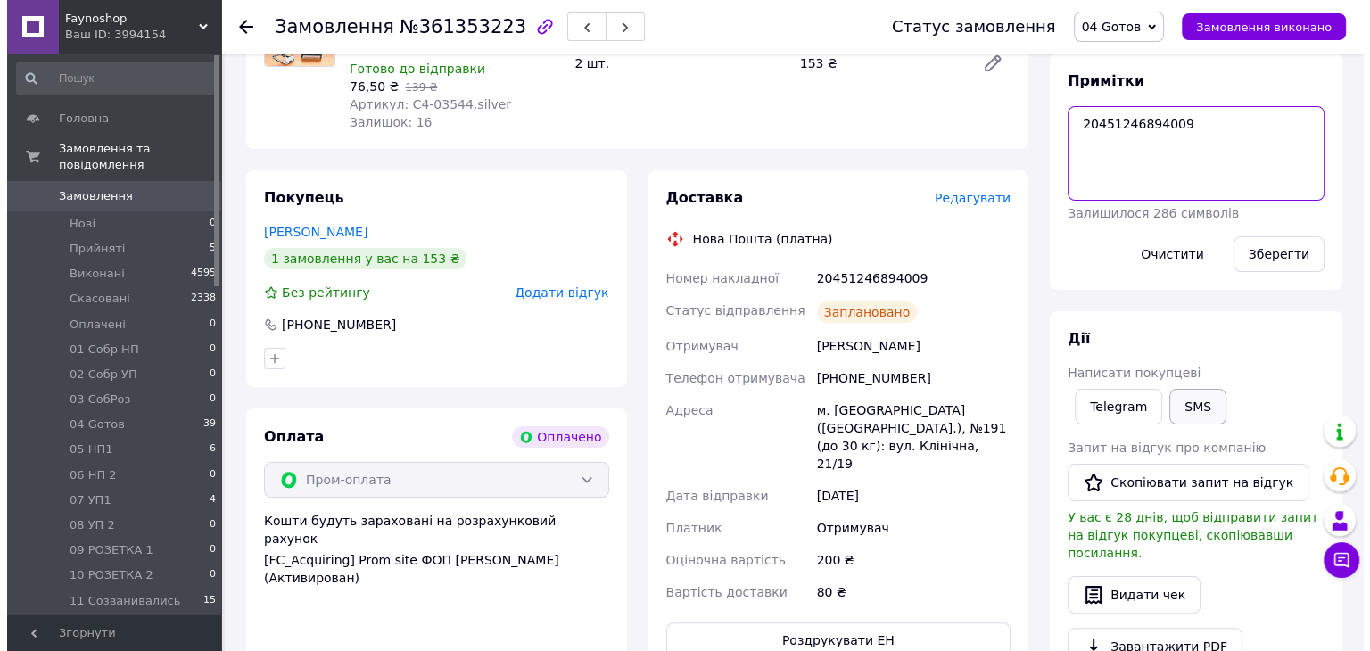
scroll to position [267, 0]
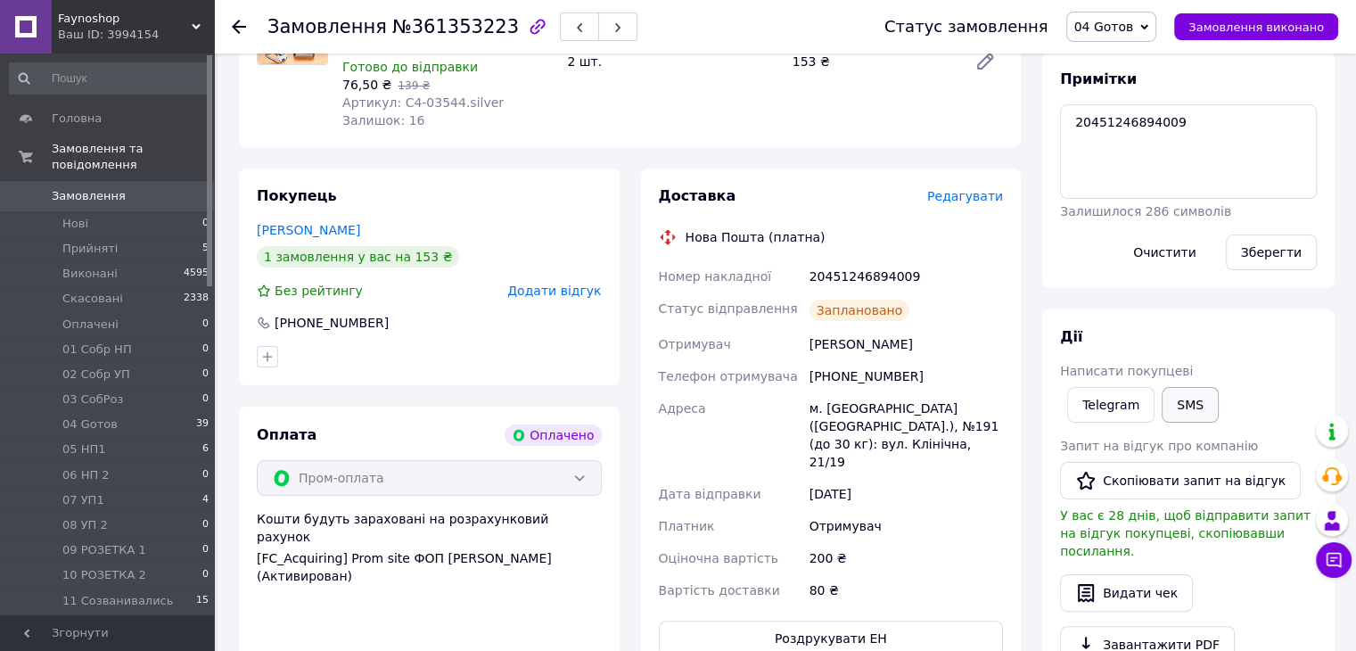
click at [1206, 412] on button "SMS" at bounding box center [1190, 405] width 57 height 36
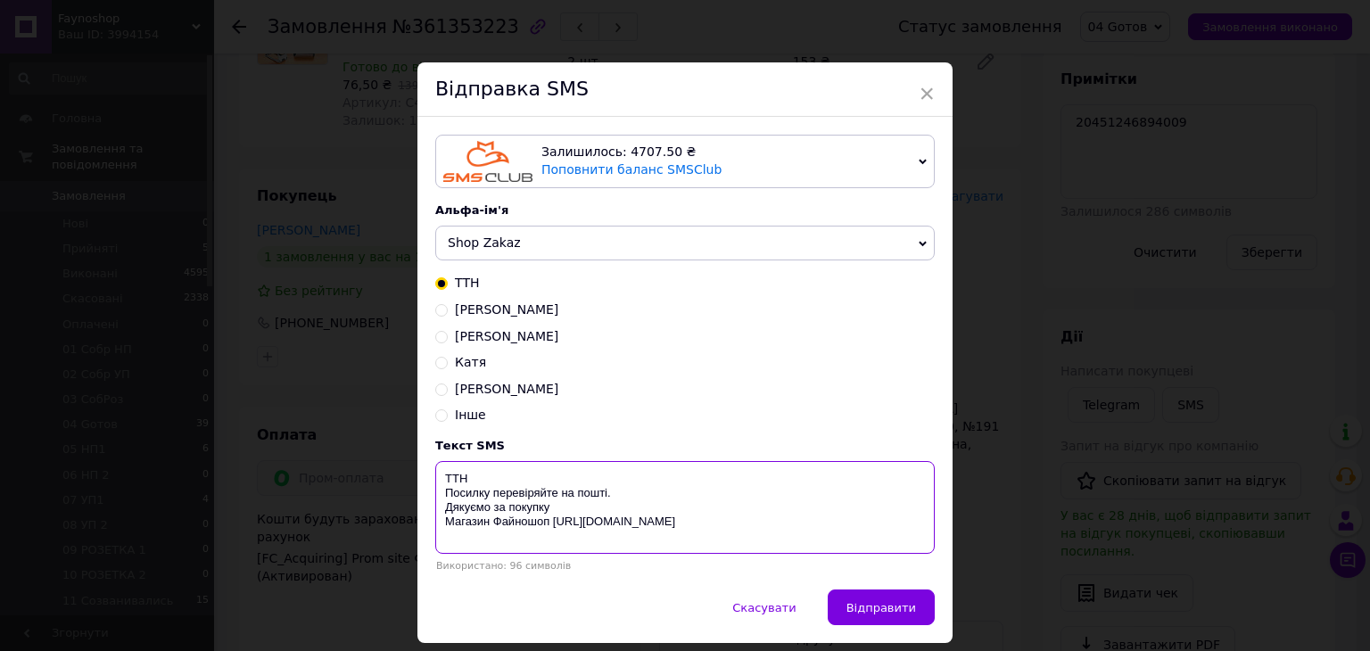
click at [503, 472] on textarea "ТТН Посилку перевіряйте на пошті. Дякуємо за покупку Магазин Файношоп https://c…" at bounding box center [684, 507] width 499 height 93
paste textarea "20451246894009"
type textarea "ТТН 20451246894009 Посилку перевіряйте на пошті. Дякуємо за покупку Магазин Фай…"
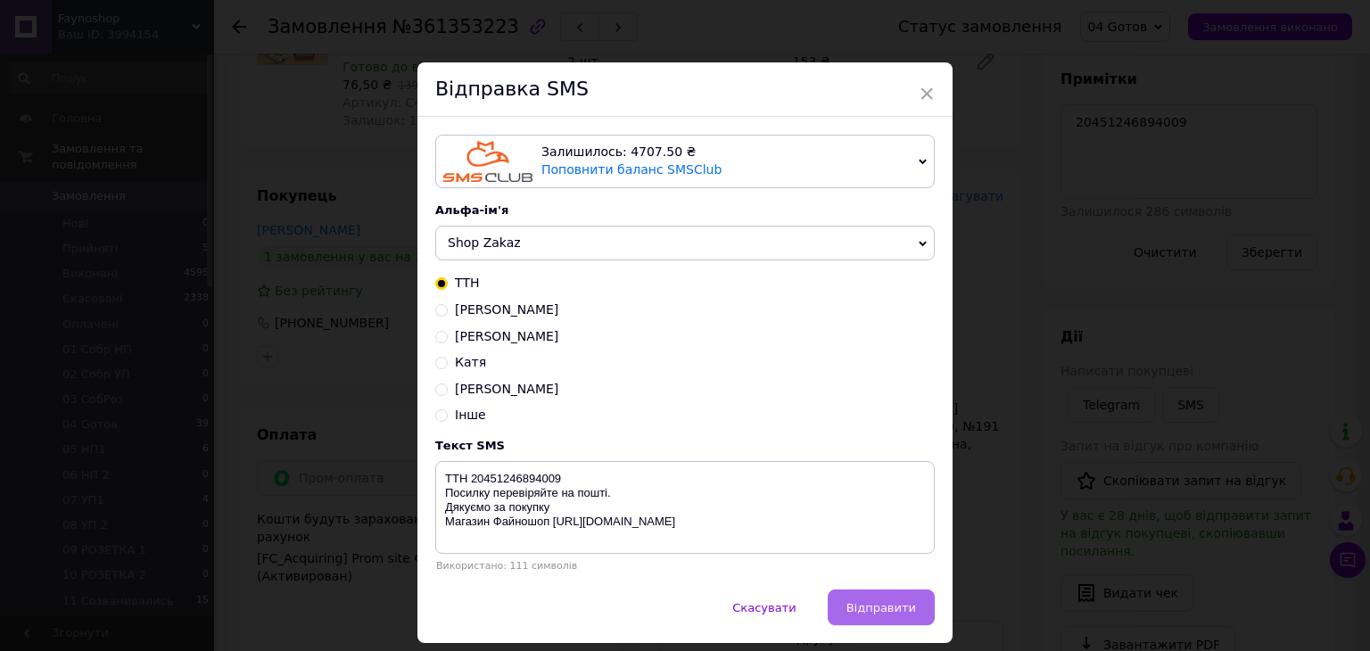
click at [847, 611] on button "Відправити" at bounding box center [880, 607] width 107 height 36
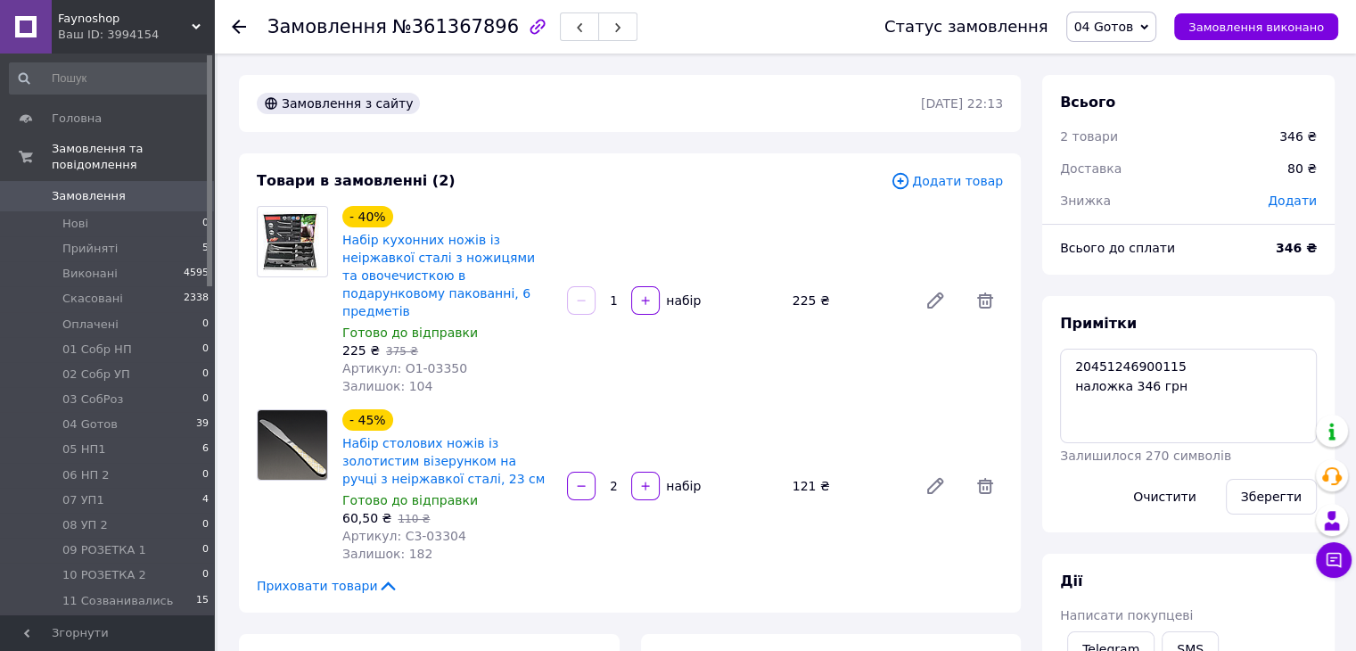
scroll to position [279, 0]
drag, startPoint x: 1198, startPoint y: 366, endPoint x: 950, endPoint y: 361, distance: 247.9
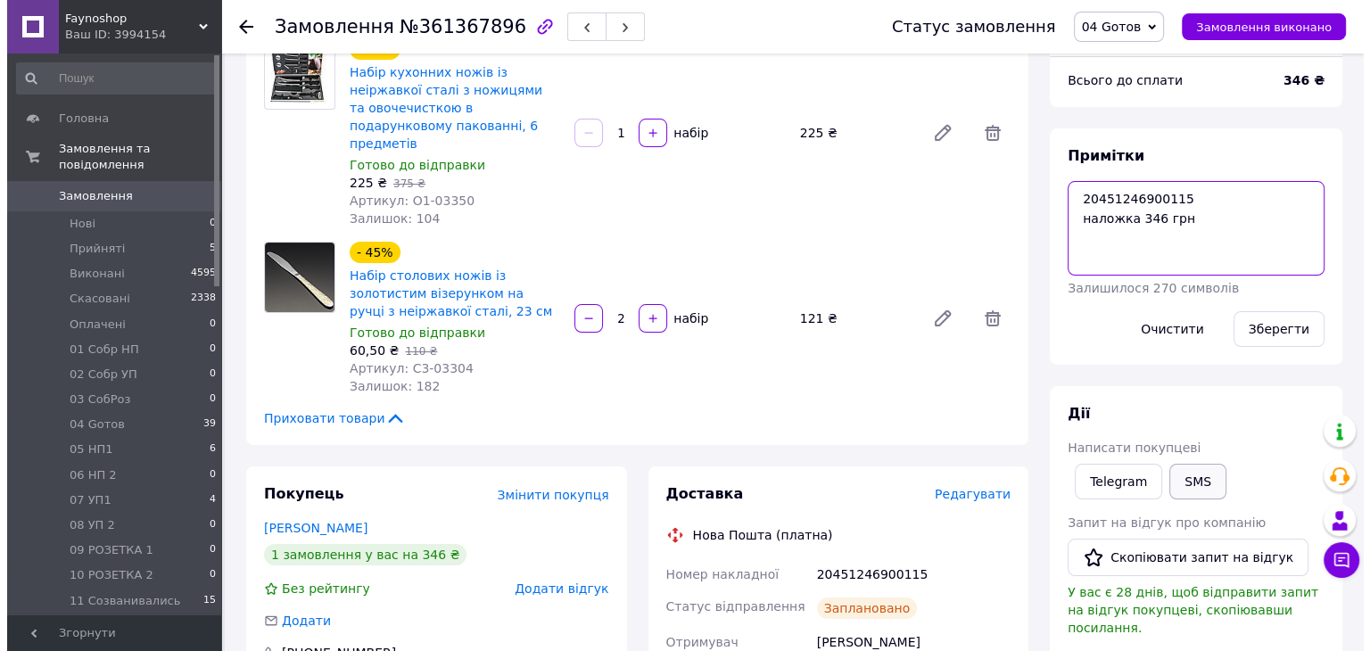
scroll to position [178, 0]
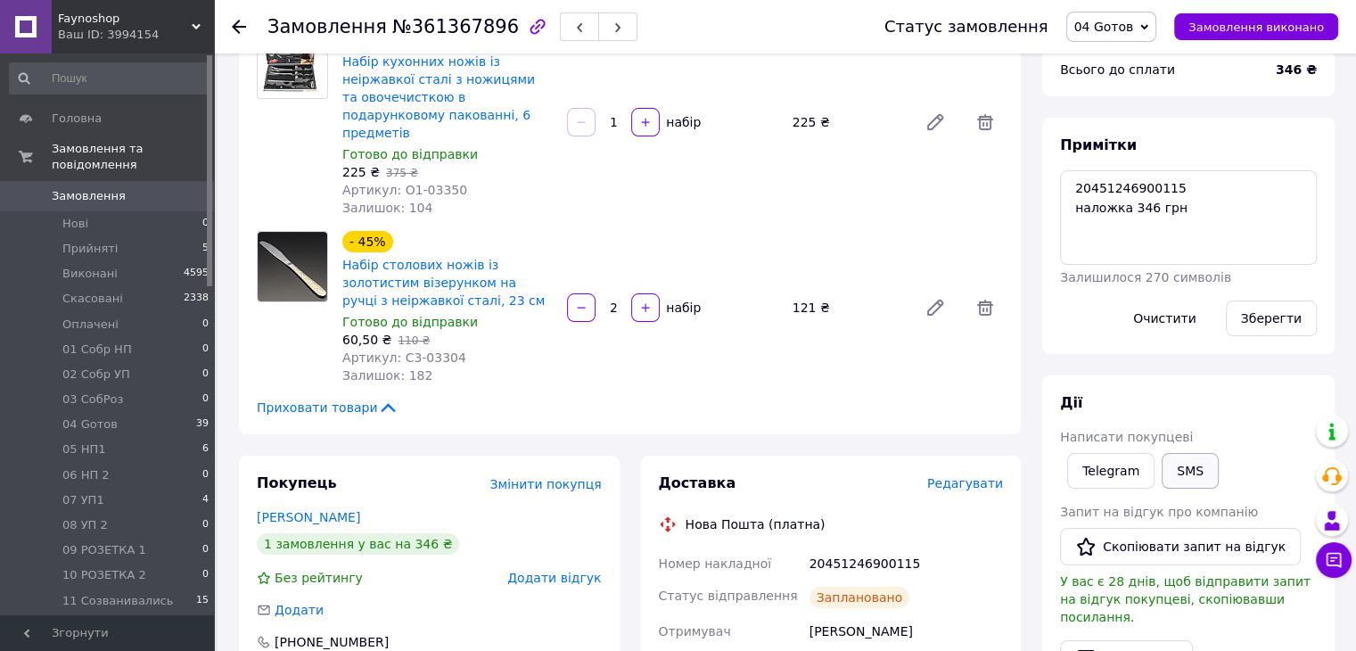
click at [1195, 465] on button "SMS" at bounding box center [1190, 471] width 57 height 36
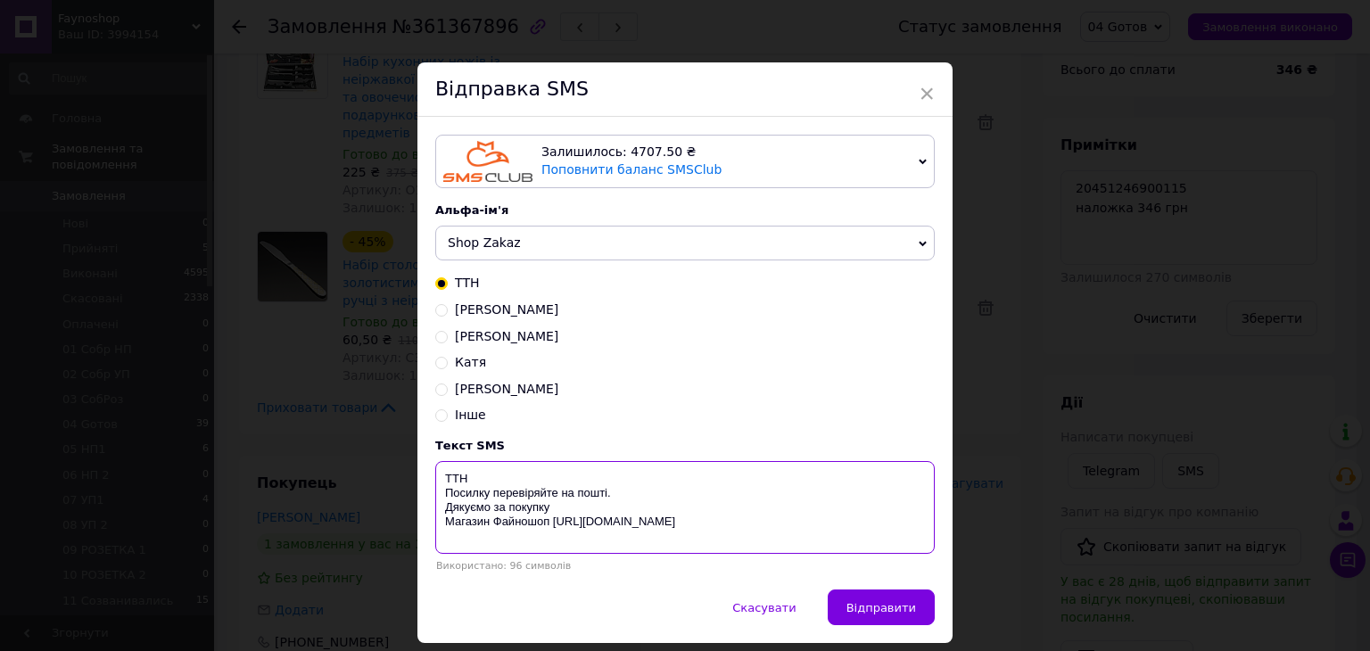
click at [588, 476] on textarea "ТТН Посилку перевіряйте на пошті. Дякуємо за покупку Магазин Файношоп [URL][DOM…" at bounding box center [684, 507] width 499 height 93
paste textarea "20451246900115"
type textarea "ТТН 20451246900115 Посилку перевіряйте на пошті. Дякуємо за покупку Магазин Фай…"
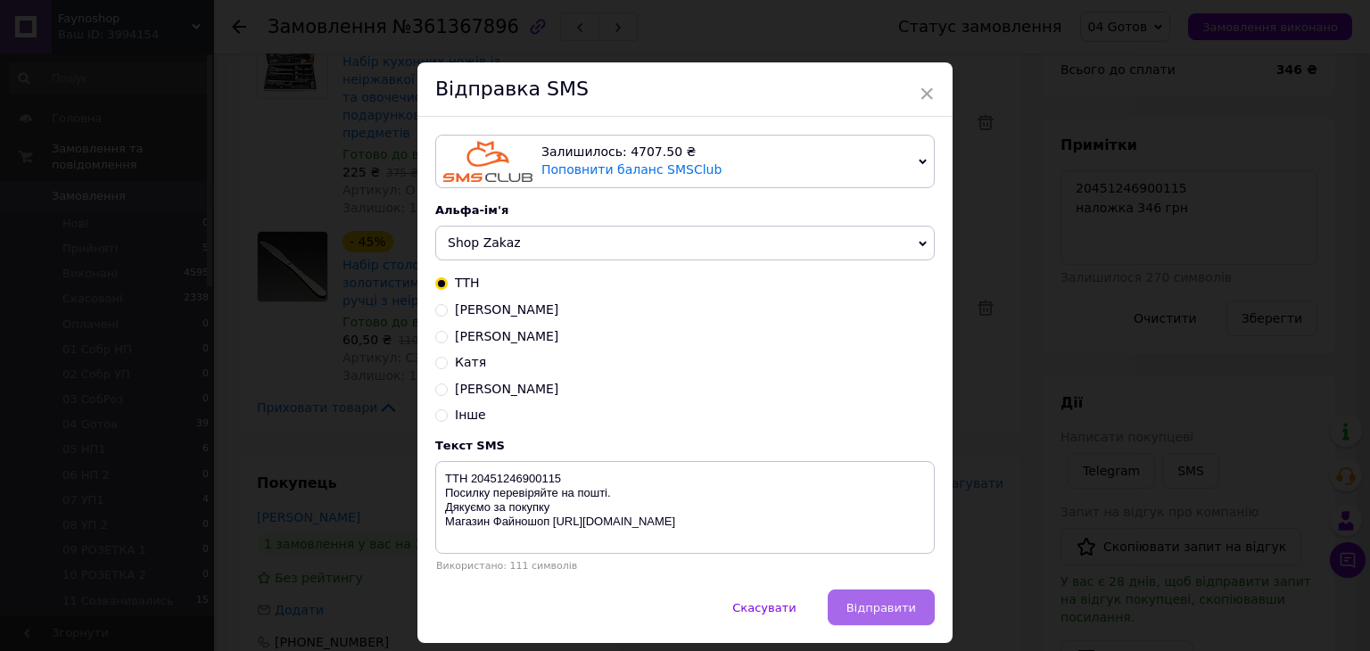
click at [873, 607] on span "Відправити" at bounding box center [881, 607] width 70 height 13
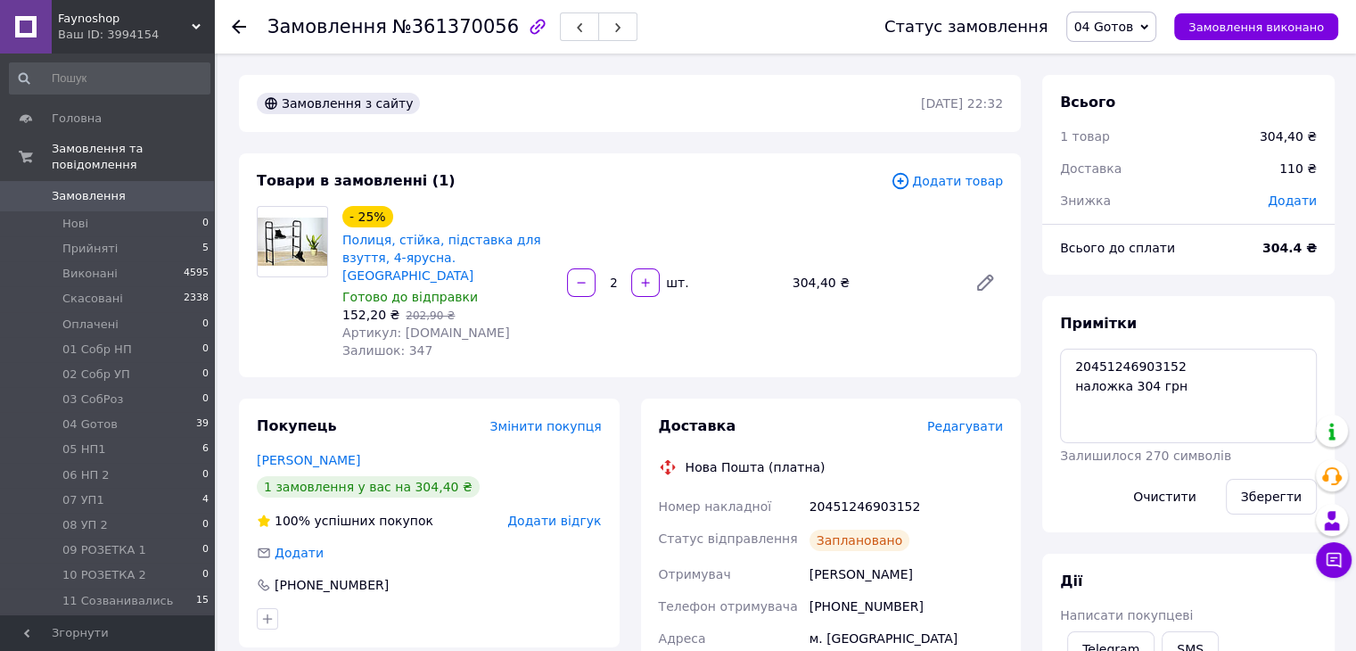
scroll to position [125, 0]
drag, startPoint x: 1188, startPoint y: 361, endPoint x: 948, endPoint y: 356, distance: 239.9
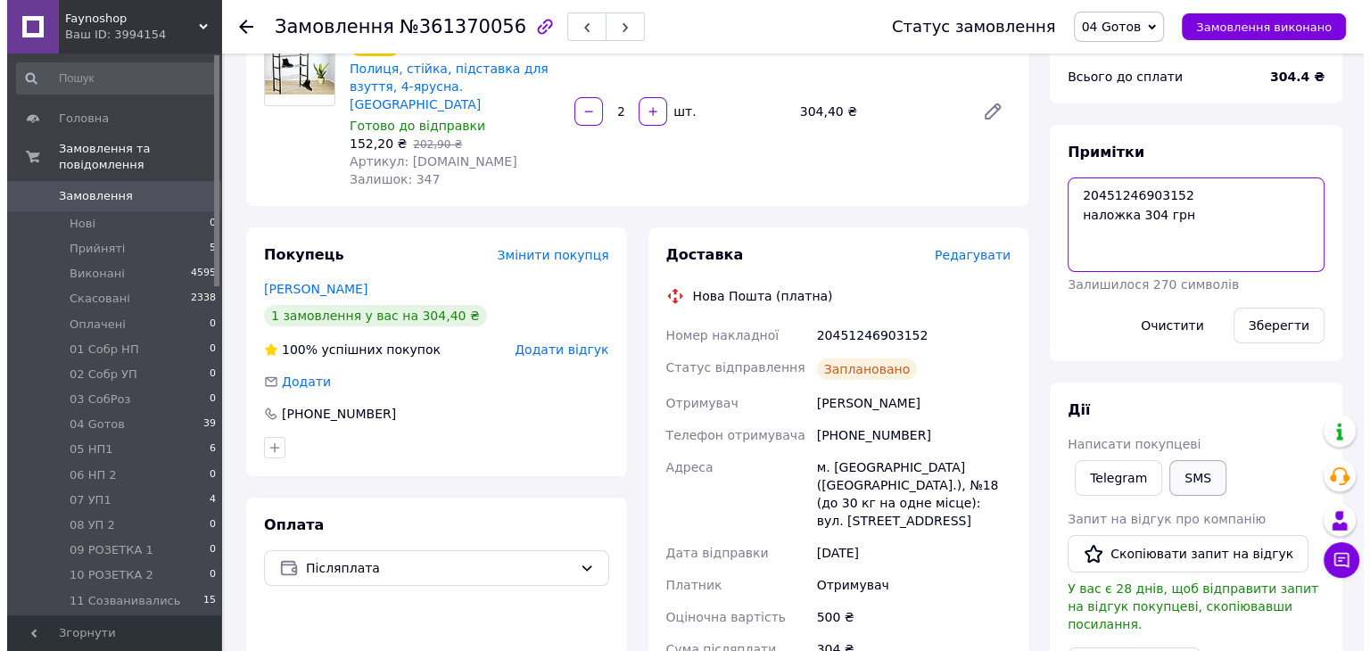
scroll to position [178, 0]
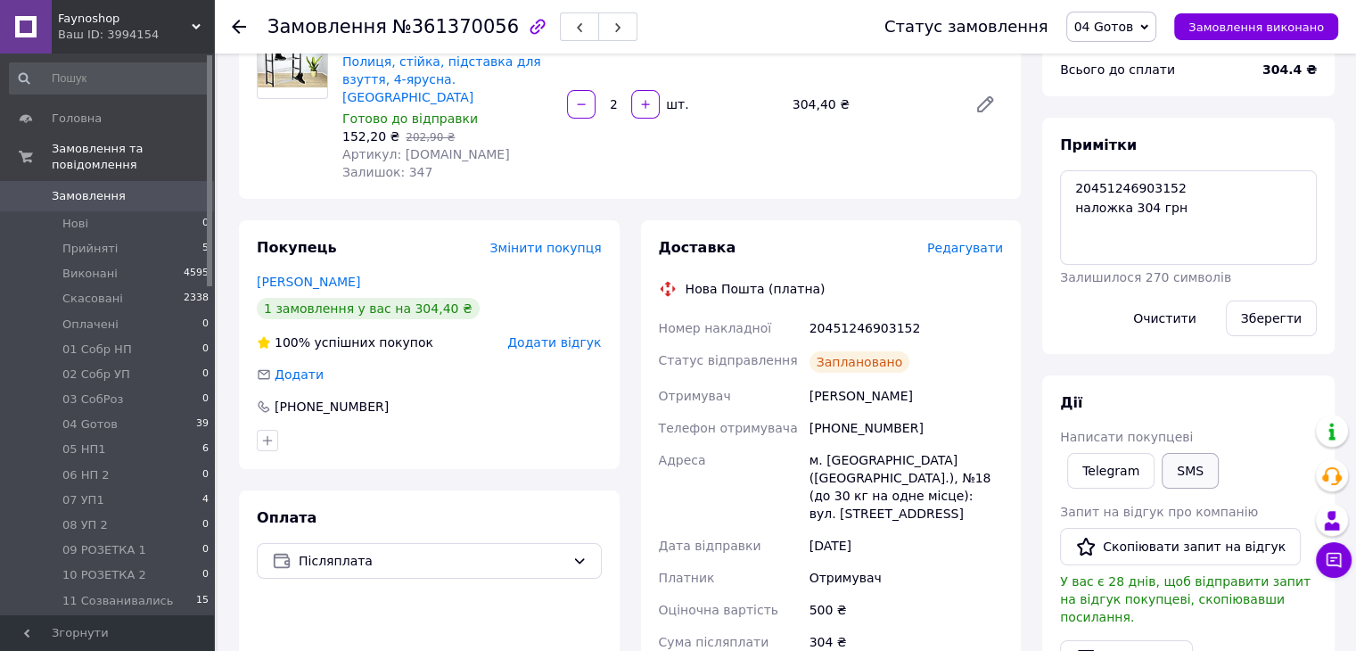
click at [1187, 471] on button "SMS" at bounding box center [1190, 471] width 57 height 36
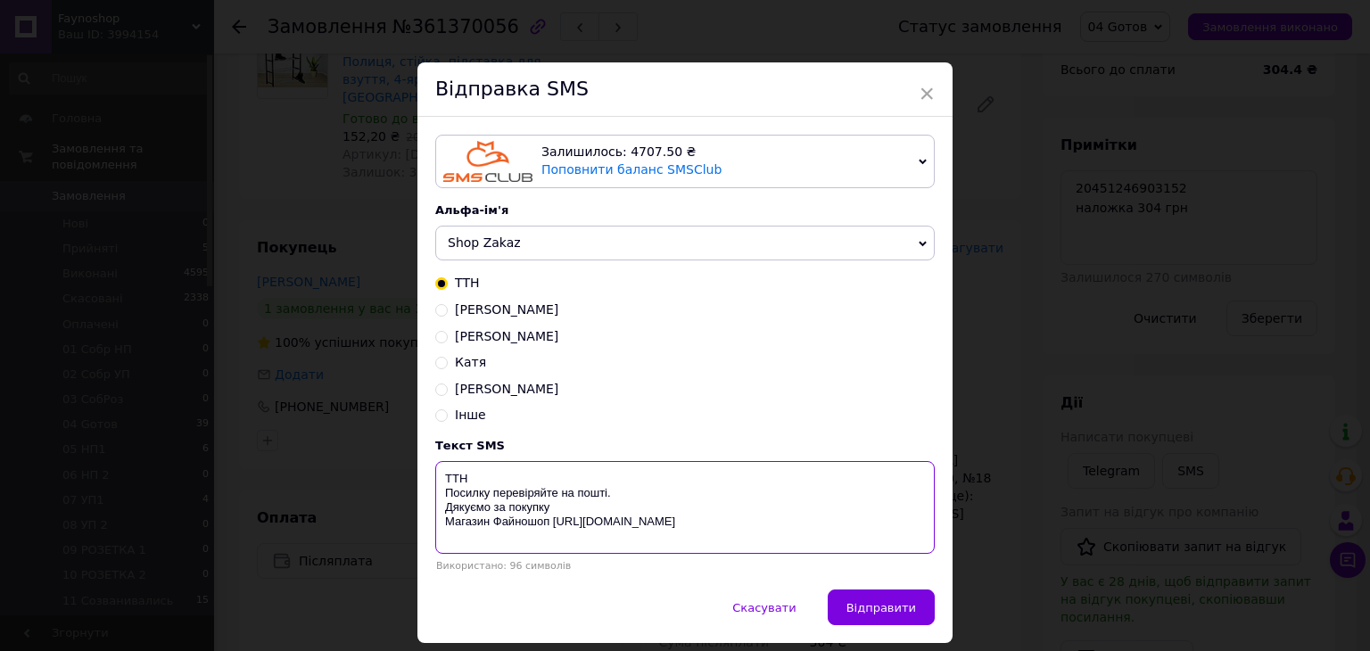
click at [503, 479] on textarea "ТТН Посилку перевіряйте на пошті. Дякуємо за покупку Магазин Файношоп [URL][DOM…" at bounding box center [684, 507] width 499 height 93
paste textarea "20451246903152"
type textarea "ТТН 20451246903152 Посилку перевіряйте на пошті. Дякуємо за покупку Магазин Фай…"
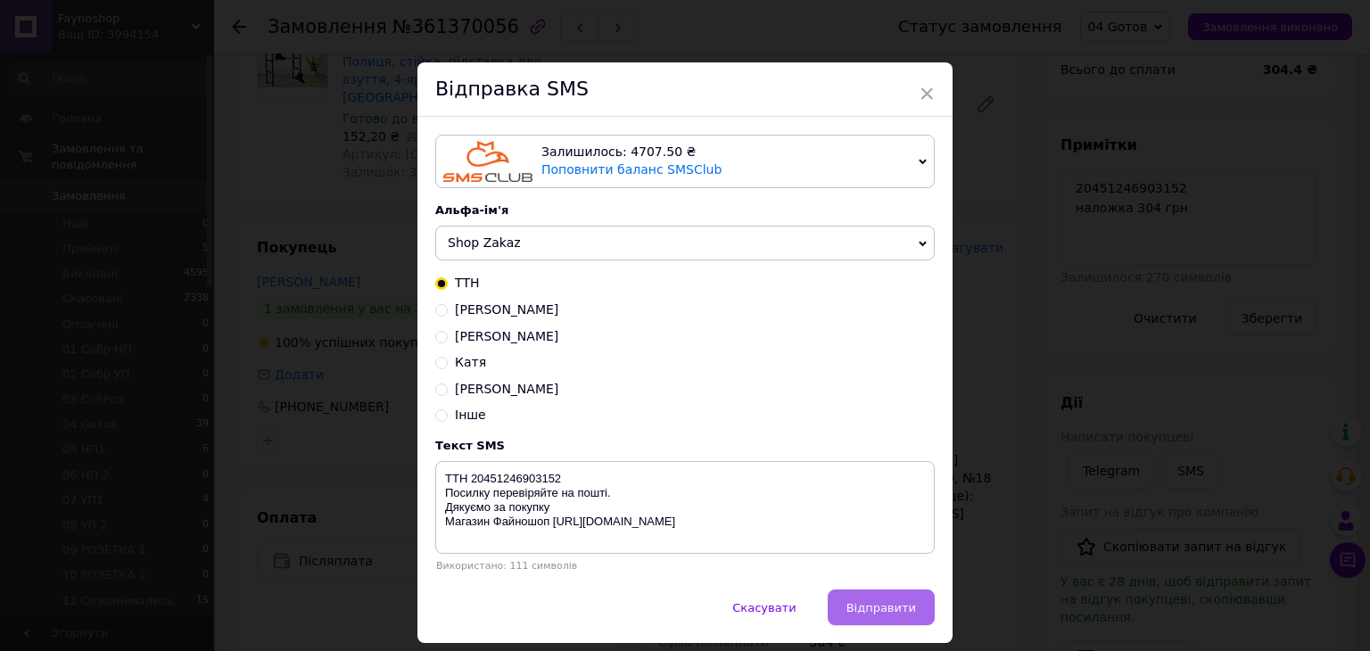
click at [860, 602] on button "Відправити" at bounding box center [880, 607] width 107 height 36
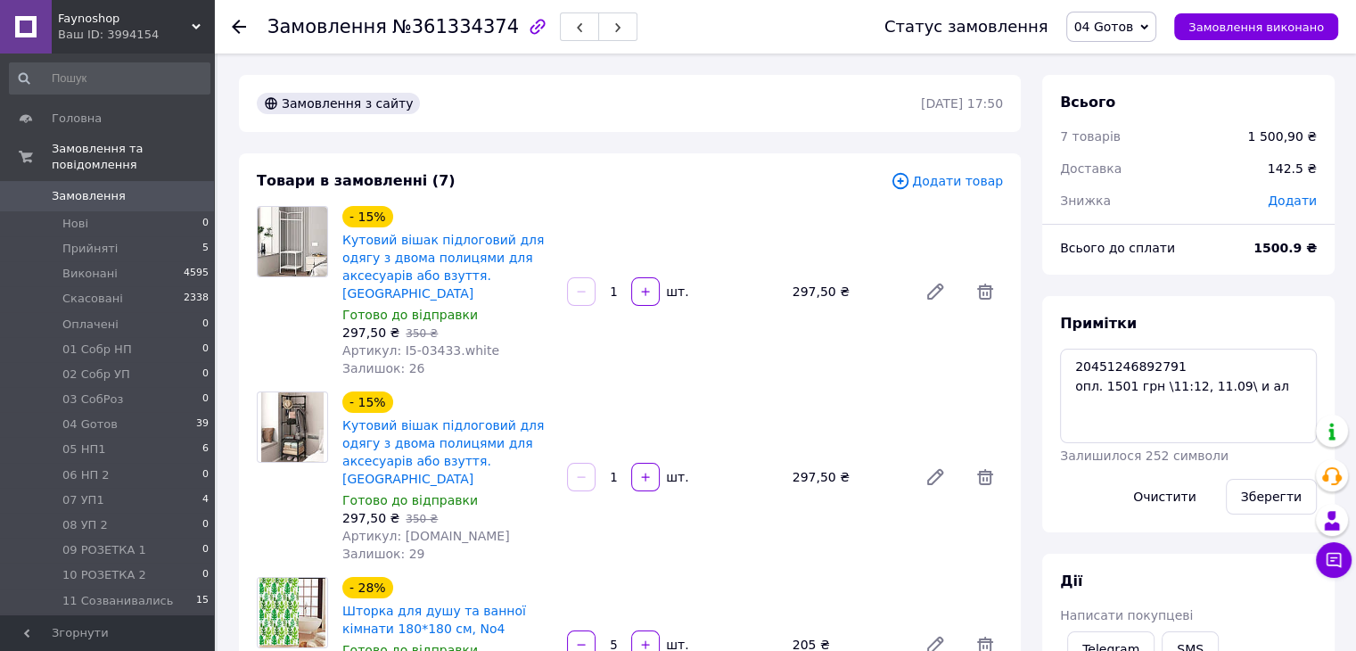
scroll to position [376, 0]
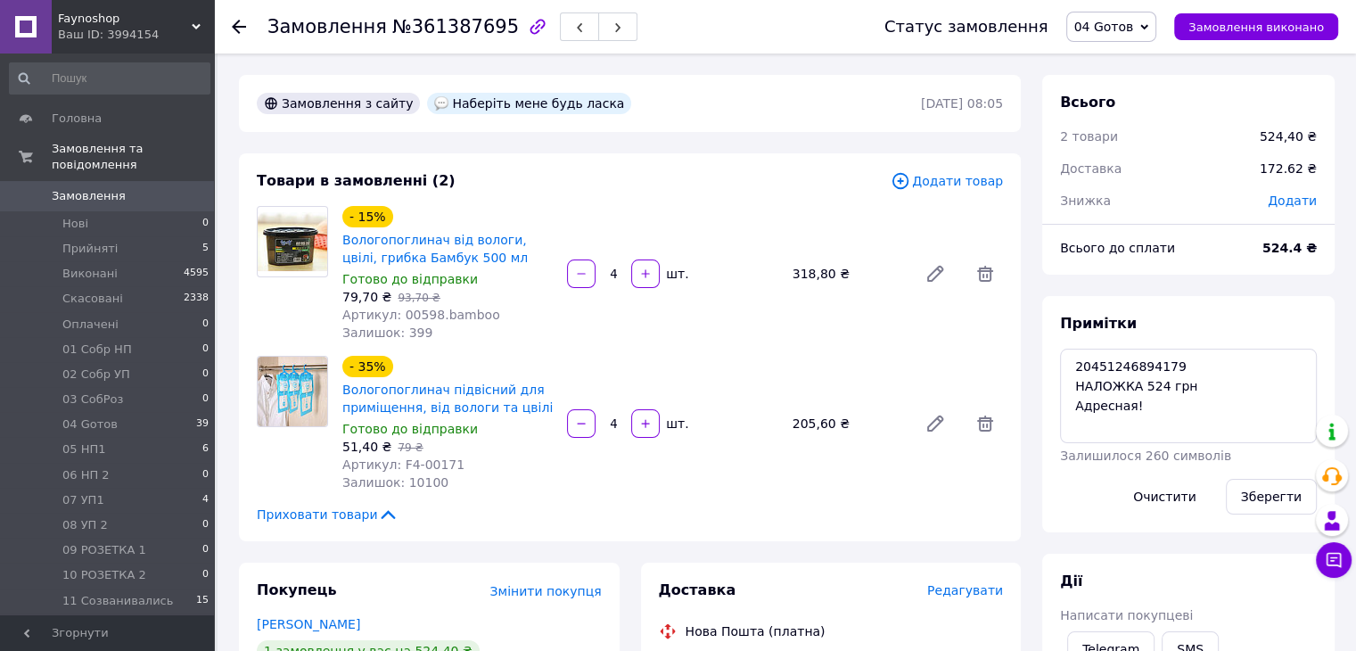
scroll to position [168, 0]
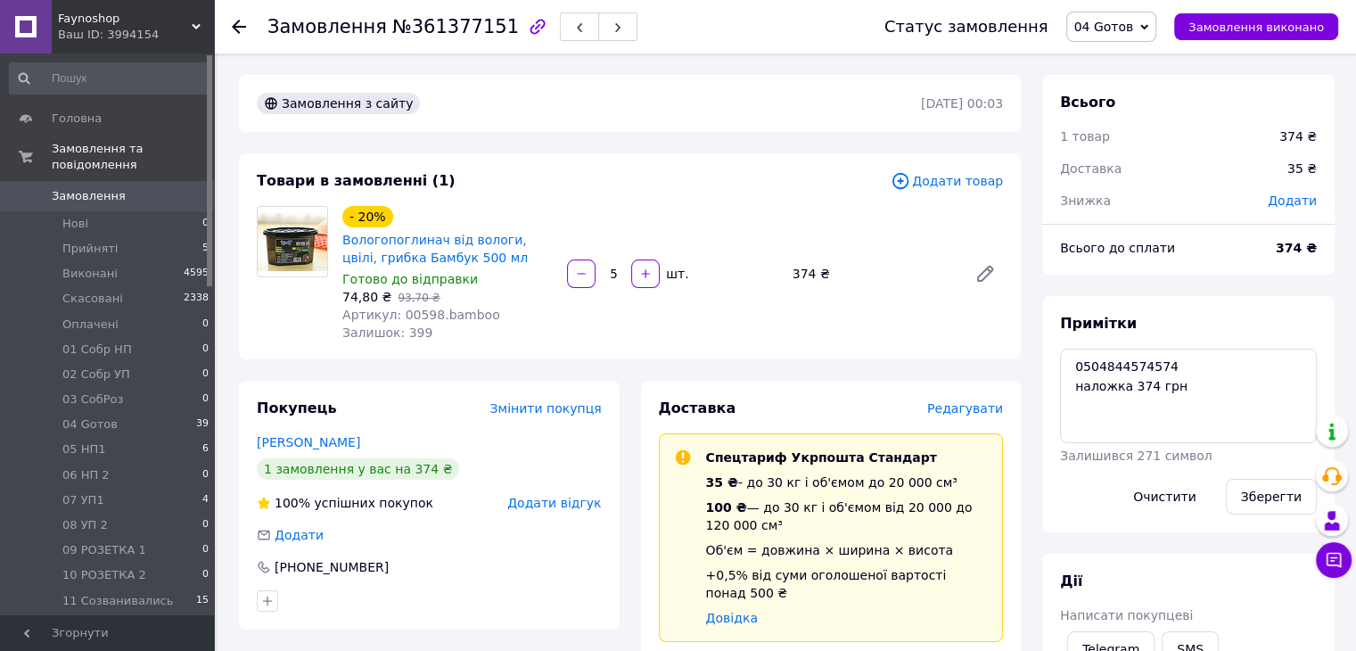
scroll to position [114, 0]
drag, startPoint x: 1172, startPoint y: 366, endPoint x: 1041, endPoint y: 372, distance: 130.3
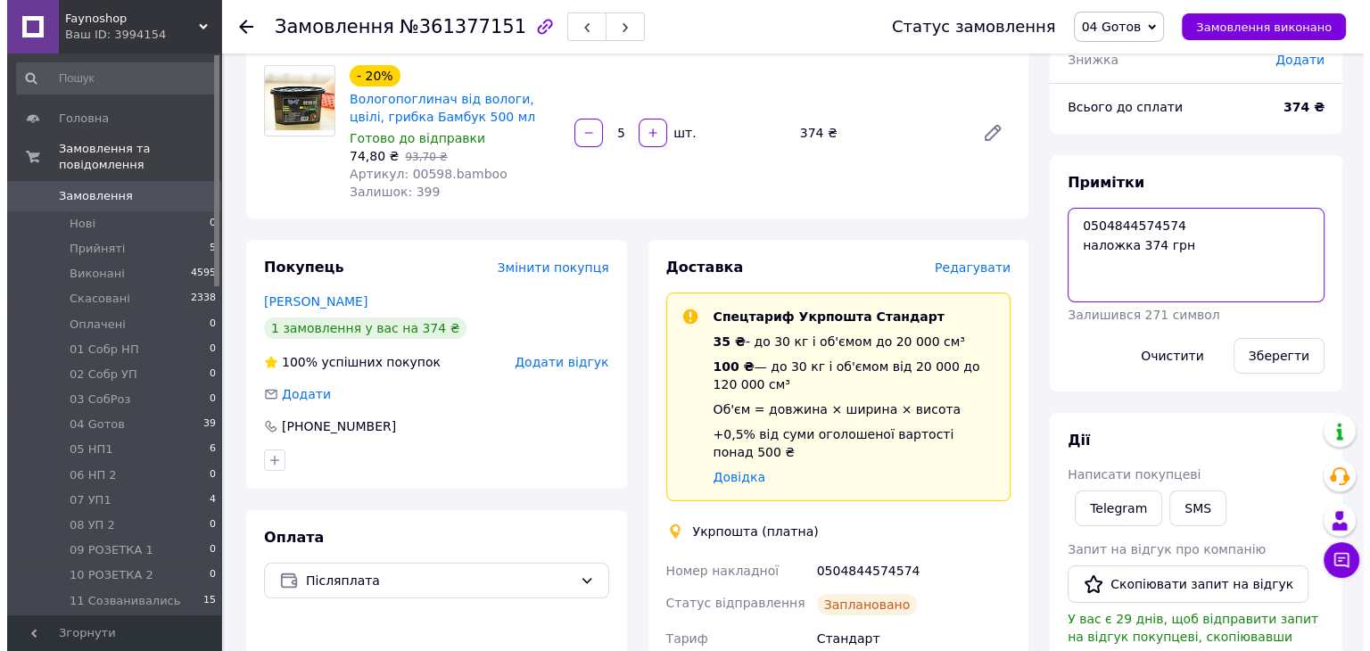
scroll to position [178, 0]
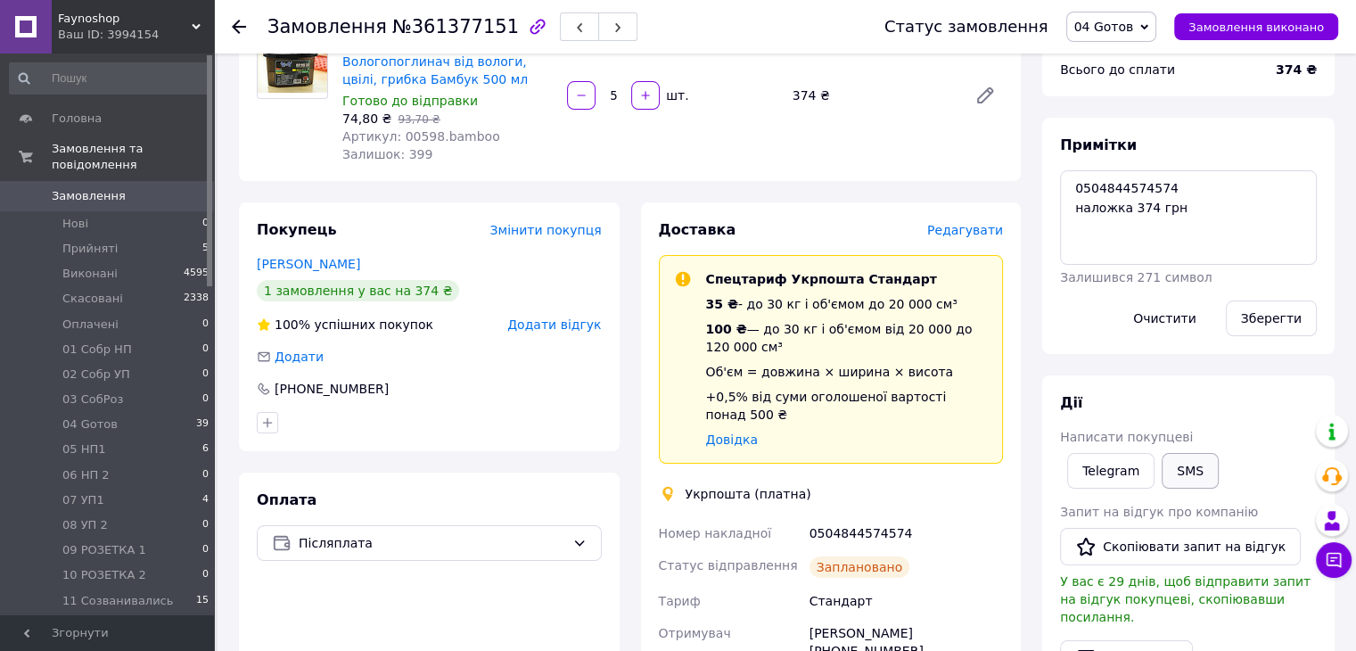
click at [1181, 464] on button "SMS" at bounding box center [1190, 471] width 57 height 36
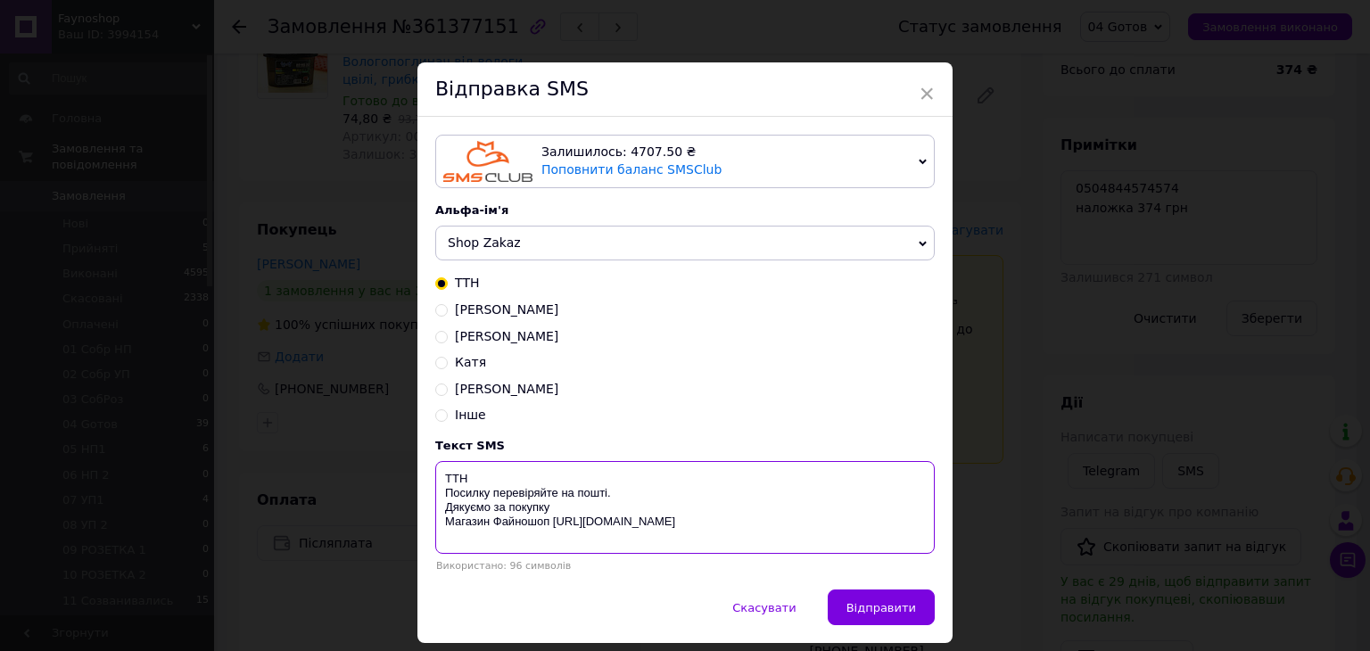
click at [529, 478] on textarea "ТТН Посилку перевіряйте на пошті. Дякуємо за покупку Магазин Файношоп [URL][DOM…" at bounding box center [684, 507] width 499 height 93
paste textarea "0504844574574"
type textarea "ТТН 0504844574574 Посилку перевіряйте на пошті. Дякуємо за покупку Магазин Файн…"
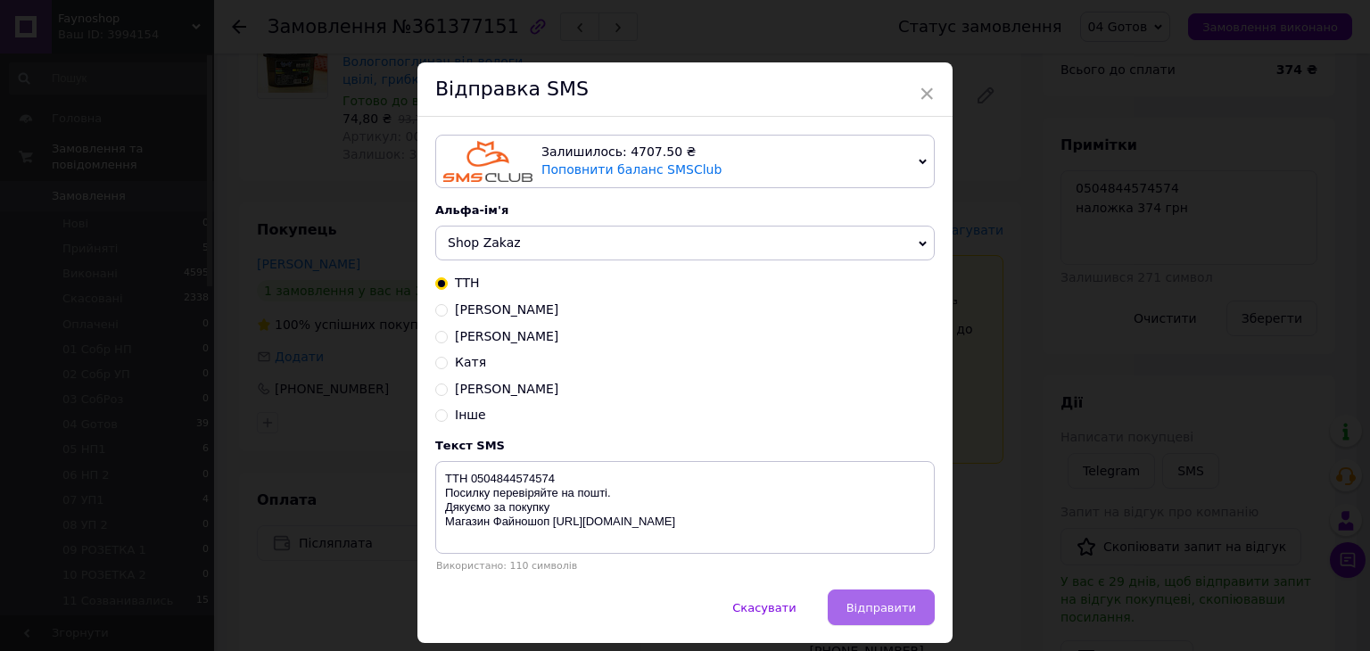
click at [860, 607] on span "Відправити" at bounding box center [881, 607] width 70 height 13
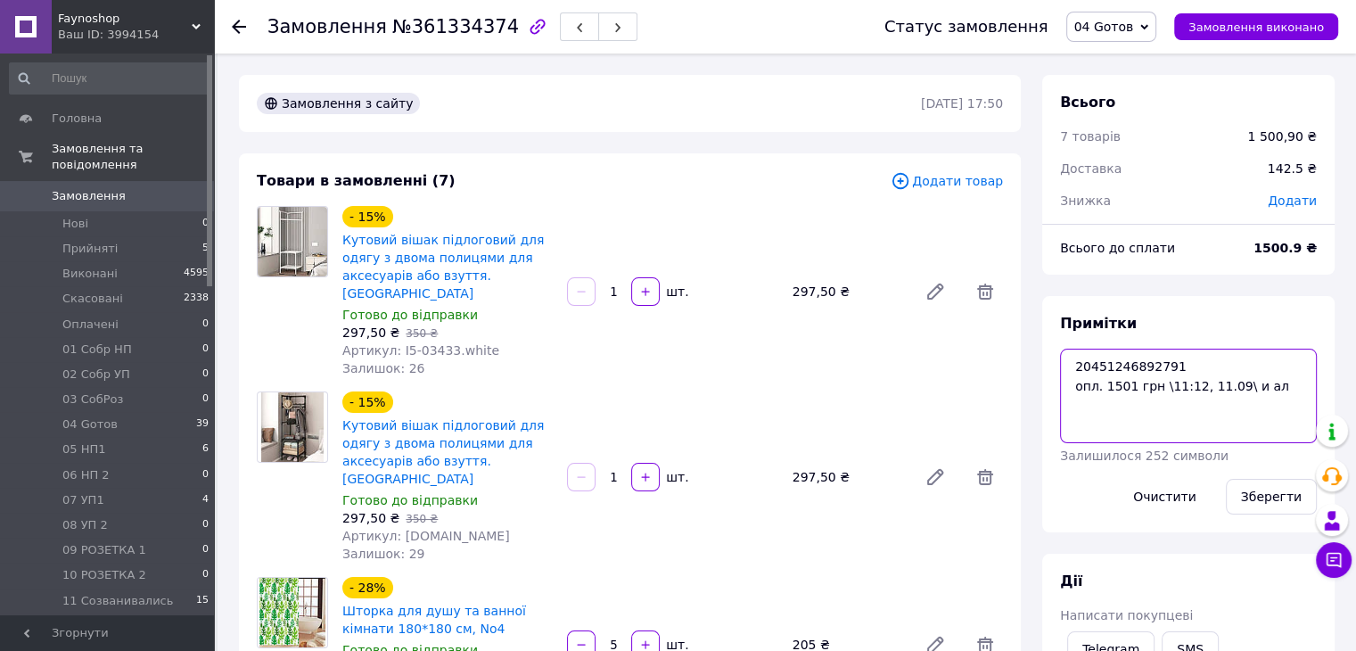
drag, startPoint x: 1181, startPoint y: 357, endPoint x: 1027, endPoint y: 361, distance: 154.3
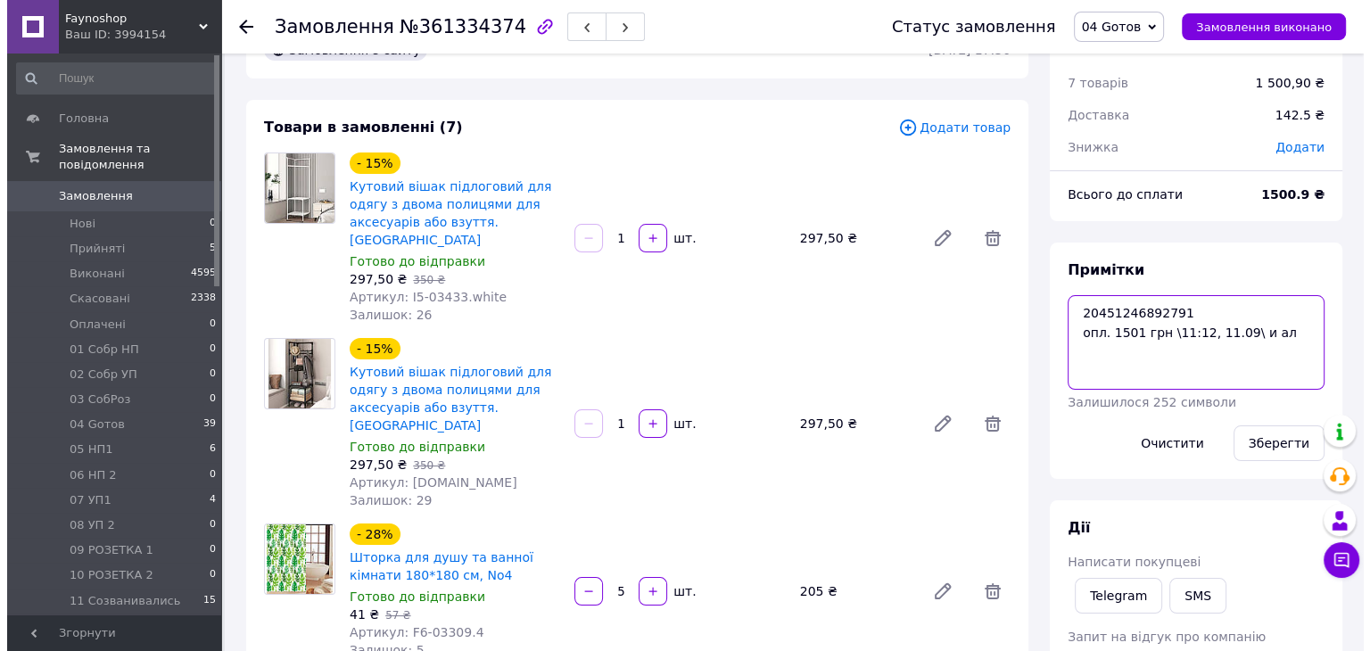
scroll to position [267, 0]
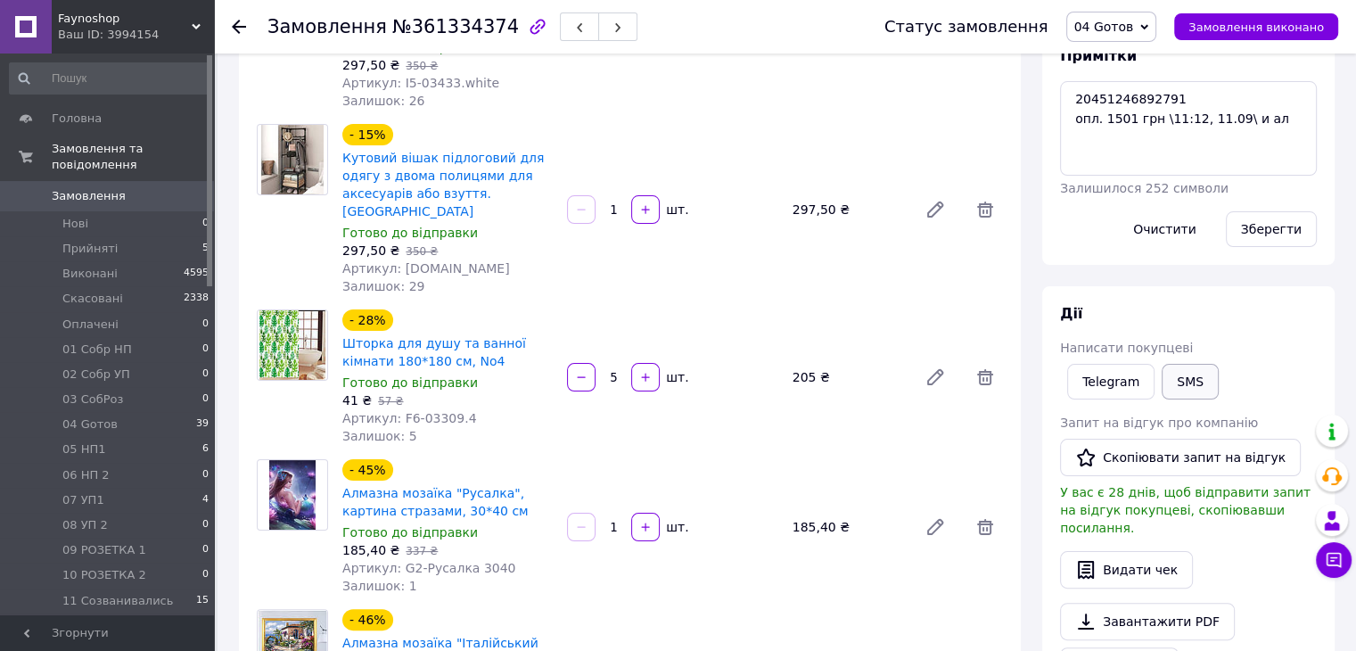
click at [1188, 378] on button "SMS" at bounding box center [1190, 382] width 57 height 36
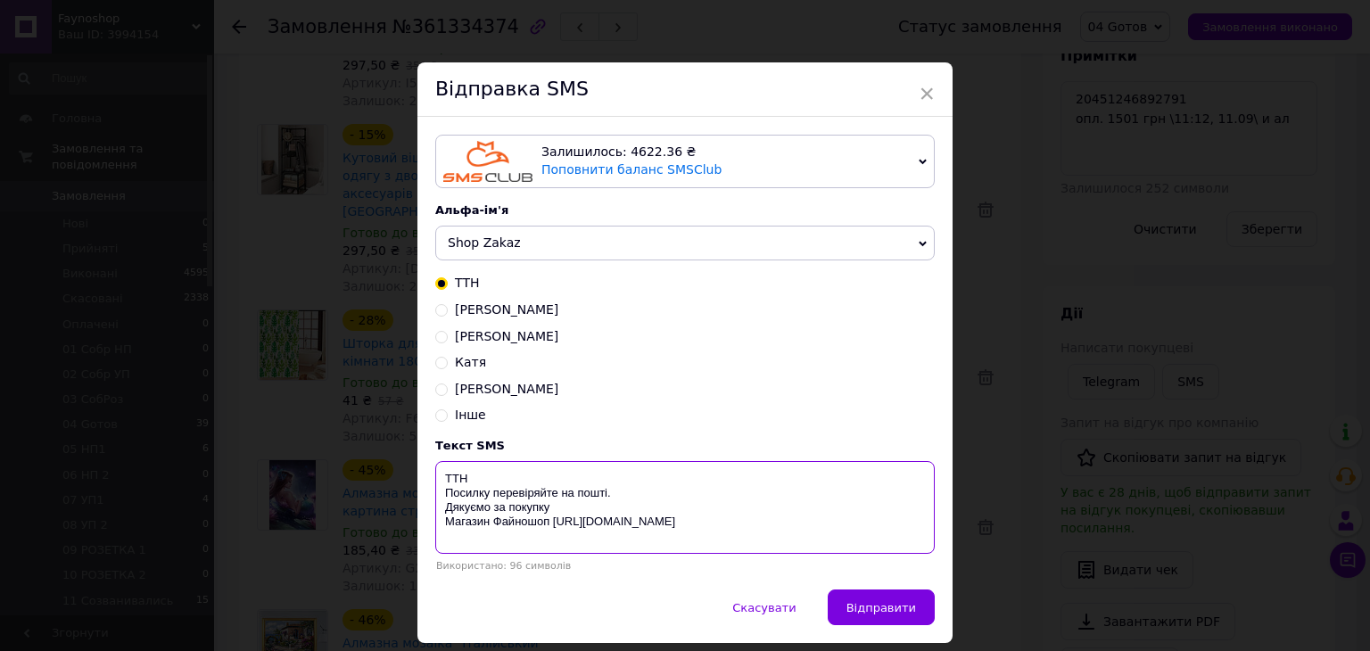
click at [508, 480] on textarea "ТТН Посилку перевіряйте на пошті. Дякуємо за покупку Магазин Файношоп https://c…" at bounding box center [684, 507] width 499 height 93
paste textarea "20451246892791"
type textarea "ТТН 20451246892791 Посилку перевіряйте на пошті. Дякуємо за покупку Магазин Фай…"
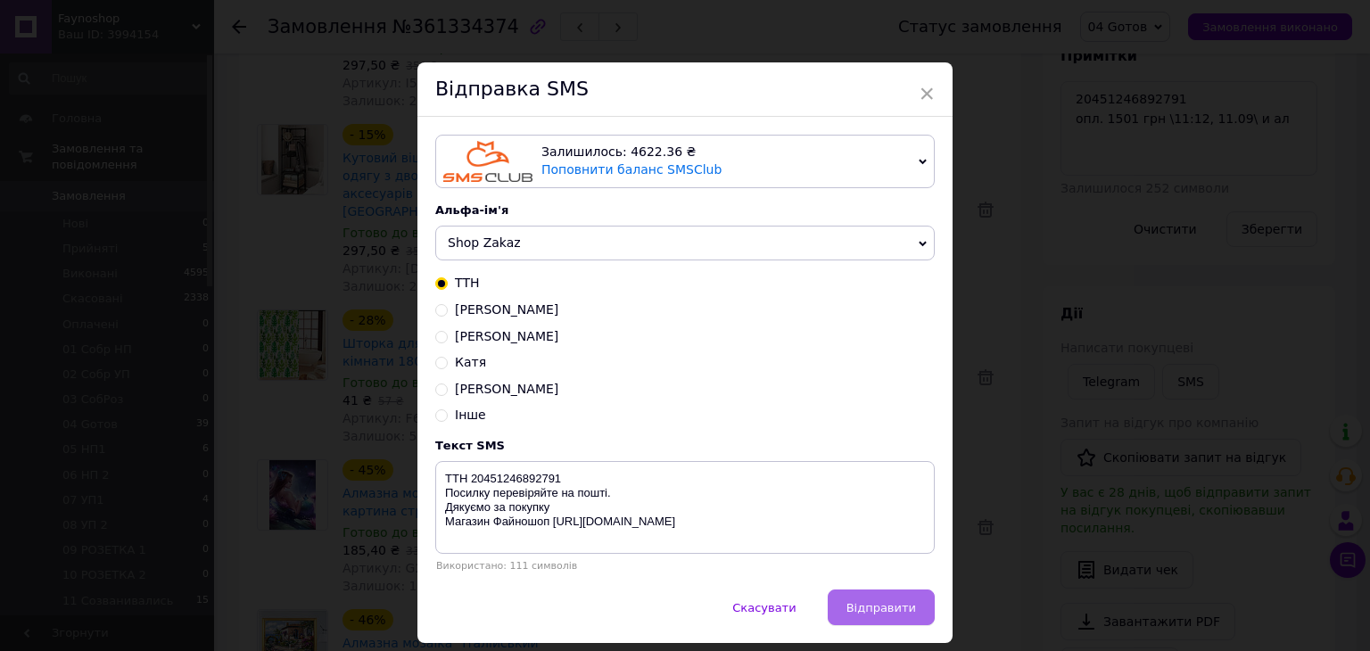
click at [895, 600] on button "Відправити" at bounding box center [880, 607] width 107 height 36
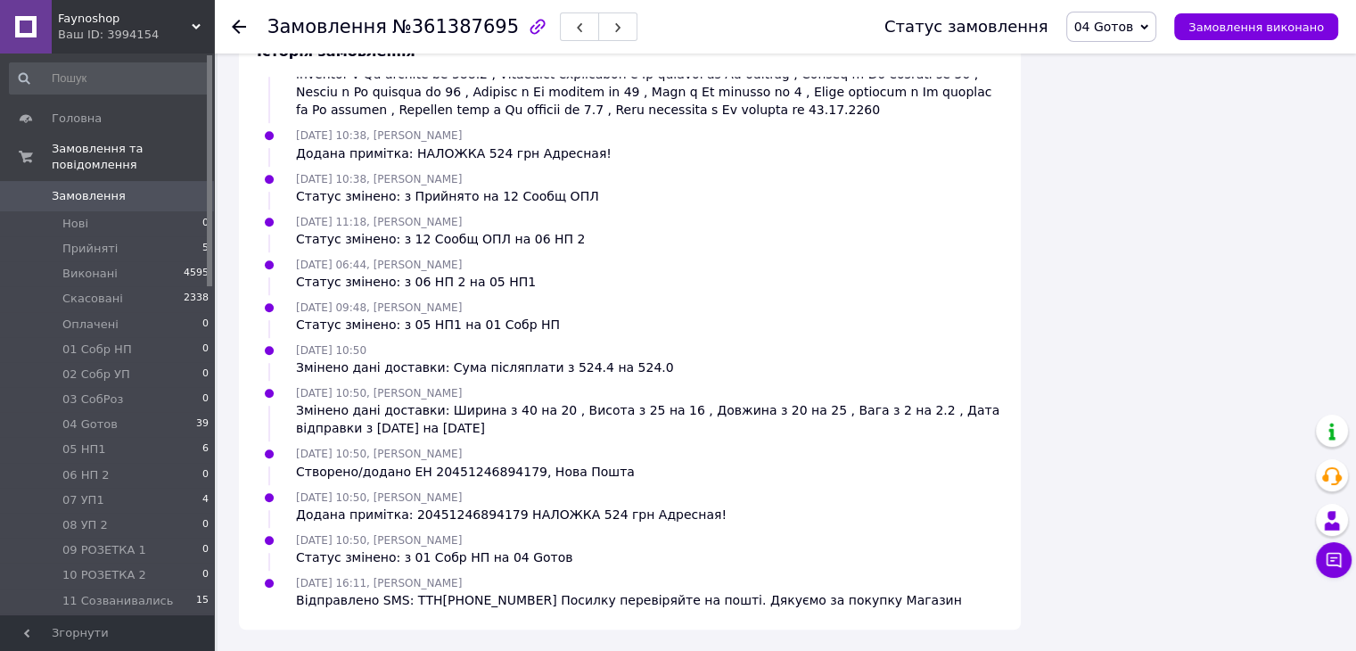
scroll to position [228, 0]
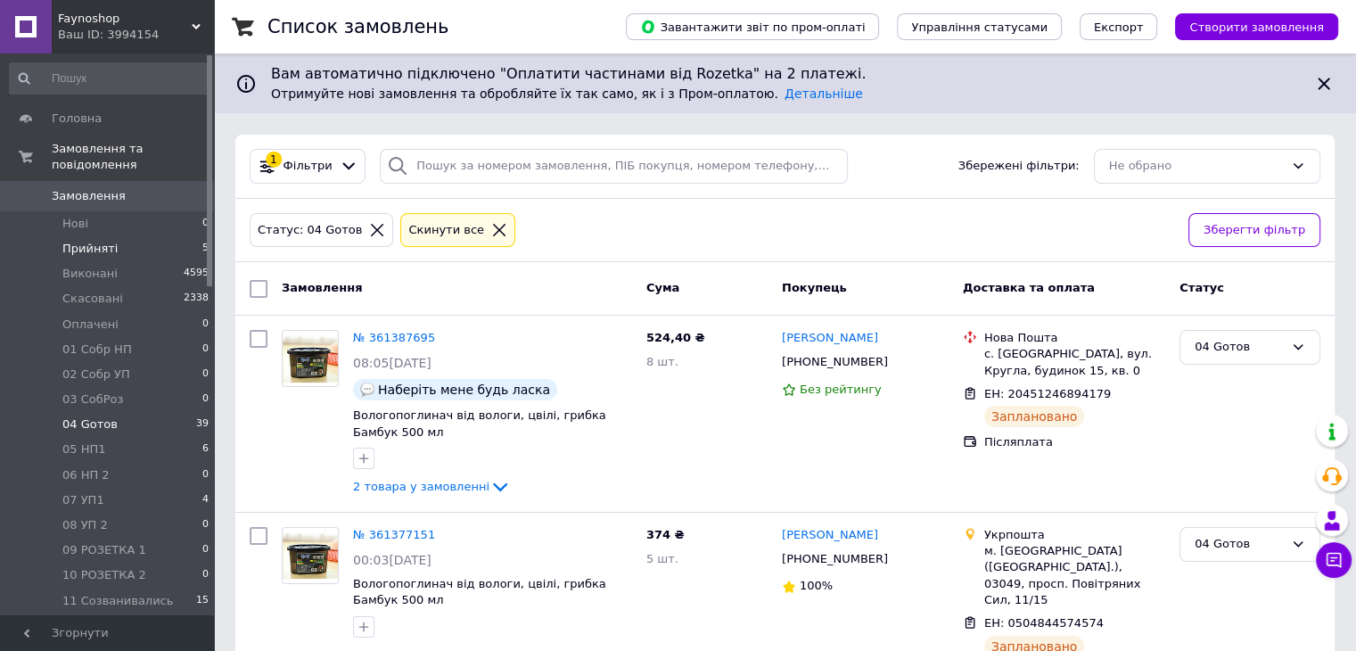
click at [114, 236] on li "Прийняті 5" at bounding box center [109, 248] width 219 height 25
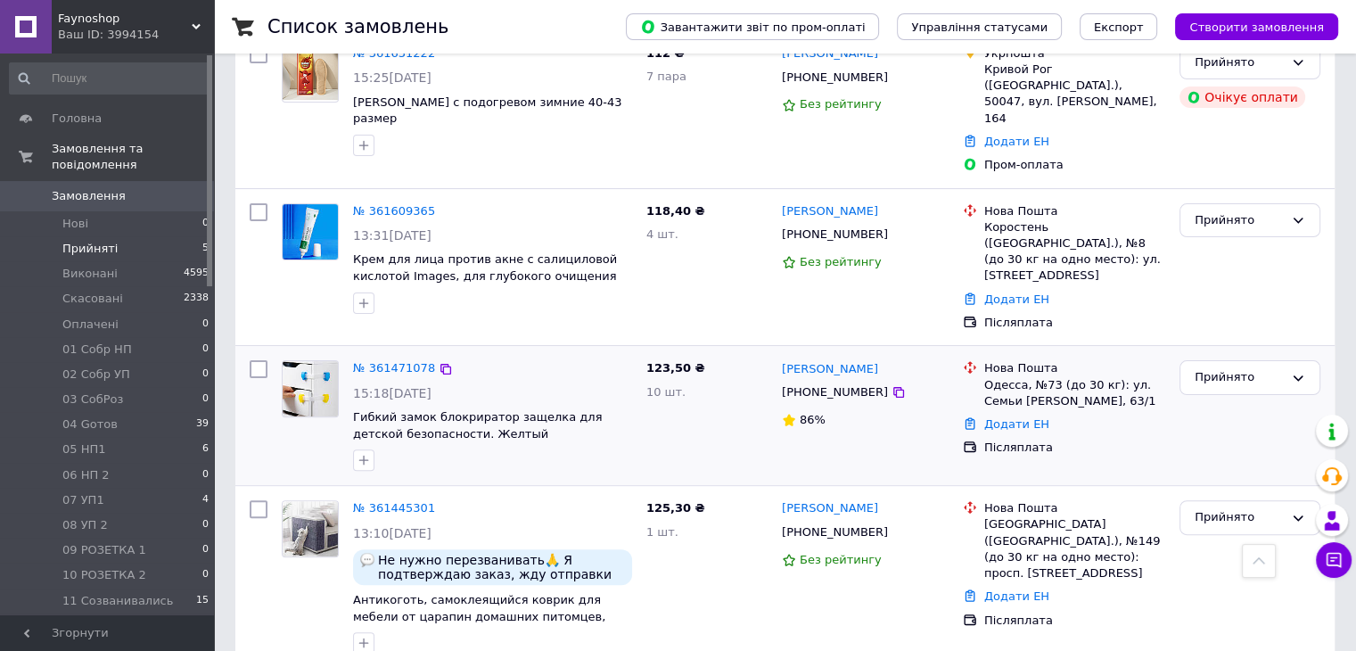
scroll to position [446, 0]
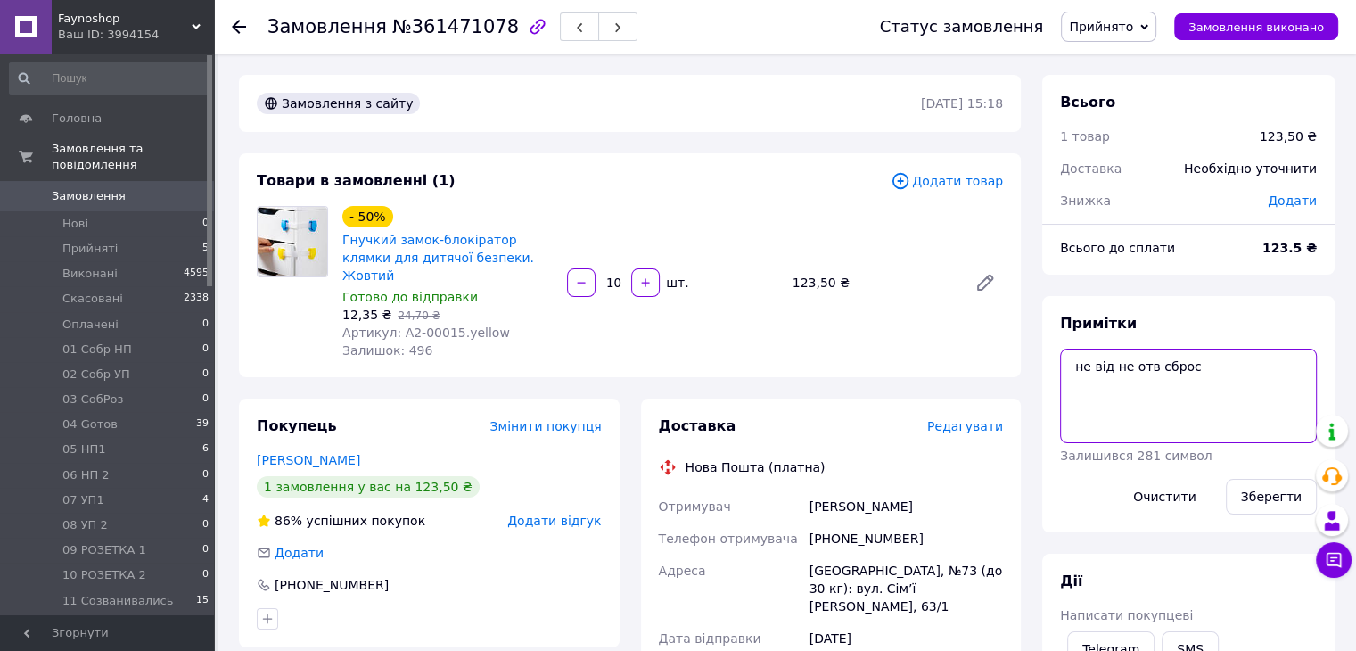
click at [1234, 371] on textarea "не від не отв сброс" at bounding box center [1188, 396] width 257 height 95
type textarea "не від не отв сброс сброс"
click at [1274, 504] on button "Зберегти" at bounding box center [1271, 497] width 91 height 36
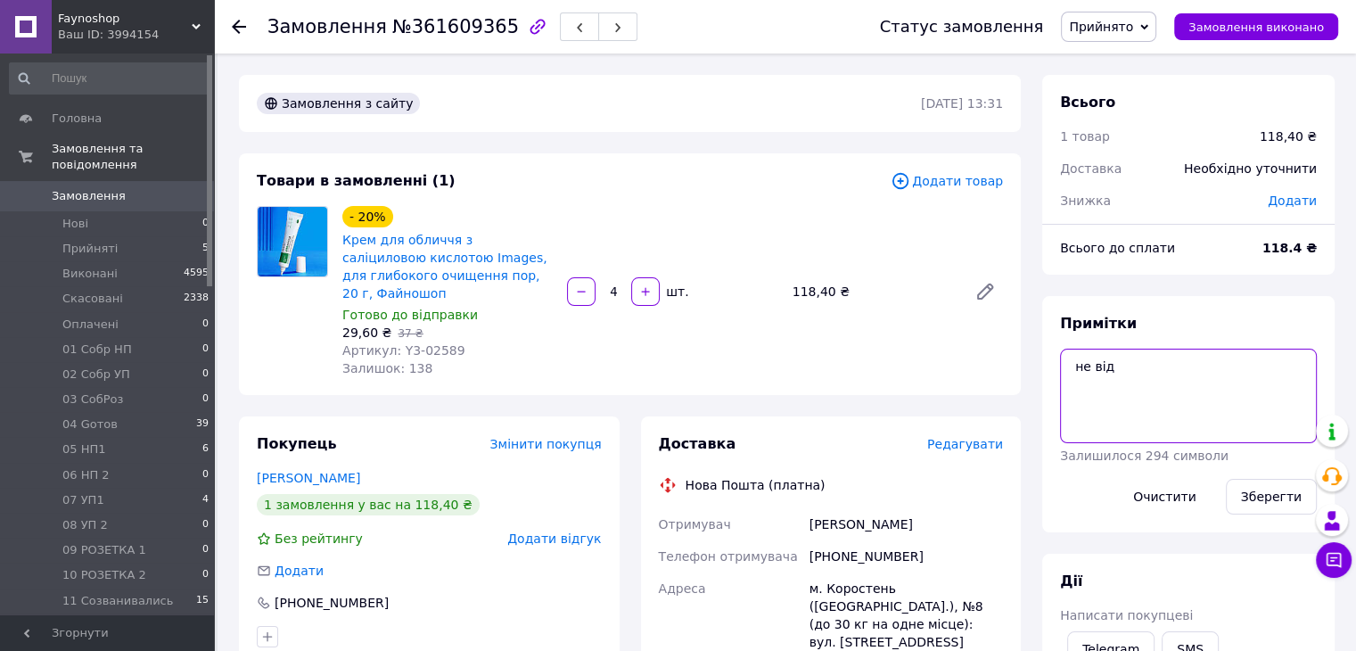
click at [1209, 378] on textarea "не від" at bounding box center [1188, 396] width 257 height 95
drag, startPoint x: 1186, startPoint y: 363, endPoint x: 1038, endPoint y: 350, distance: 148.6
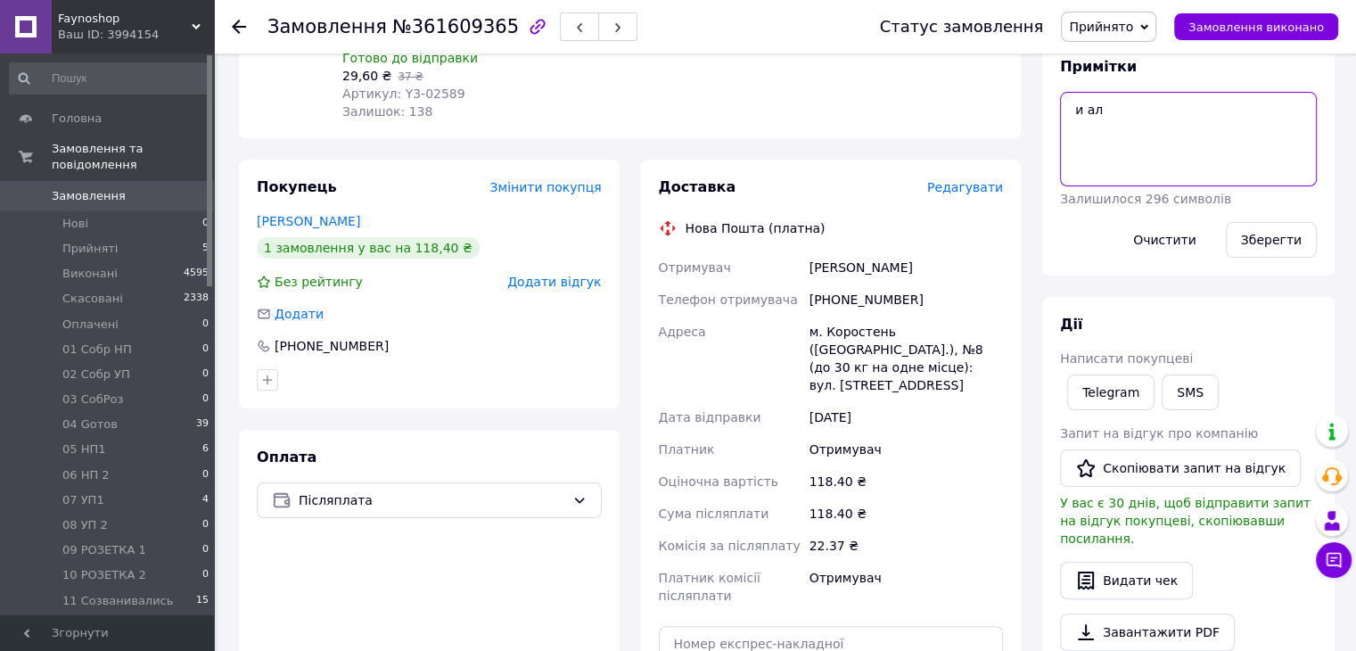
scroll to position [267, 0]
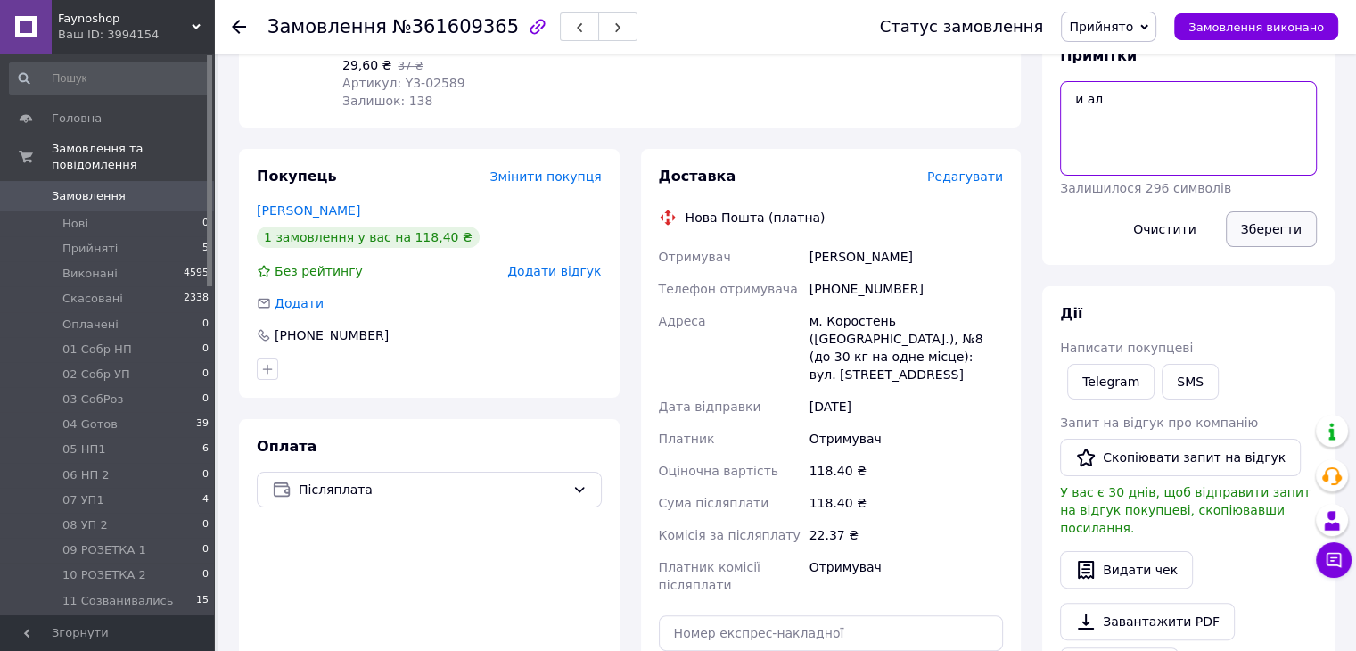
type textarea "и ал"
click at [1282, 229] on button "Зберегти" at bounding box center [1271, 229] width 91 height 36
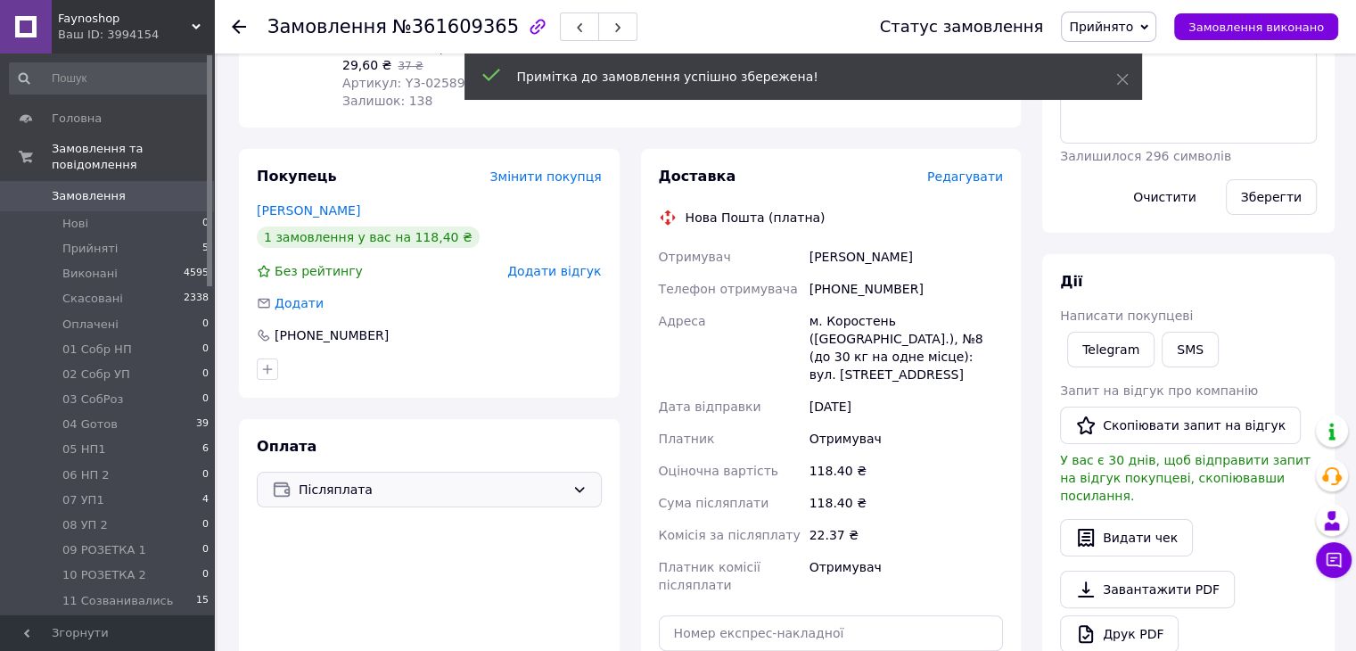
click at [392, 480] on span "Післяплата" at bounding box center [432, 490] width 267 height 20
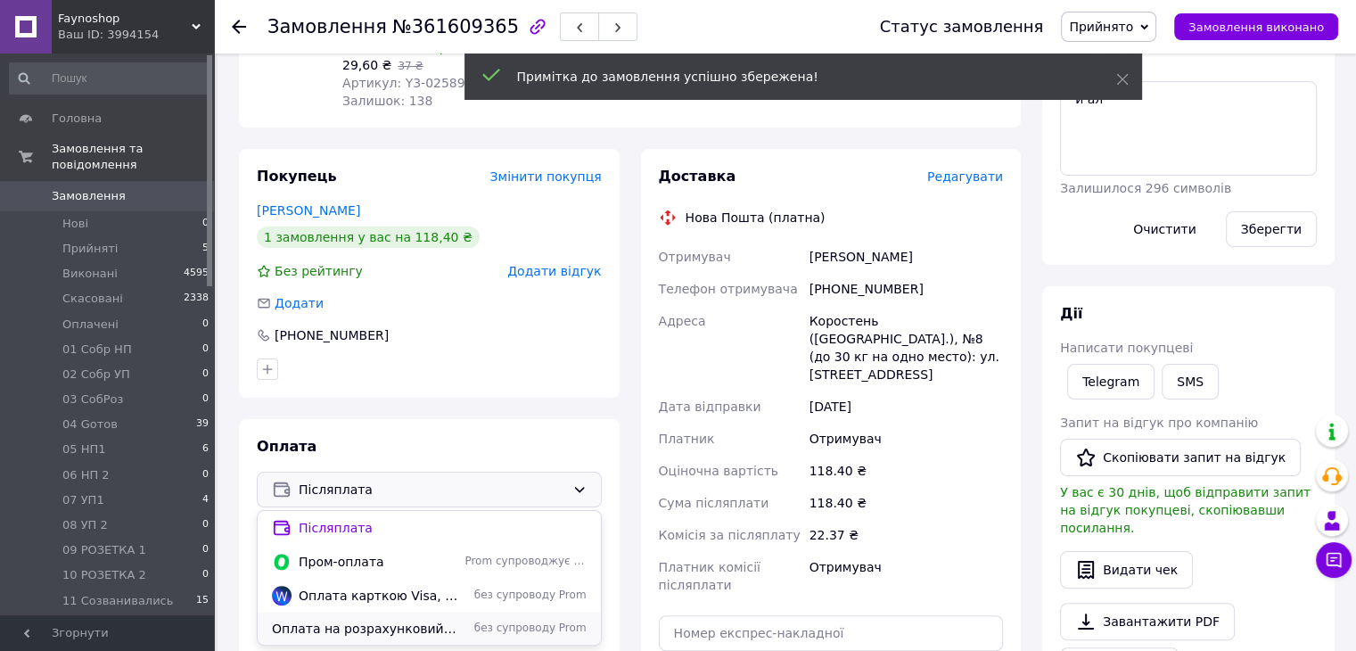
click at [373, 620] on span "Оплата на розрахунковий рахунок банку по IBAN р.р. UA463052990000026003050059131" at bounding box center [364, 629] width 185 height 18
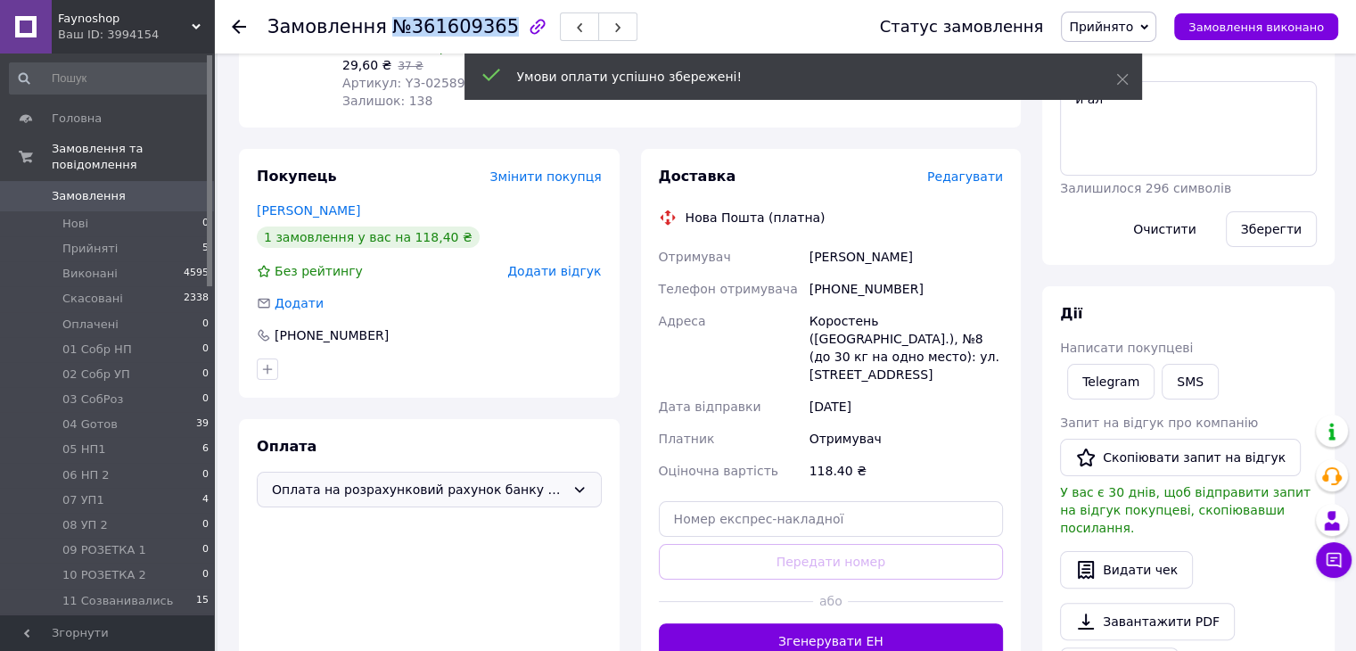
drag, startPoint x: 488, startPoint y: 30, endPoint x: 378, endPoint y: 26, distance: 109.8
click at [392, 26] on span "№361609365" at bounding box center [455, 26] width 127 height 21
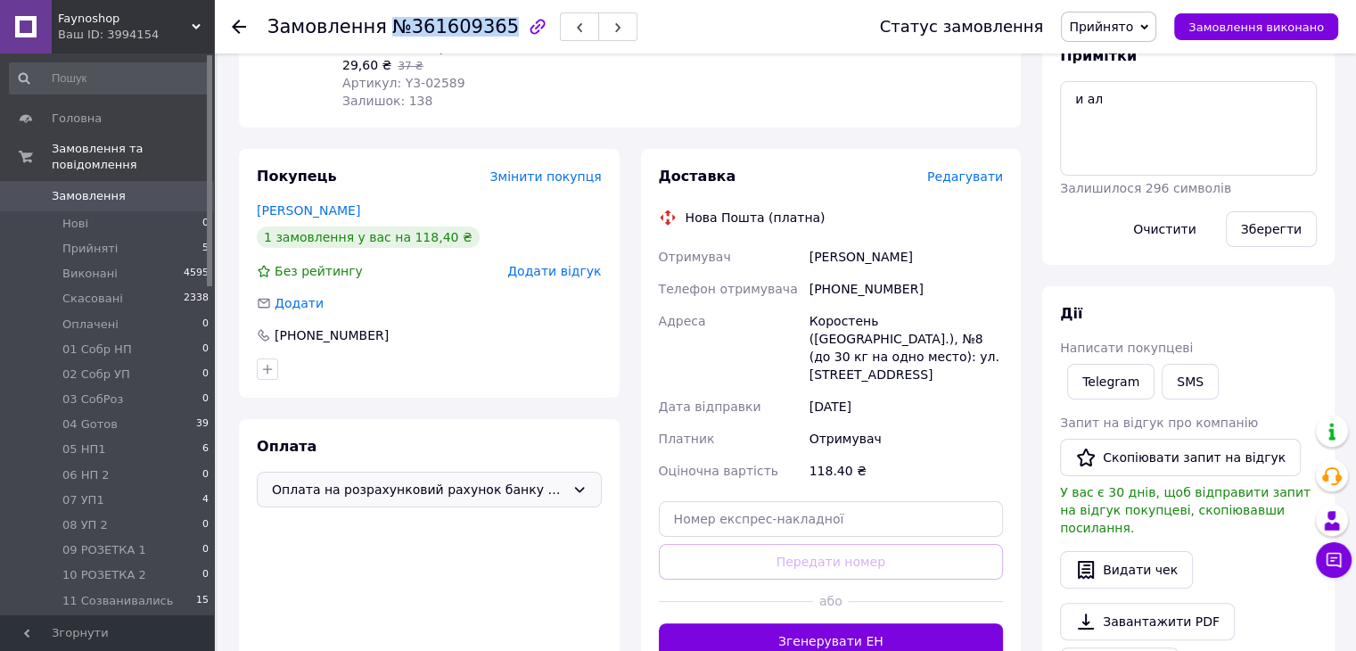
copy span "№361609365"
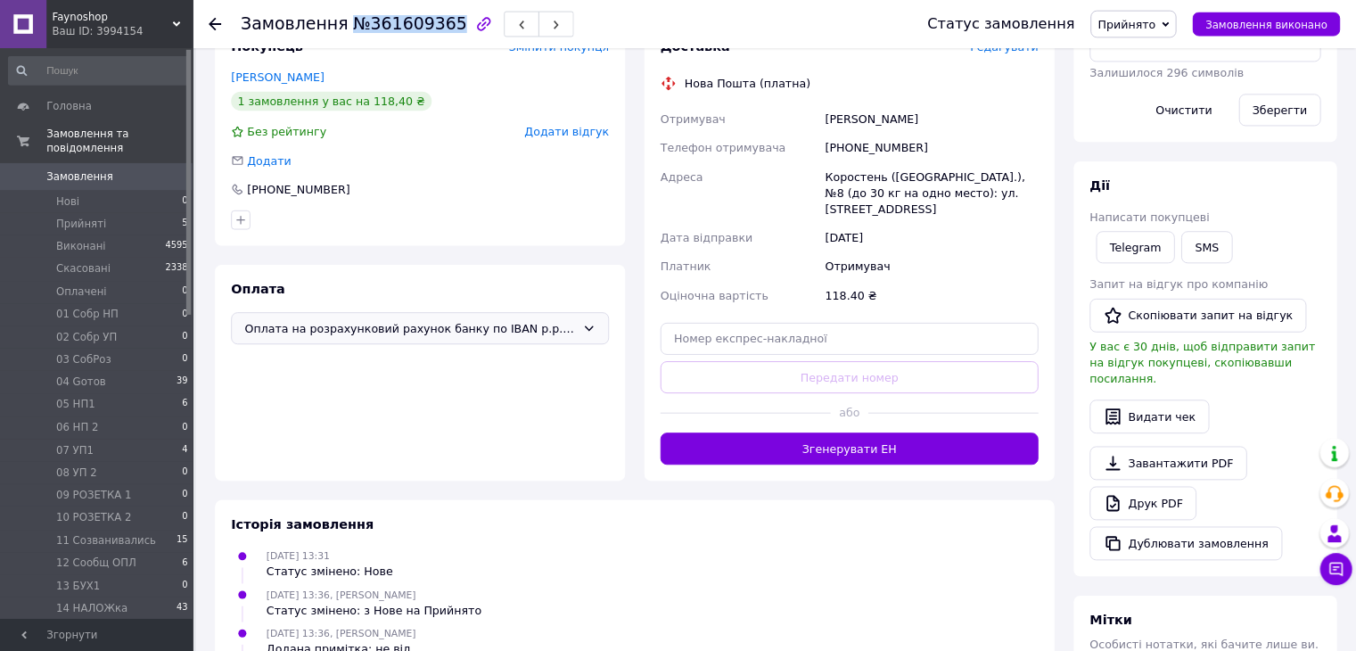
scroll to position [457, 0]
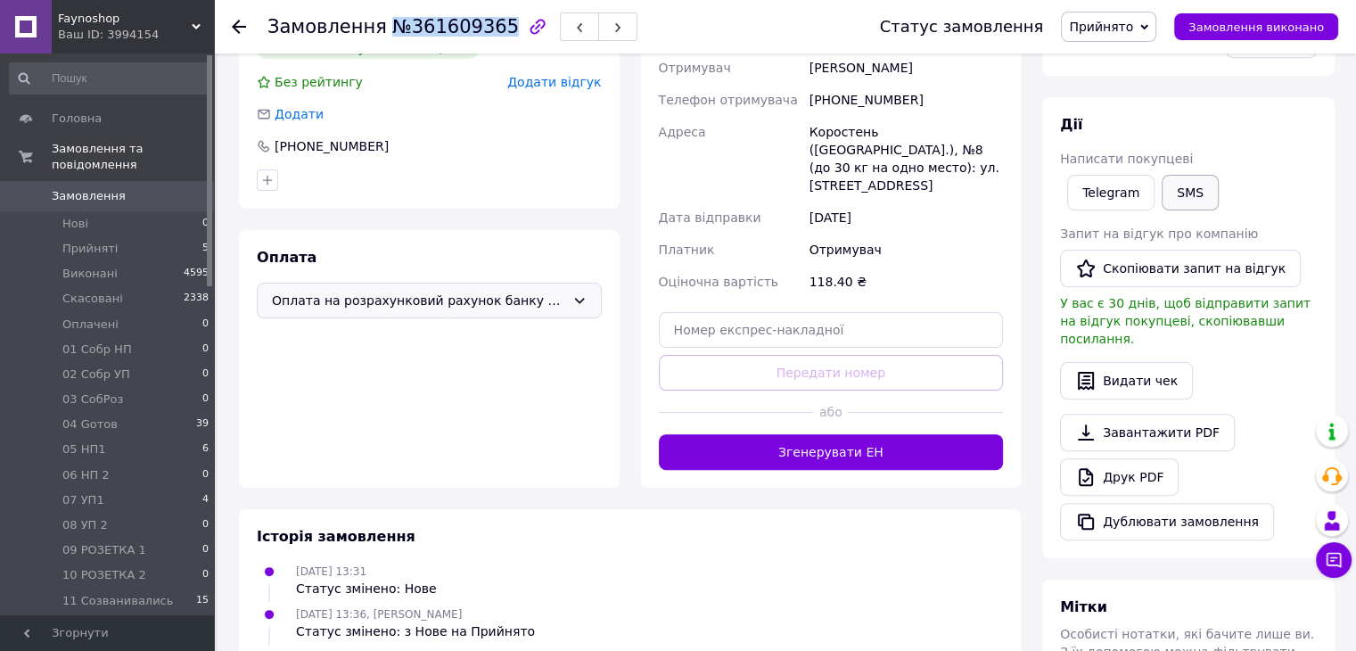
click at [1180, 186] on button "SMS" at bounding box center [1190, 193] width 57 height 36
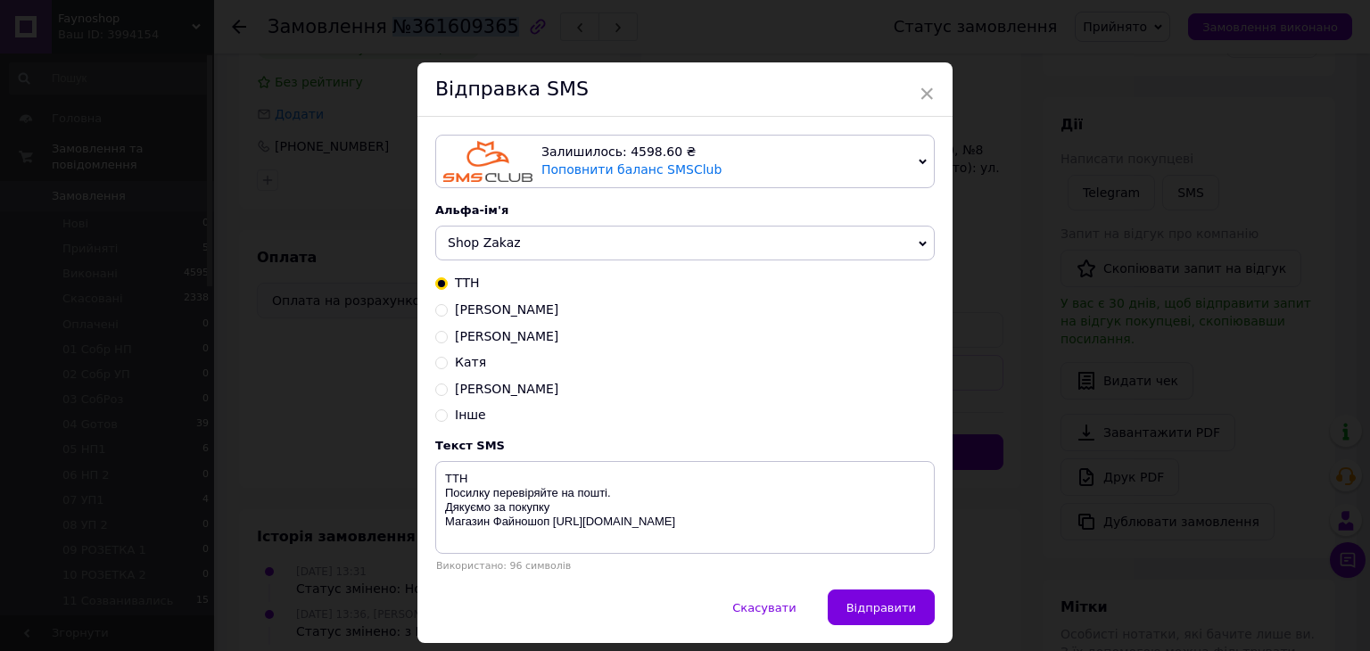
click at [472, 389] on span "Захар" at bounding box center [506, 389] width 103 height 14
click at [448, 389] on input "Захар" at bounding box center [441, 388] width 12 height 12
radio input "true"
radio input "false"
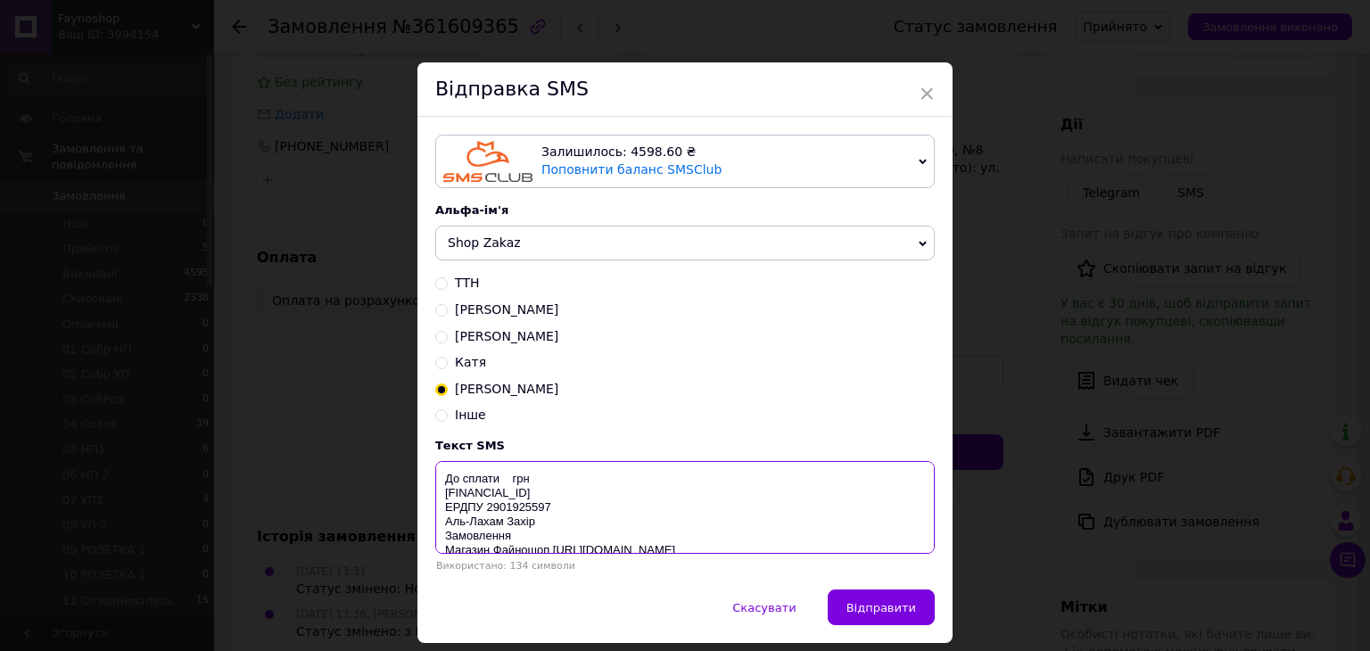
click at [499, 482] on textarea "До сплати грн UA553220010000026002320029582 ЕРДПУ 2901925597 Аль-Лахам Захір За…" at bounding box center [684, 507] width 499 height 93
click at [535, 542] on textarea "До сплати 118 грн UA553220010000026002320029582 ЕРДПУ 2901925597 Аль-Лахам Захі…" at bounding box center [684, 507] width 499 height 93
paste textarea "№361609365"
type textarea "До сплати 118 грн UA553220010000026002320029582 ЕРДПУ 2901925597 Аль-Лахам Захі…"
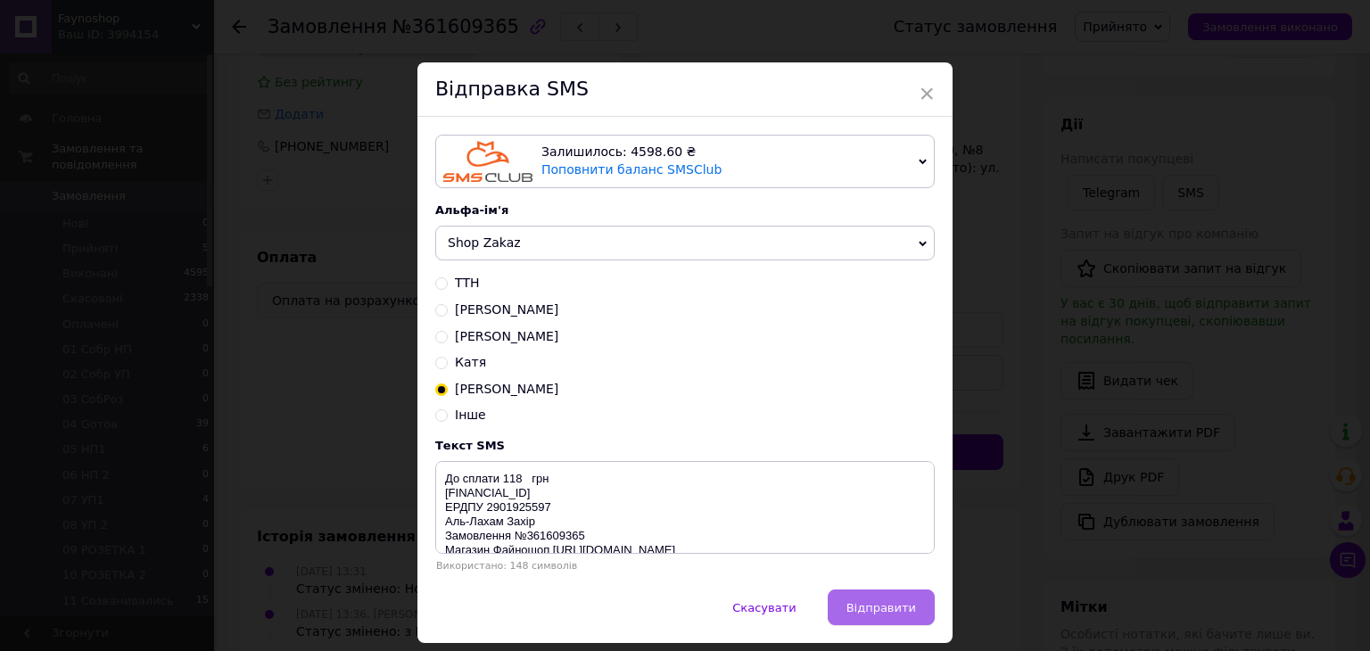
click at [893, 609] on span "Відправити" at bounding box center [881, 607] width 70 height 13
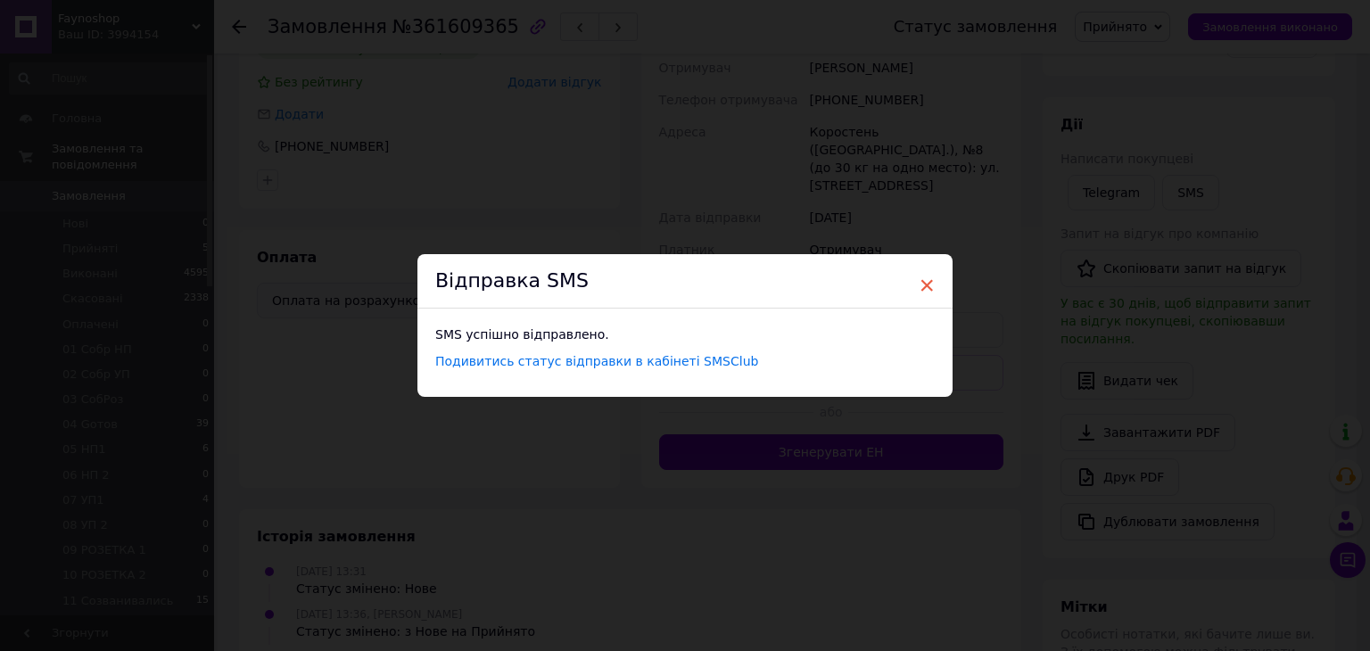
click at [928, 282] on span "×" at bounding box center [926, 285] width 16 height 30
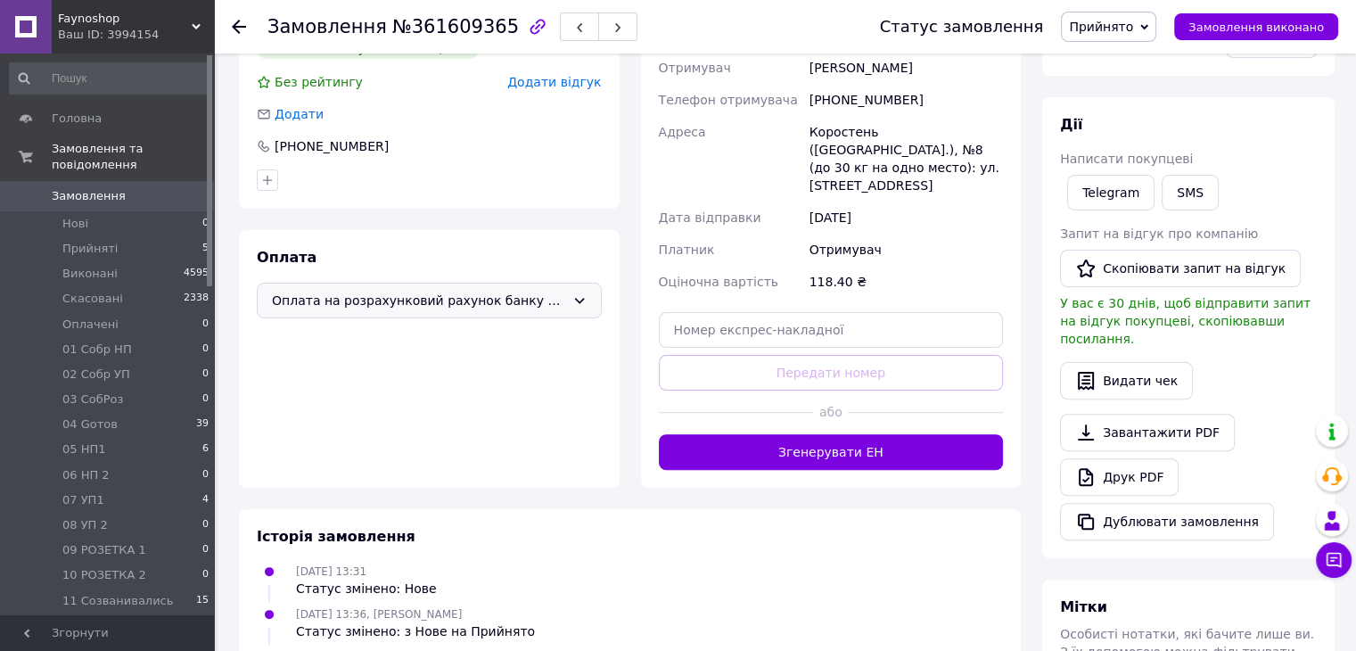
click at [1152, 29] on span "Прийнято" at bounding box center [1108, 27] width 95 height 30
click at [1134, 140] on li "11 Созванивались" at bounding box center [1126, 142] width 128 height 27
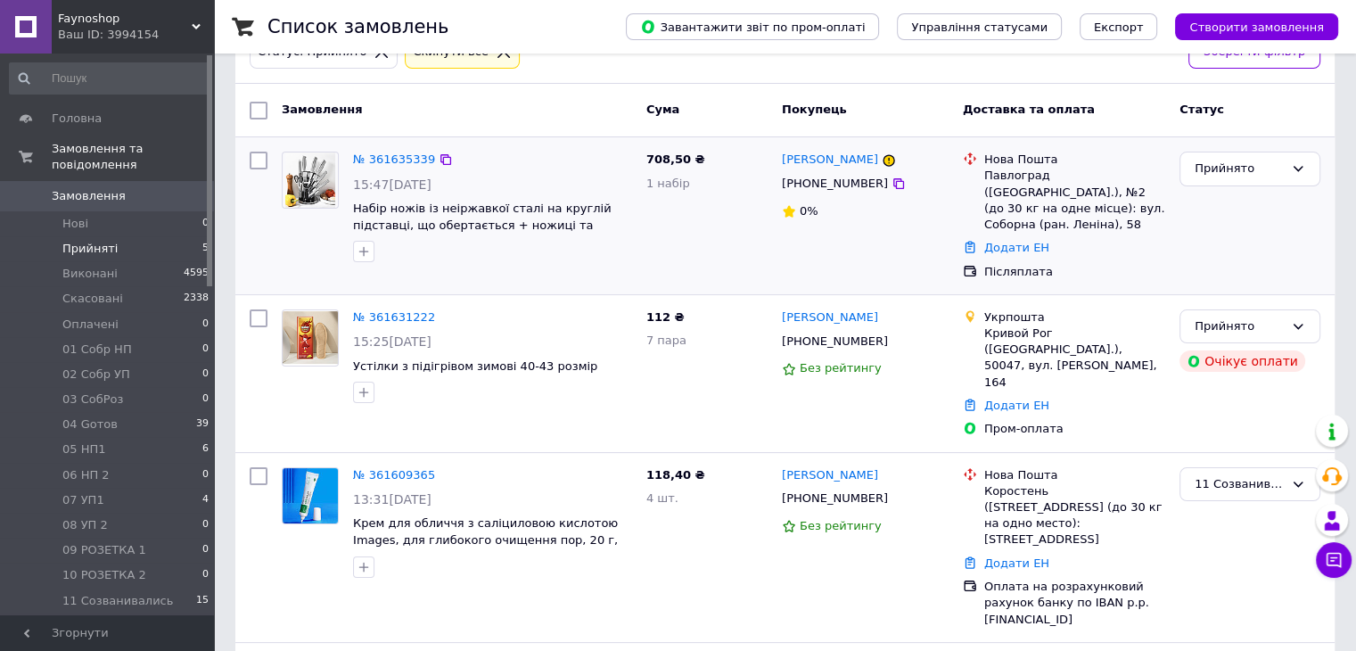
scroll to position [267, 0]
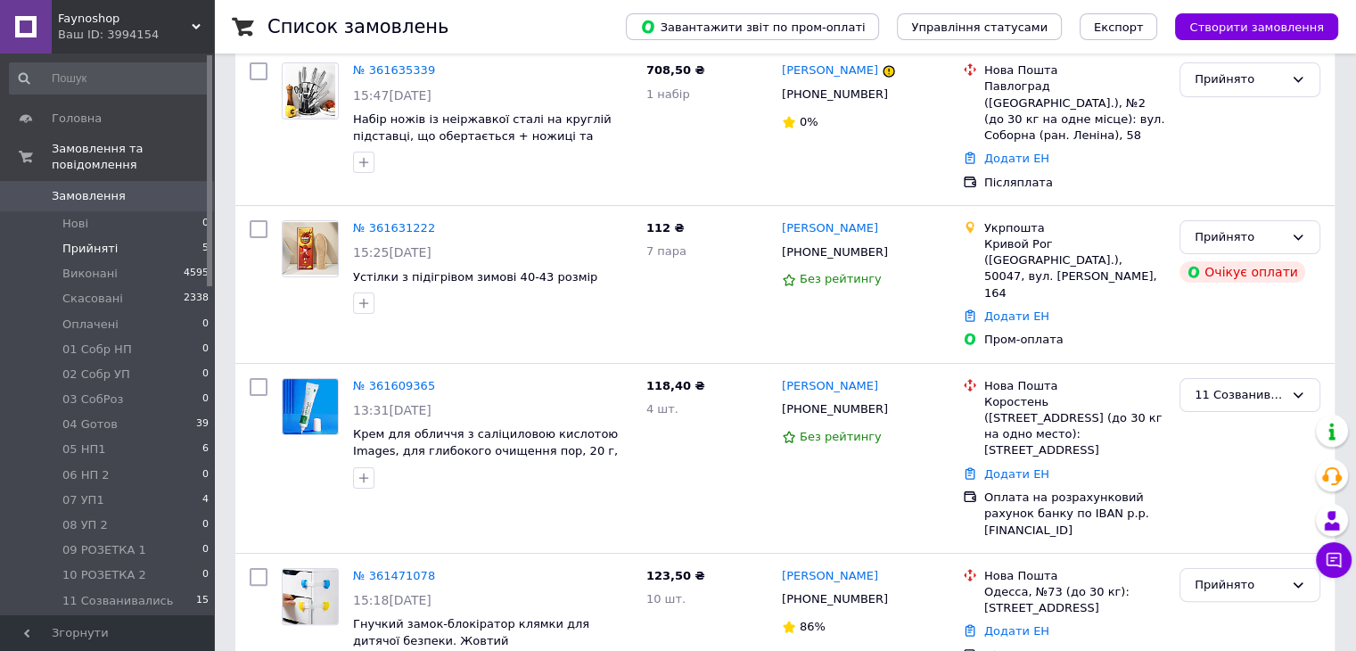
click at [108, 241] on span "Прийняті" at bounding box center [89, 249] width 55 height 16
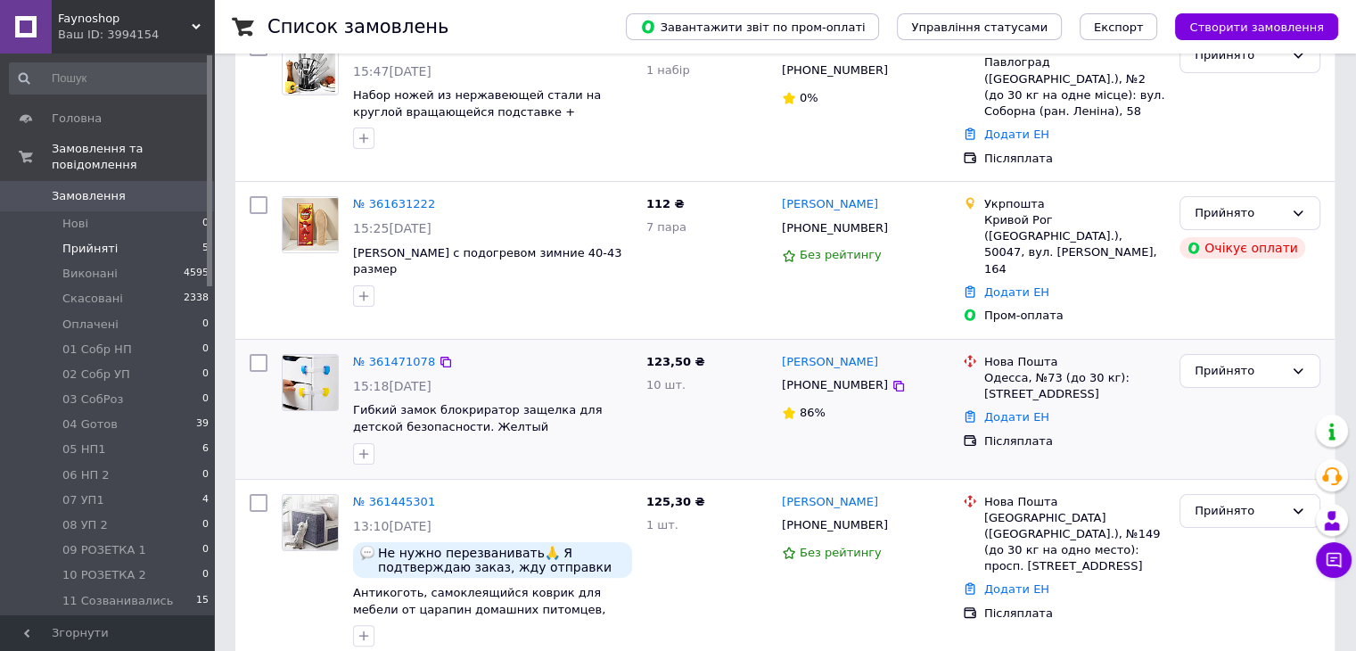
scroll to position [305, 0]
